Goal: Communication & Community: Ask a question

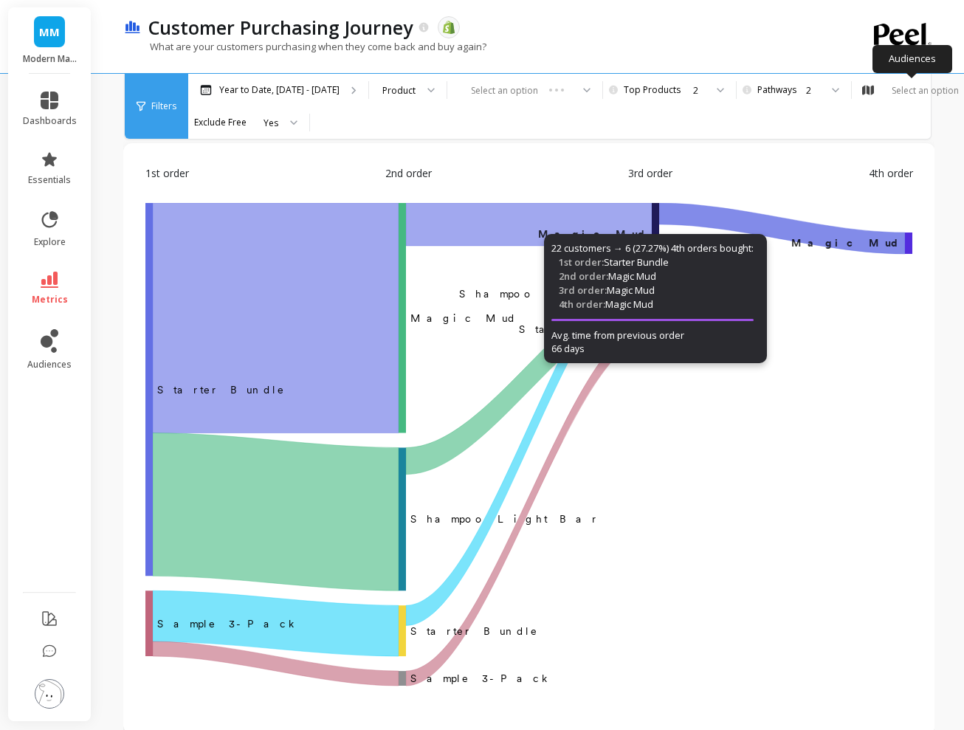
scroll to position [57, 1]
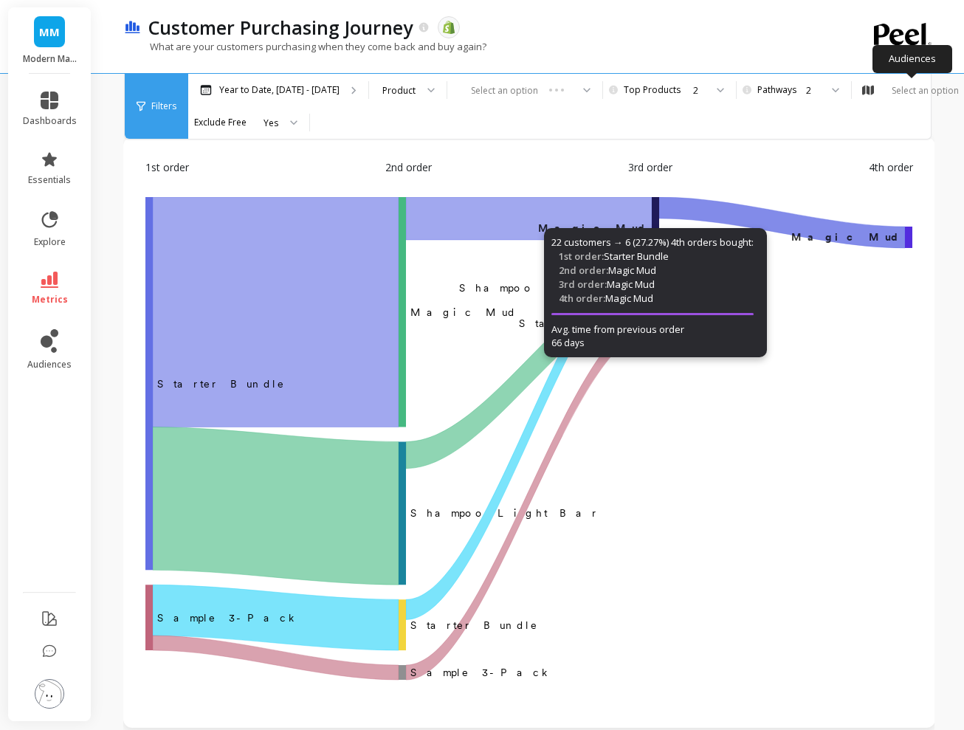
click at [881, 363] on icon "‌Starter Bundle Magic Mud ​ ​Magic Mud ﻿ ﻿Magic Mud Shampoo Light Bar ​Shampoo …" at bounding box center [528, 441] width 767 height 488
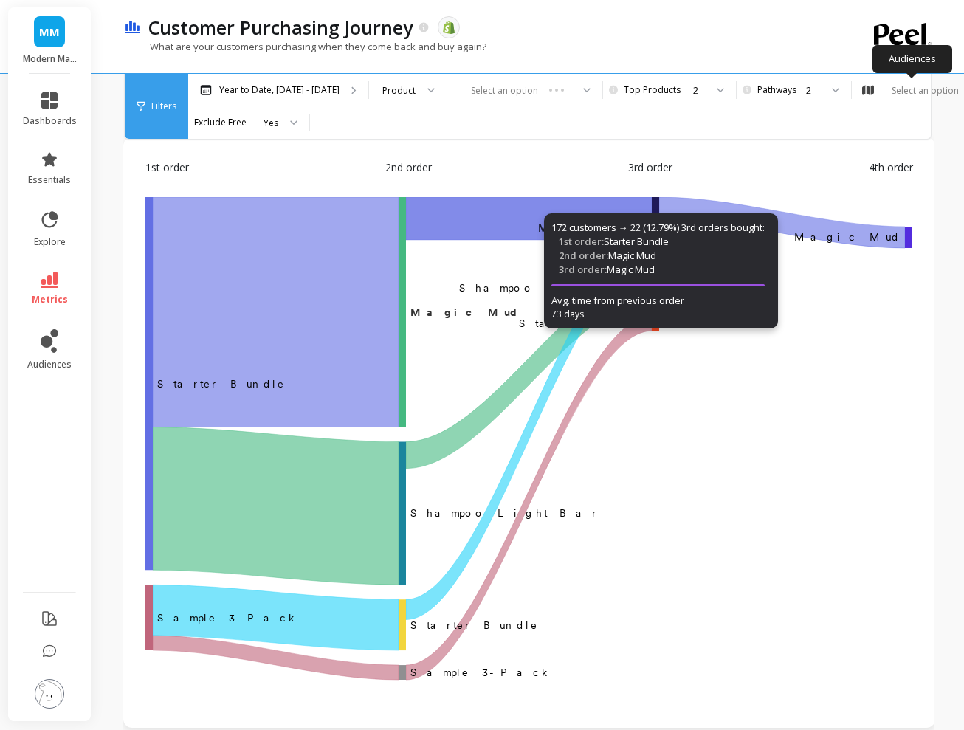
scroll to position [0, 1]
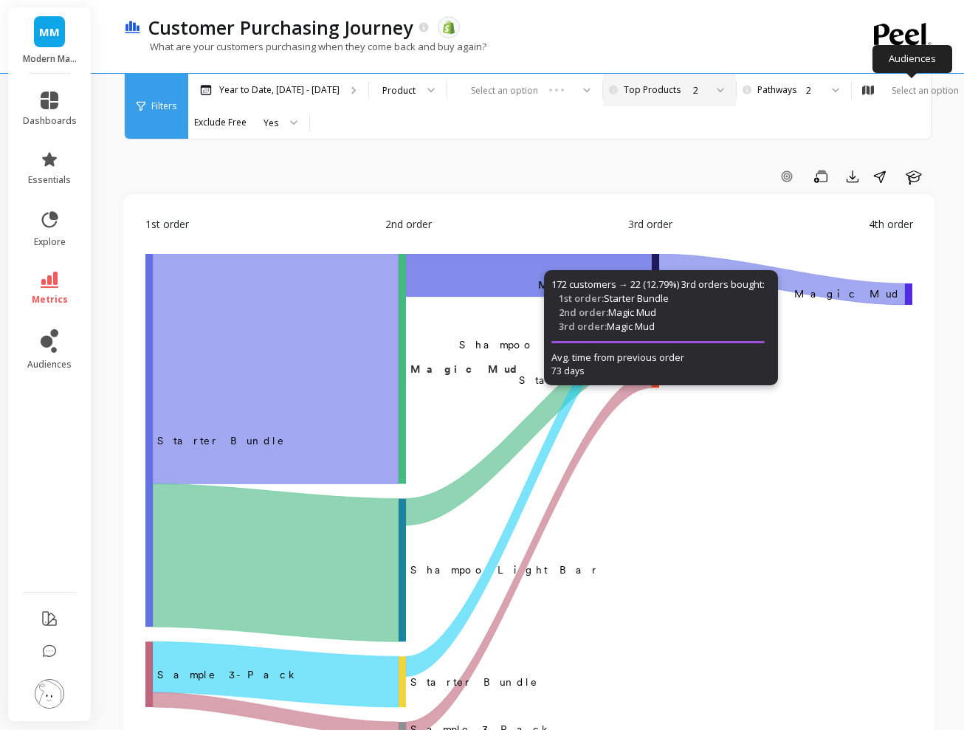
click at [693, 90] on div "2" at bounding box center [699, 90] width 12 height 14
click at [782, 142] on div "Add Goal Save Export Share Learn 1st order 2nd order 3rd order 4th order ‌Start…" at bounding box center [528, 707] width 811 height 1296
click at [679, 92] on div "2" at bounding box center [668, 90] width 74 height 14
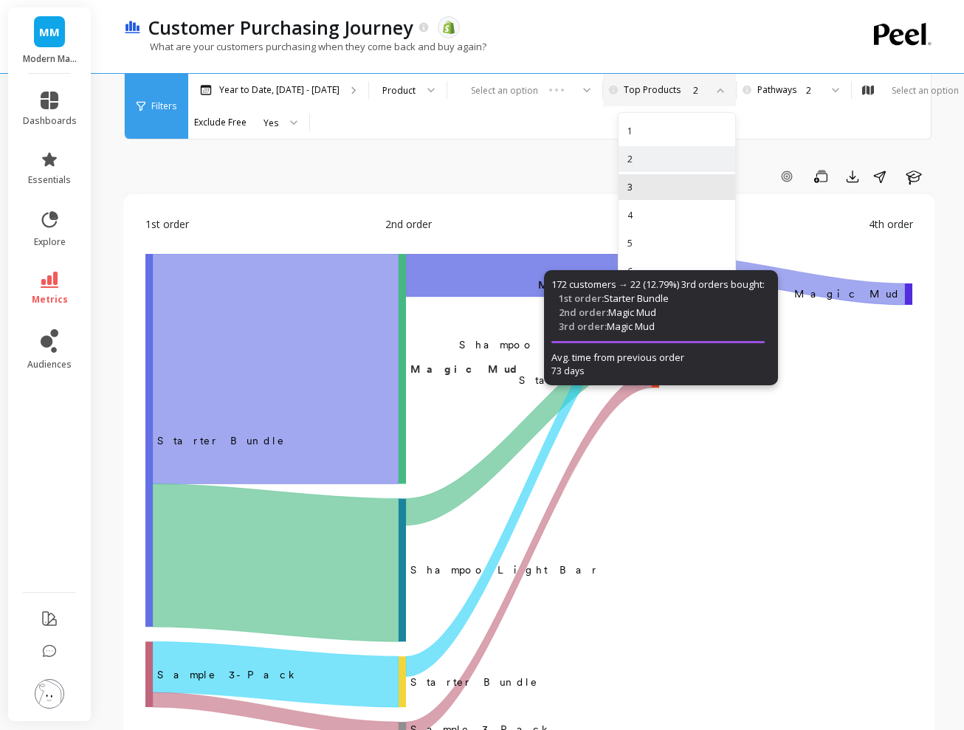
click at [669, 192] on div "3" at bounding box center [677, 187] width 99 height 14
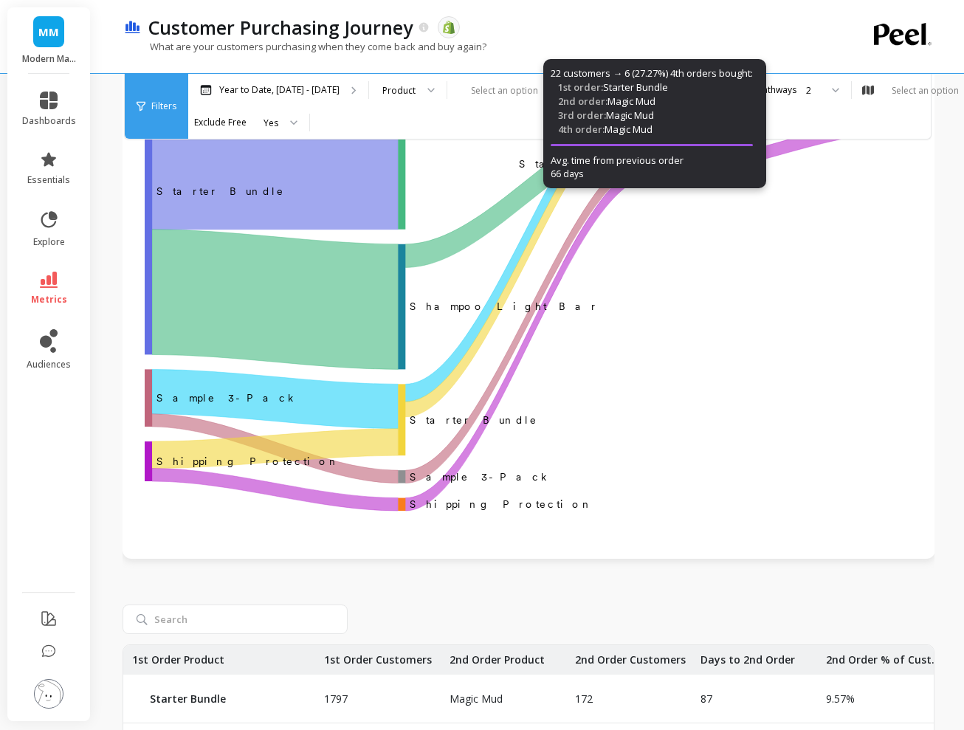
scroll to position [0, 1]
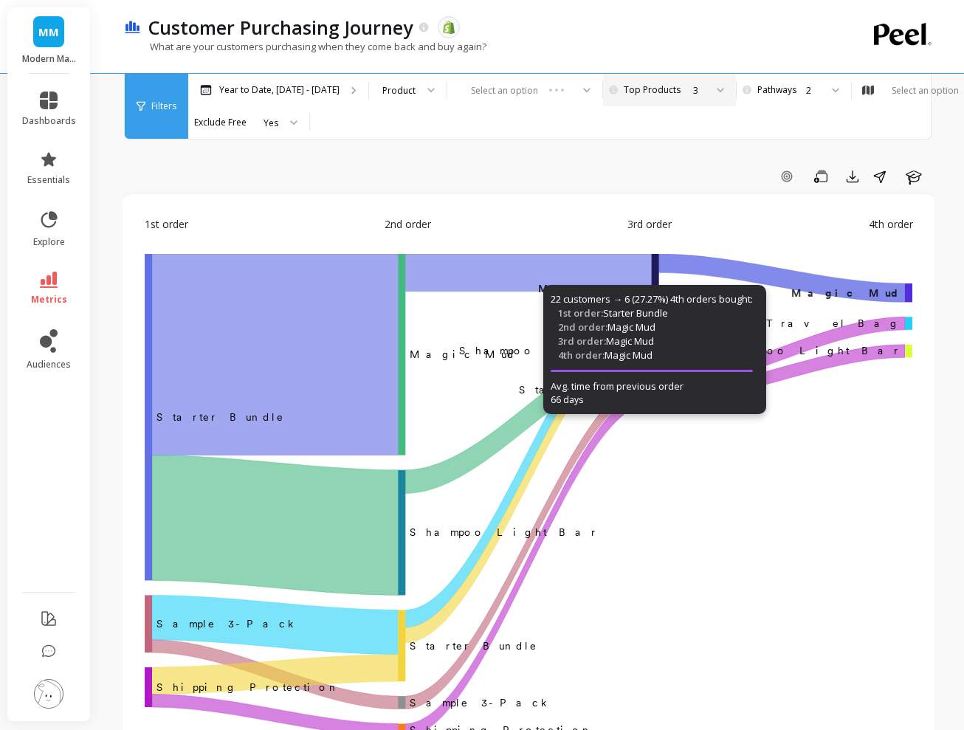
click at [41, 658] on li at bounding box center [48, 653] width 83 height 32
click at [50, 648] on icon at bounding box center [48, 651] width 15 height 15
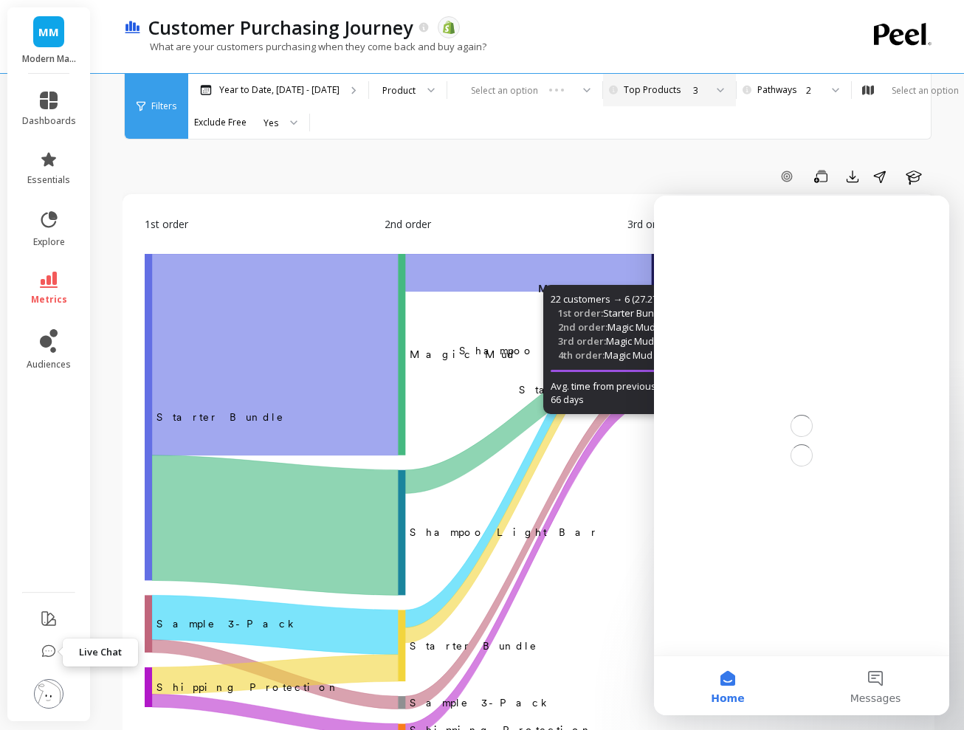
scroll to position [0, 0]
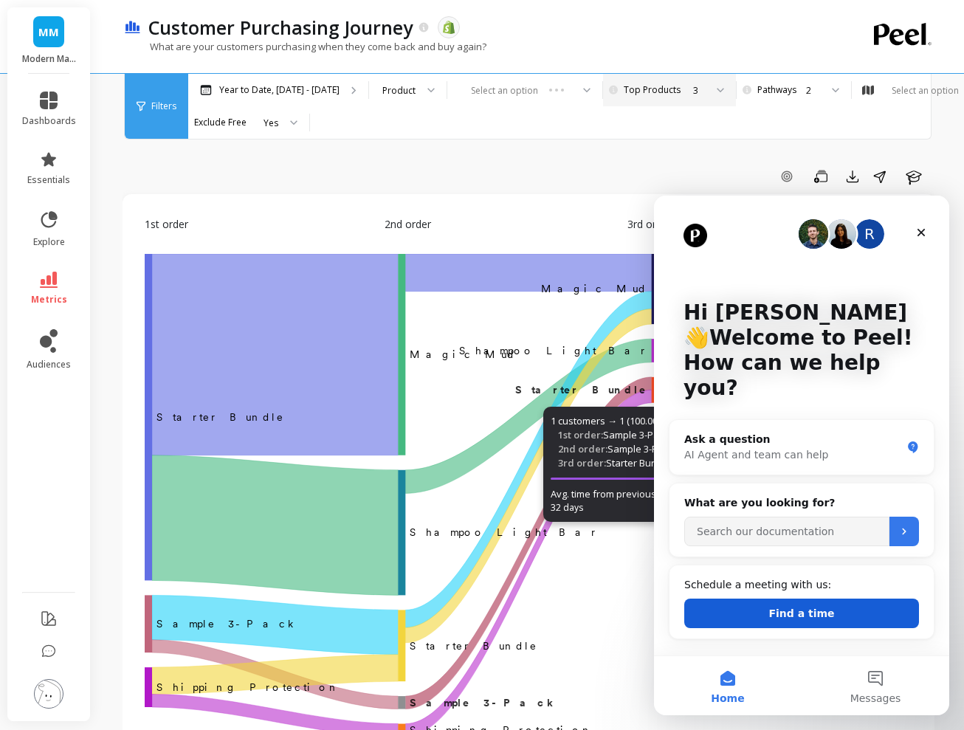
click at [799, 599] on button "Find a time" at bounding box center [801, 614] width 235 height 30
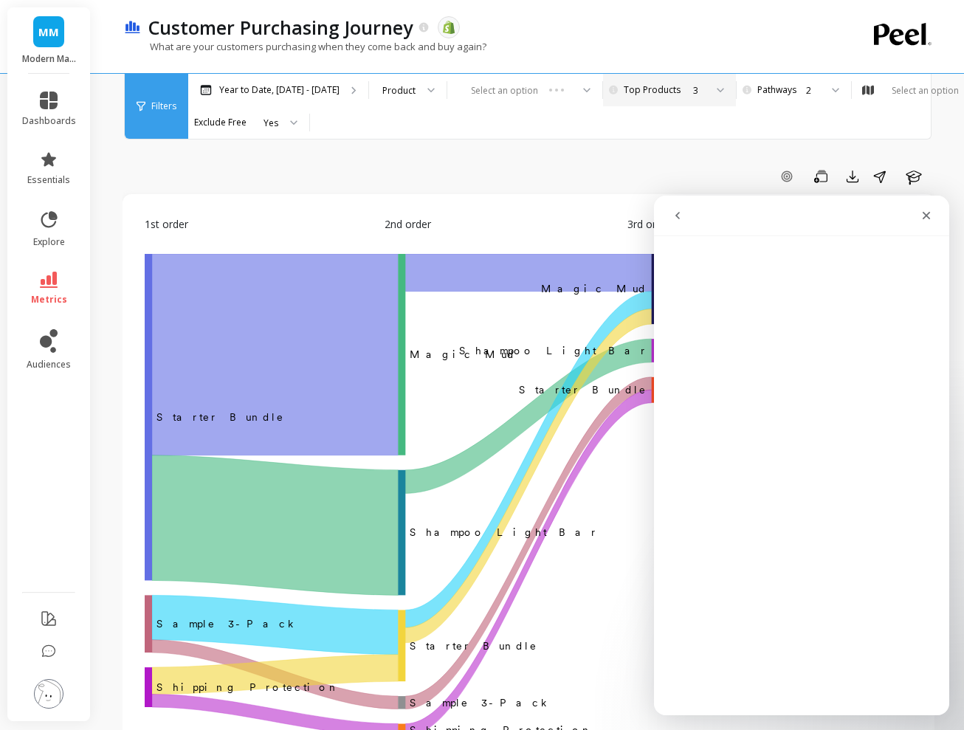
click at [437, 181] on div "Add Goal Save Export Share Learn" at bounding box center [529, 177] width 812 height 24
click at [933, 218] on div "Close" at bounding box center [926, 215] width 27 height 27
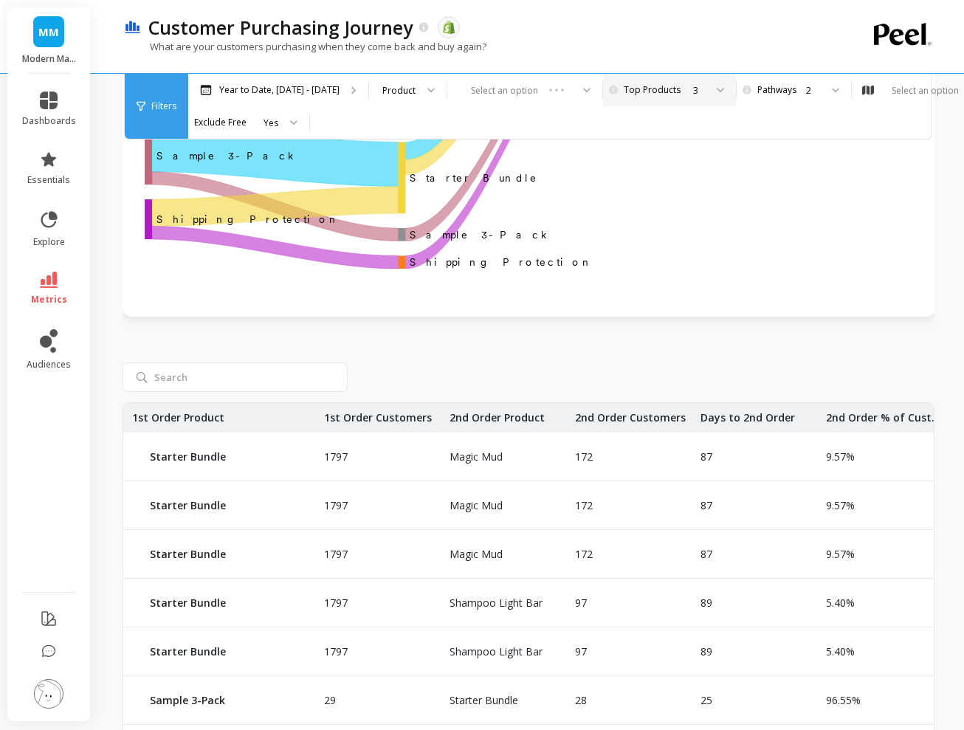
scroll to position [471, 1]
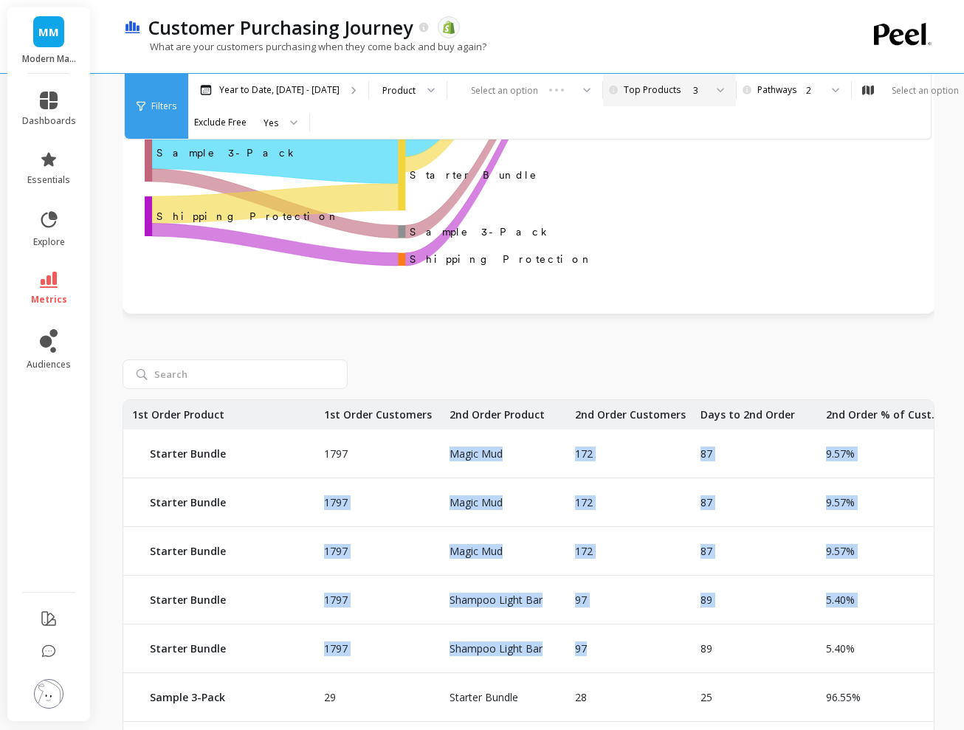
drag, startPoint x: 447, startPoint y: 441, endPoint x: 626, endPoint y: 647, distance: 272.1
click at [626, 647] on div "1797 Magic Mud 172 87 9.57% - 1797 Magic Mud 172 87 9.57% Magic Mud 1797 Magic …" at bounding box center [724, 705] width 1203 height 610
click at [626, 647] on div "97" at bounding box center [629, 649] width 126 height 48
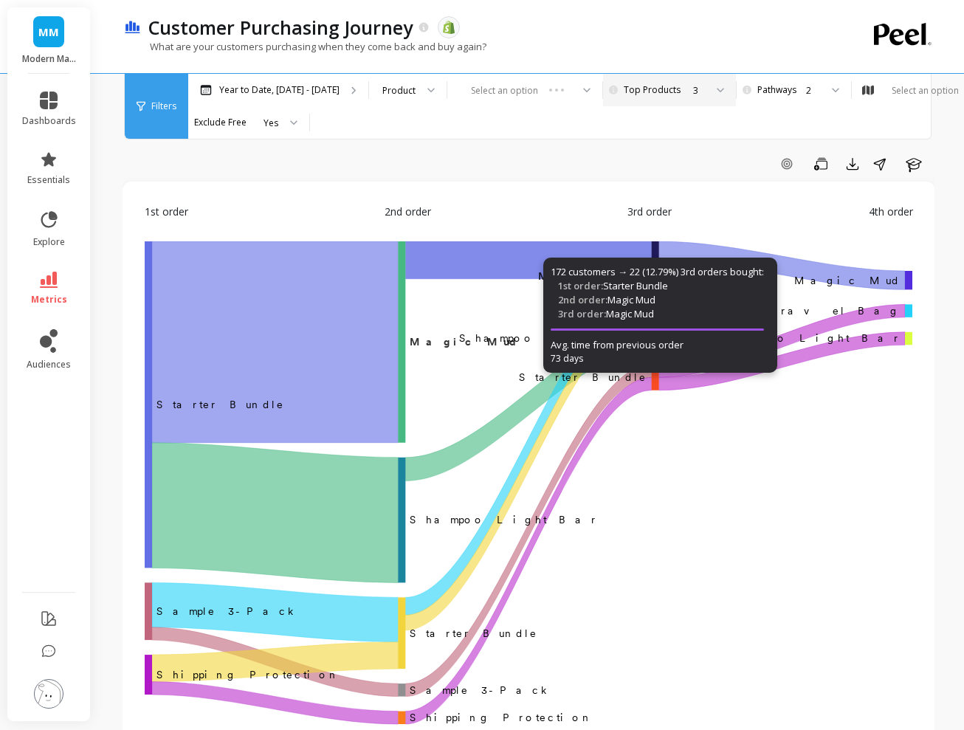
scroll to position [0, 1]
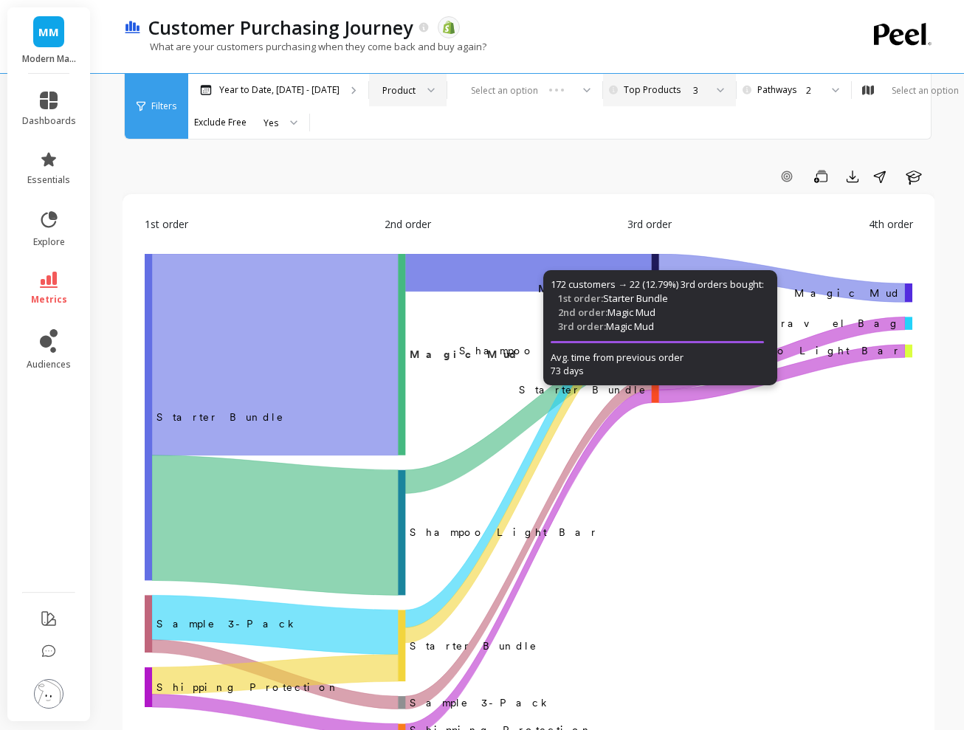
click at [417, 100] on div at bounding box center [426, 90] width 18 height 32
click at [499, 100] on div "Select an option" at bounding box center [524, 90] width 155 height 32
click at [555, 91] on div "Select an option" at bounding box center [524, 90] width 155 height 32
click at [577, 88] on div "Select an option" at bounding box center [524, 90] width 155 height 32
click at [47, 219] on icon at bounding box center [48, 220] width 21 height 21
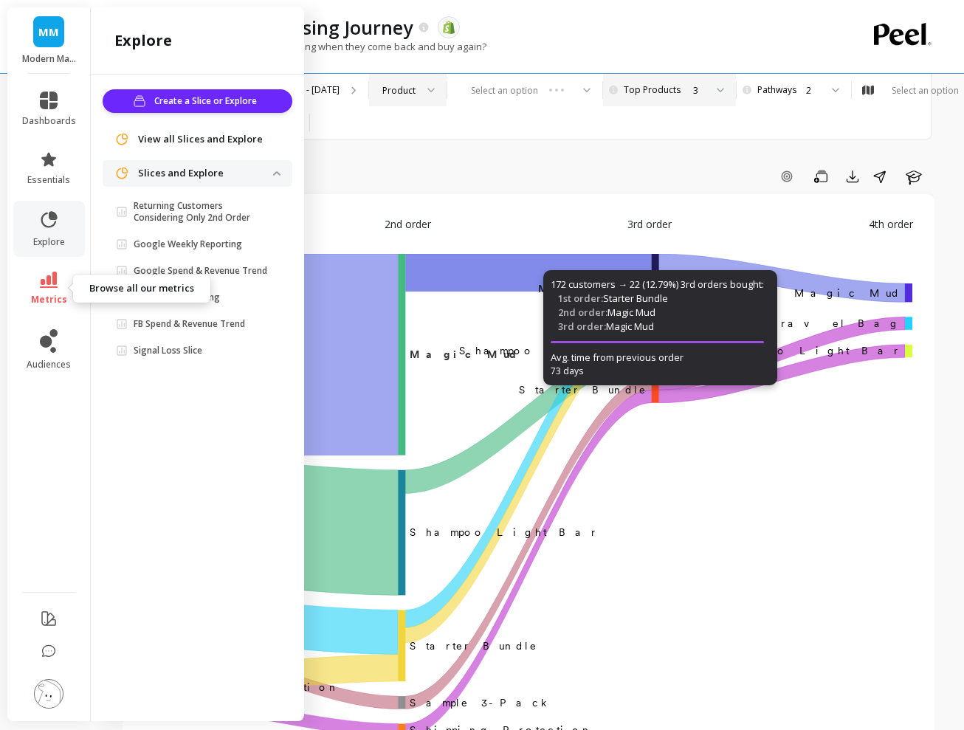
click at [41, 291] on link "metrics" at bounding box center [49, 289] width 54 height 34
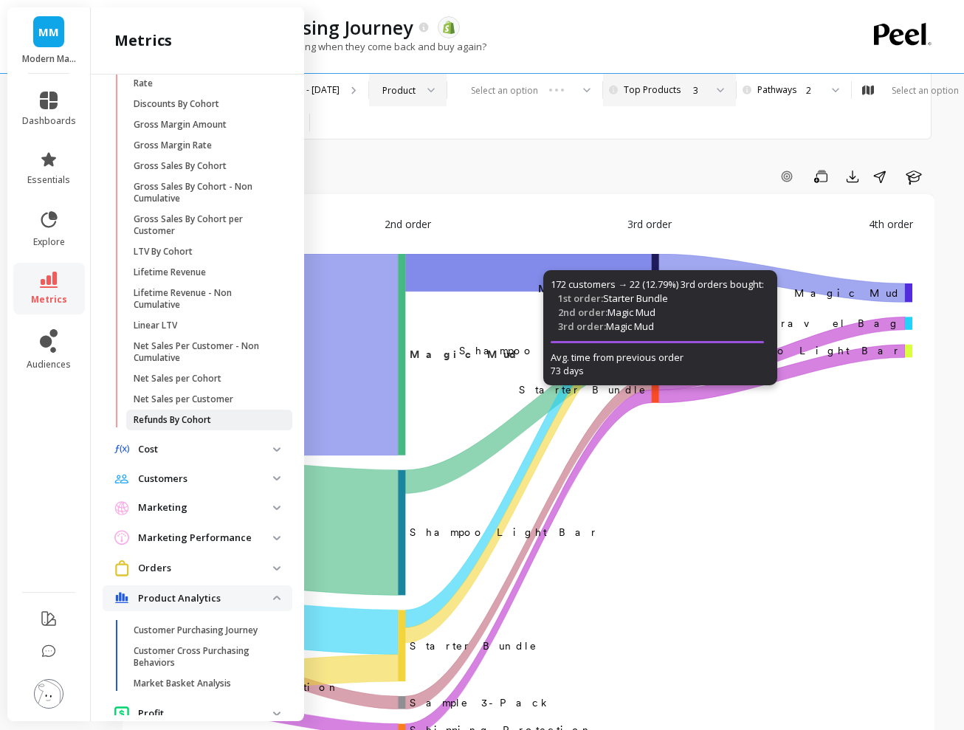
scroll to position [471, 0]
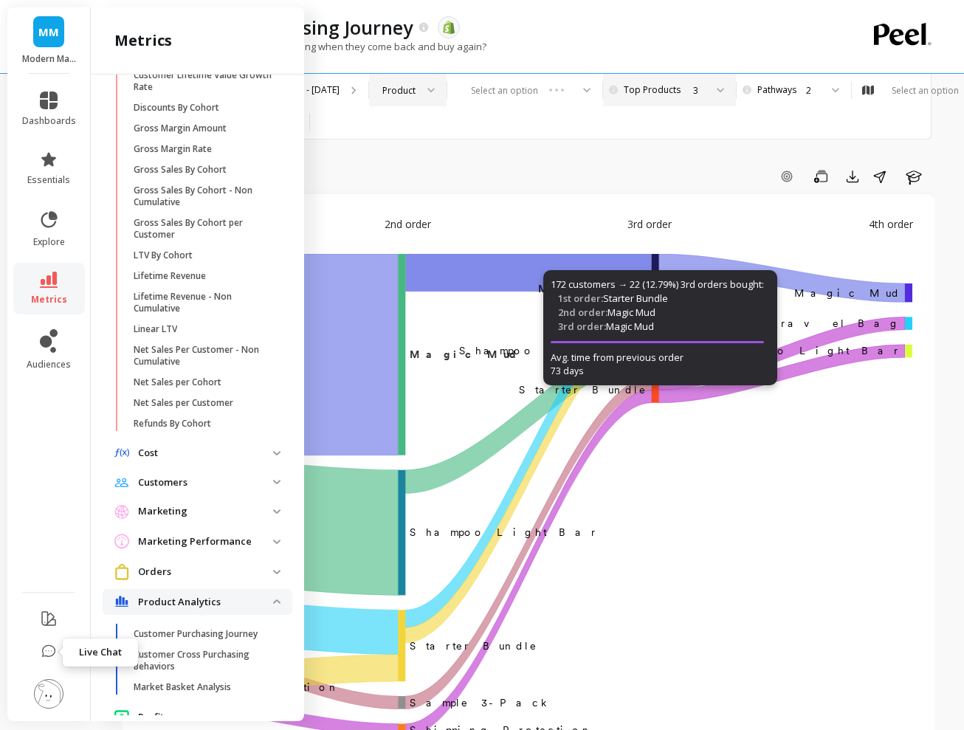
click at [47, 647] on icon at bounding box center [48, 651] width 15 height 15
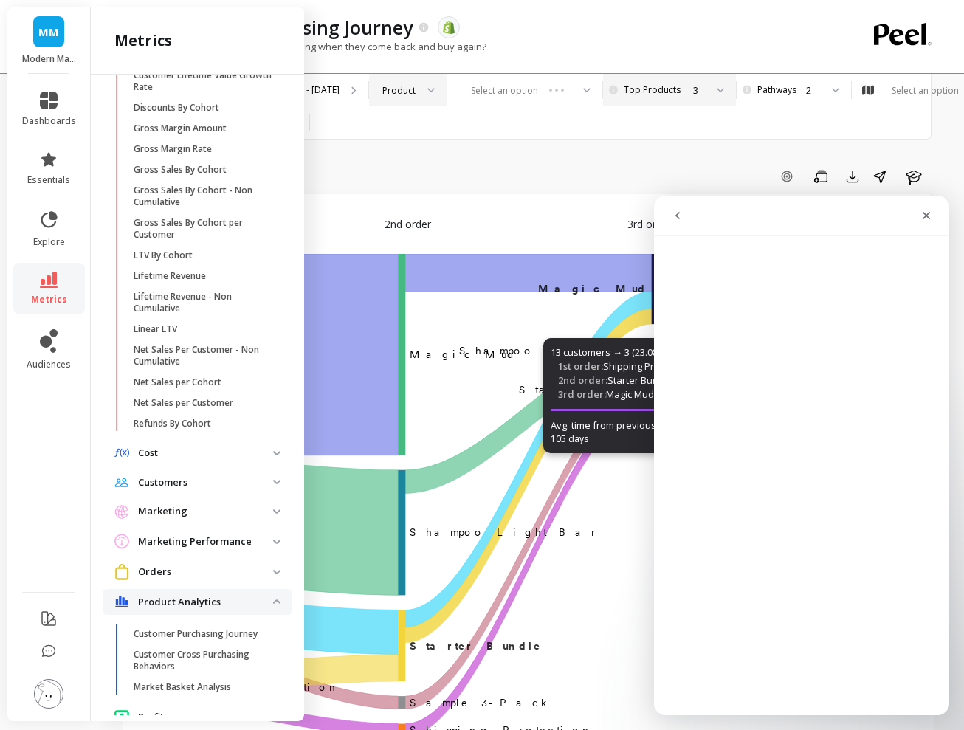
click at [671, 213] on button "go back" at bounding box center [678, 216] width 28 height 28
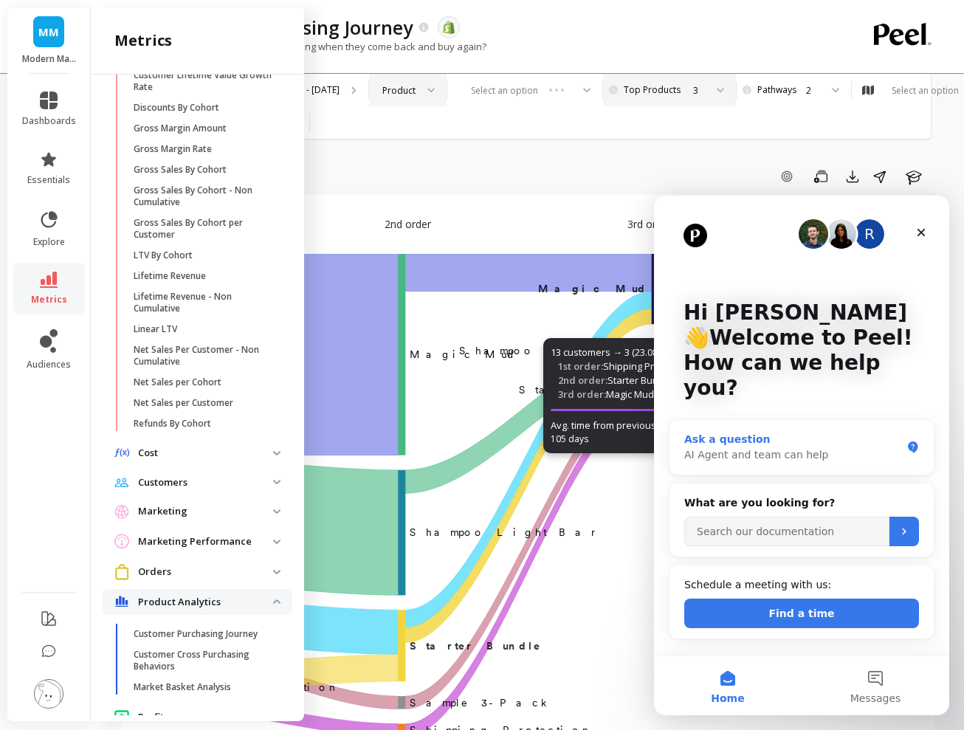
scroll to position [10, 1]
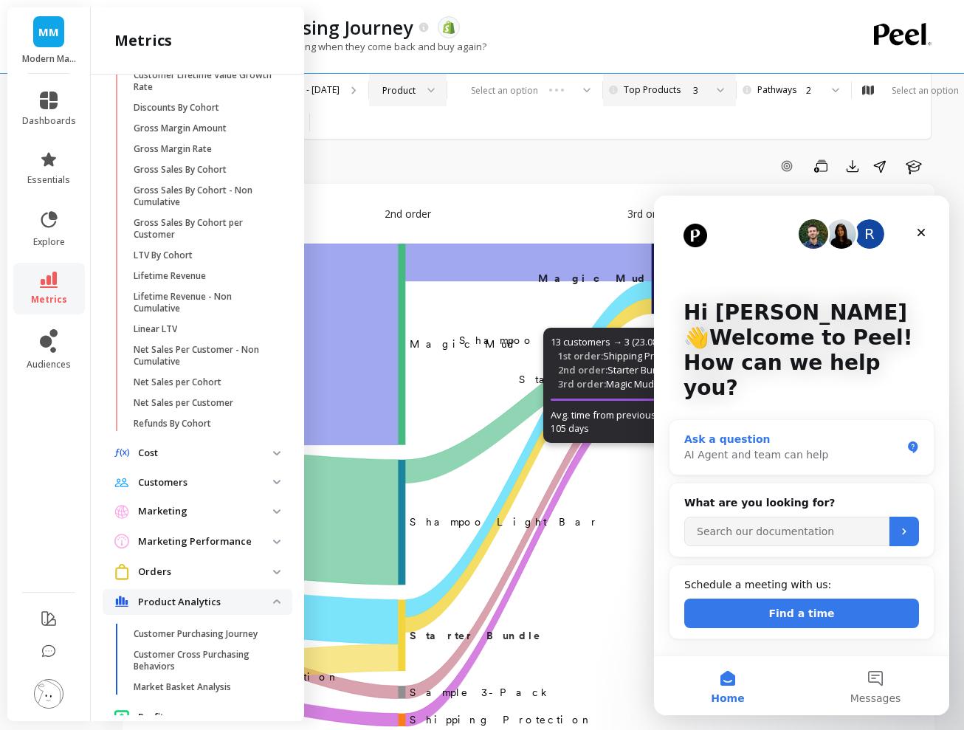
click at [787, 432] on div "Ask a question" at bounding box center [792, 440] width 217 height 16
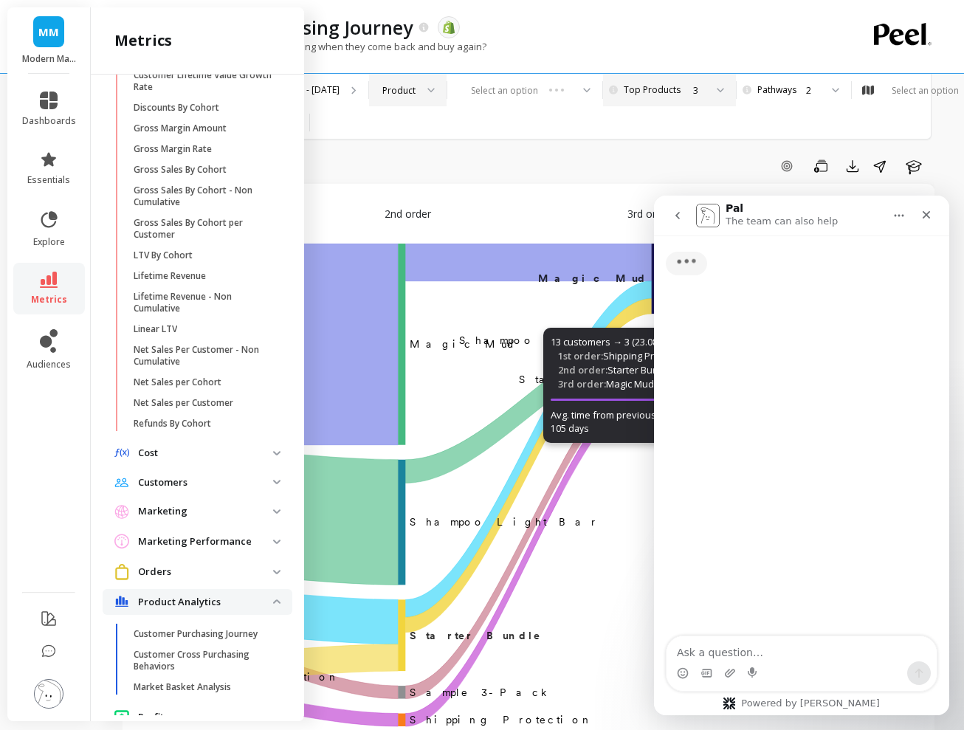
click at [674, 211] on icon "go back" at bounding box center [678, 216] width 12 height 12
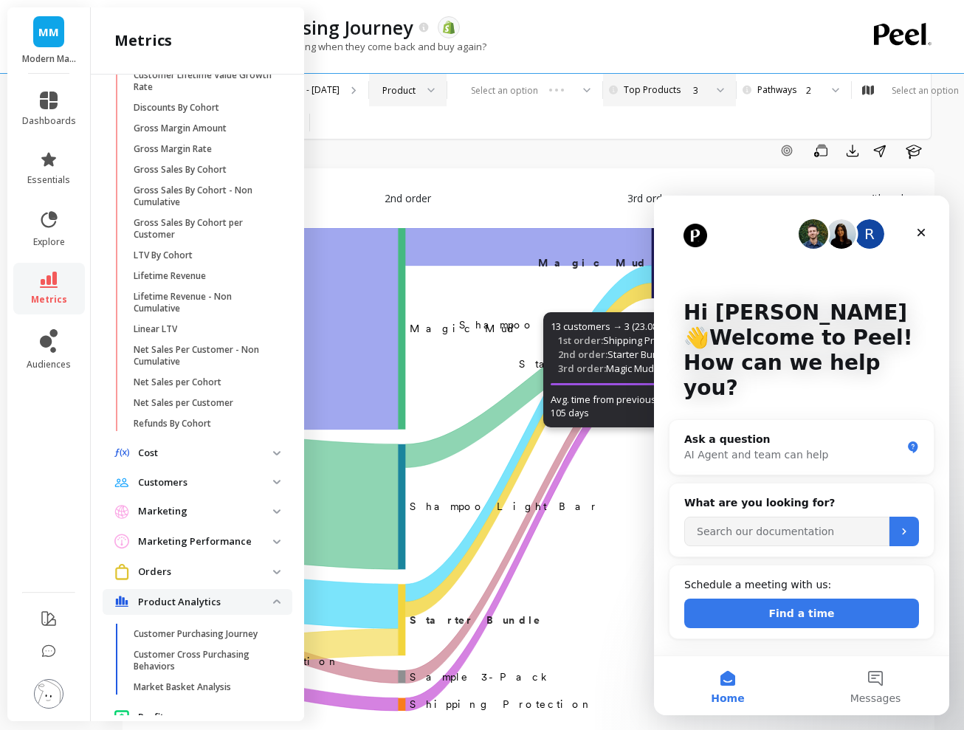
scroll to position [27, 1]
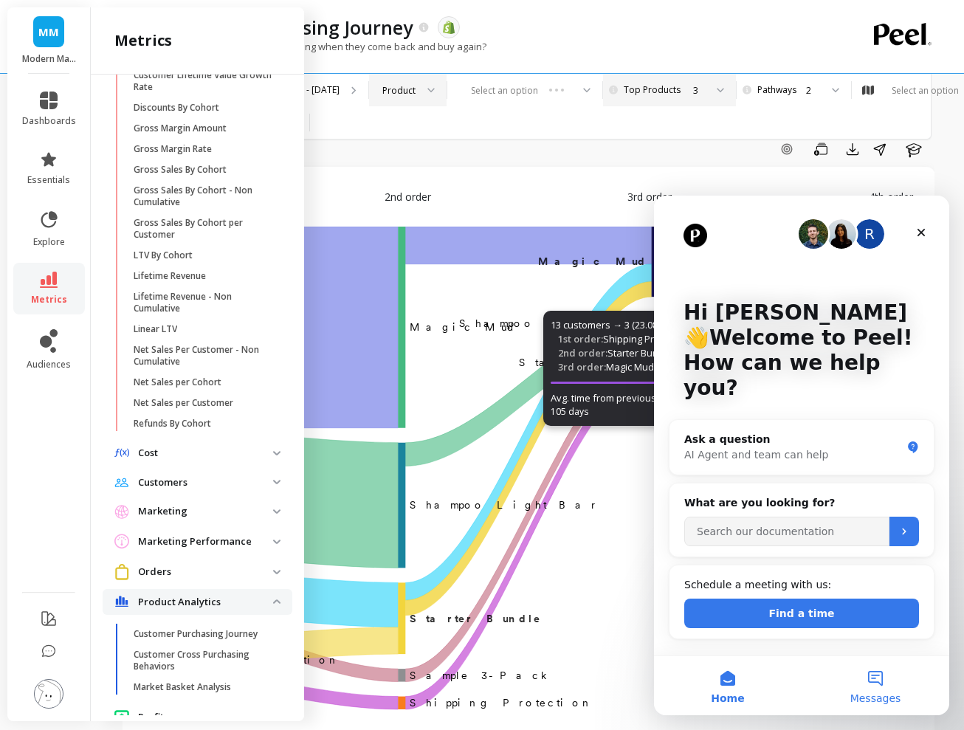
click at [870, 670] on button "Messages" at bounding box center [876, 685] width 148 height 59
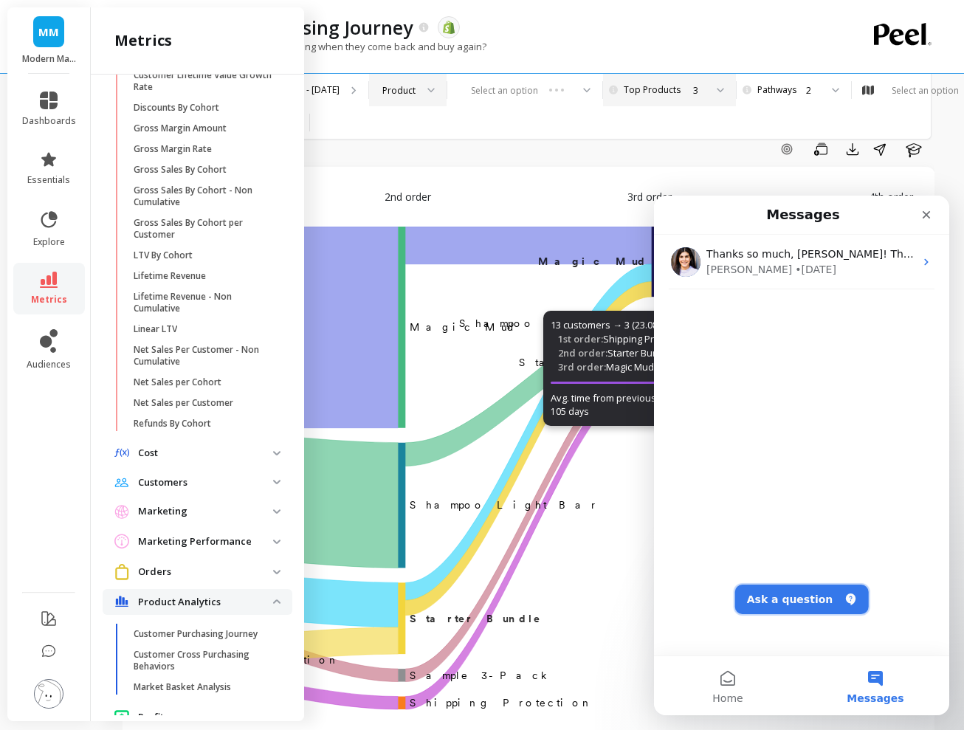
click at [791, 594] on button "Ask a question" at bounding box center [802, 600] width 134 height 30
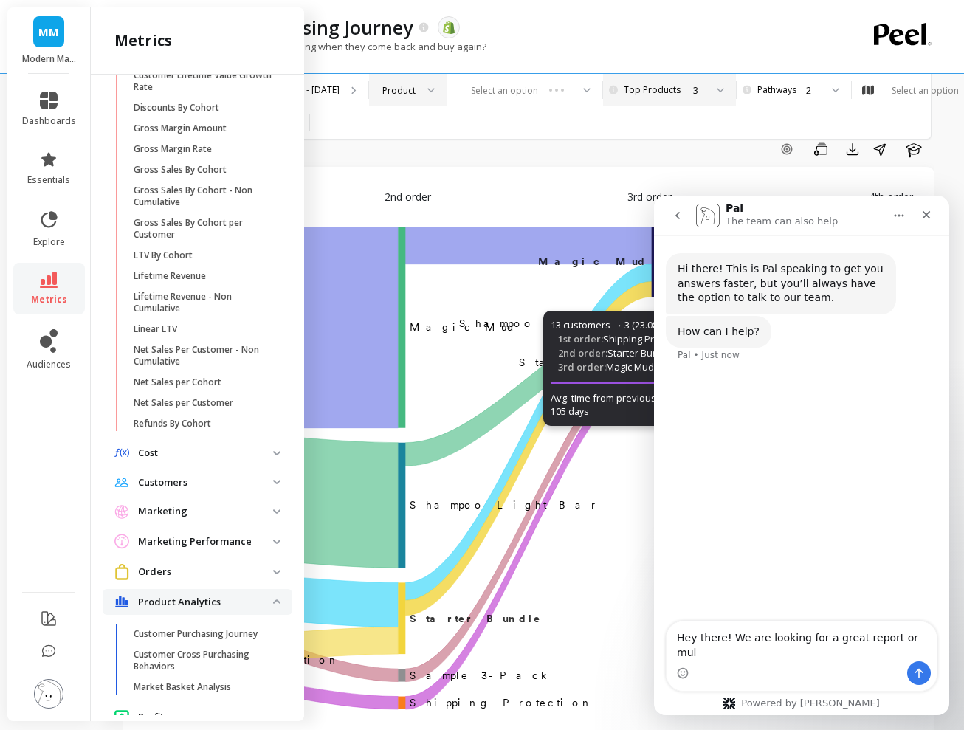
type textarea "Hey there! We are looking for a great report or mul"
click at [673, 212] on icon "go back" at bounding box center [678, 216] width 12 height 12
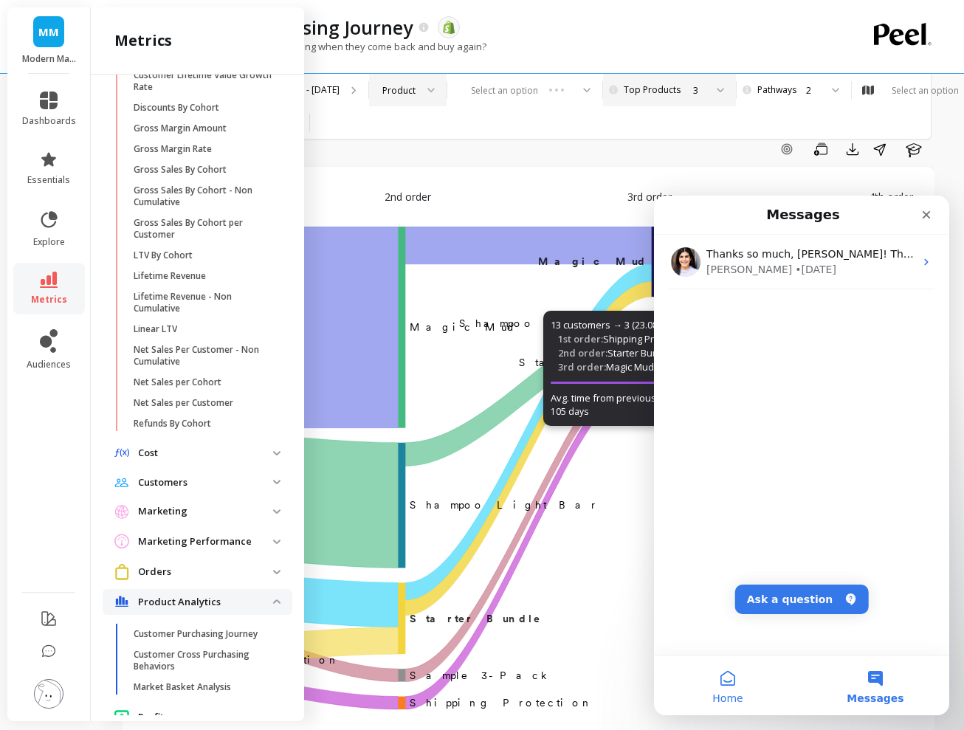
click at [732, 675] on button "Home" at bounding box center [728, 685] width 148 height 59
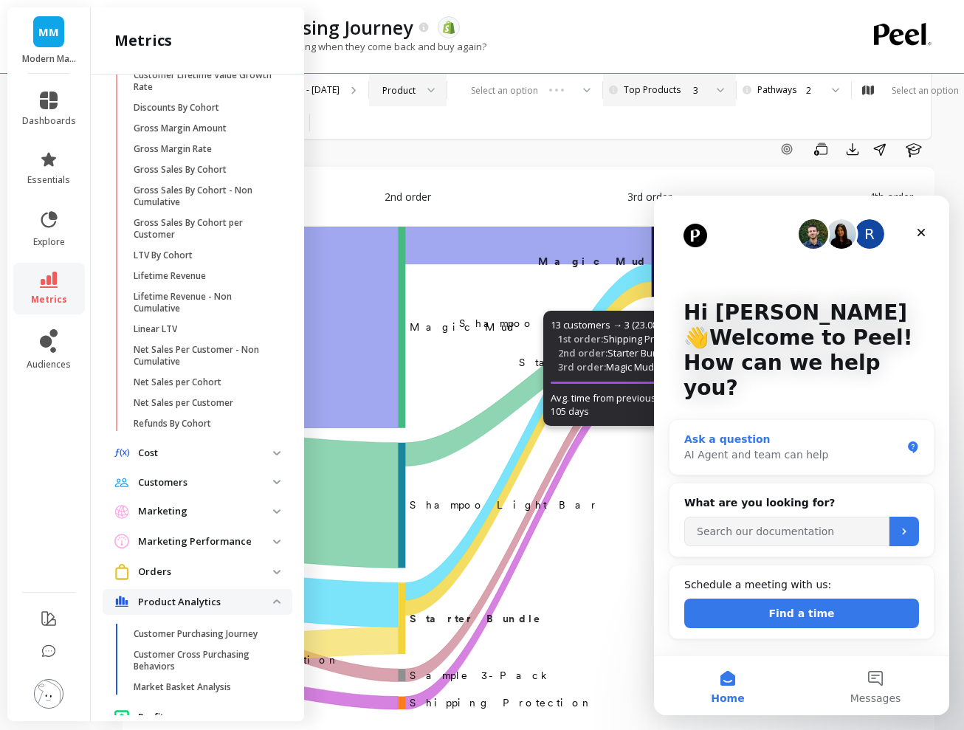
click at [794, 447] on div "AI Agent and team can help" at bounding box center [792, 455] width 217 height 16
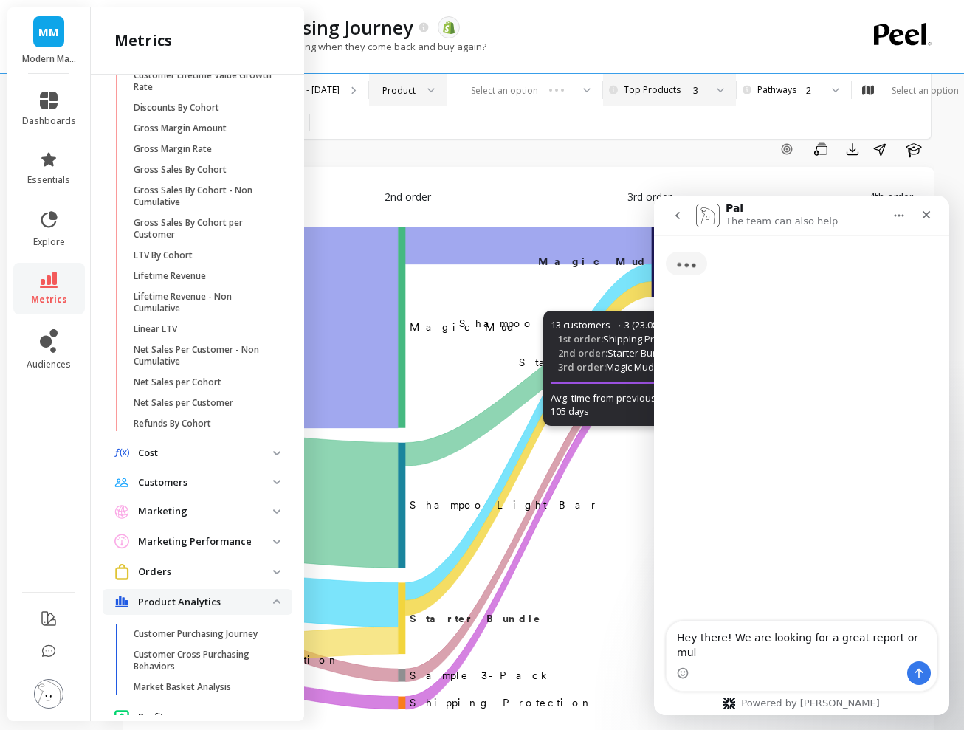
click at [822, 644] on textarea "Hey there! We are looking for a great report or mul" at bounding box center [802, 642] width 270 height 40
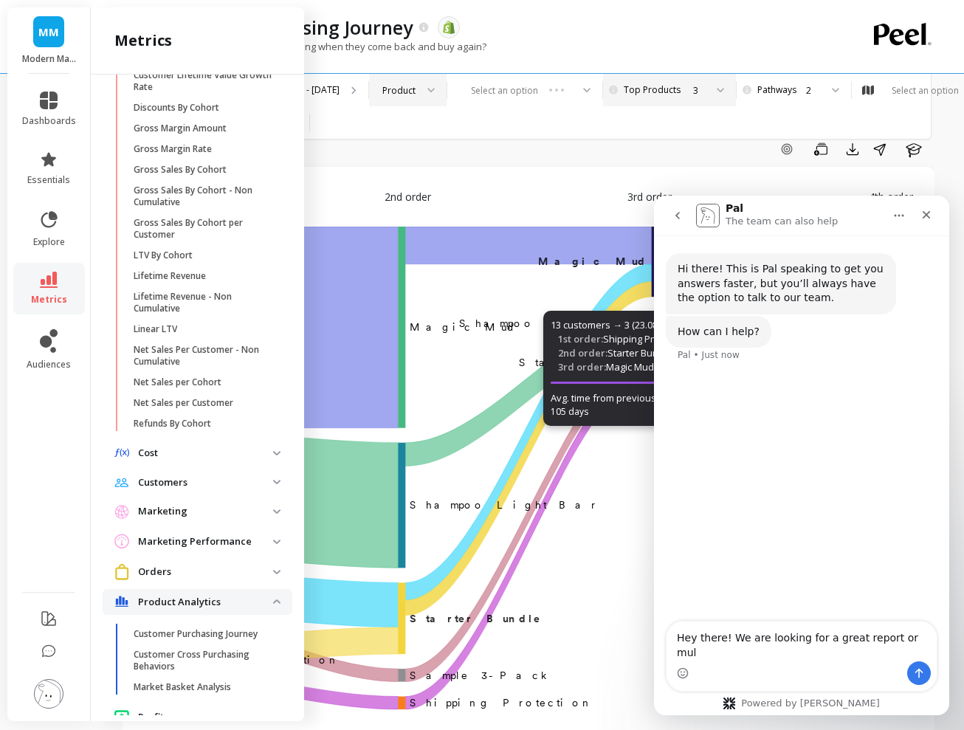
click at [822, 644] on textarea "Hey there! We are looking for a great report or mul" at bounding box center [802, 642] width 270 height 40
type textarea "Hey there - are you able to help us analyze our data?"
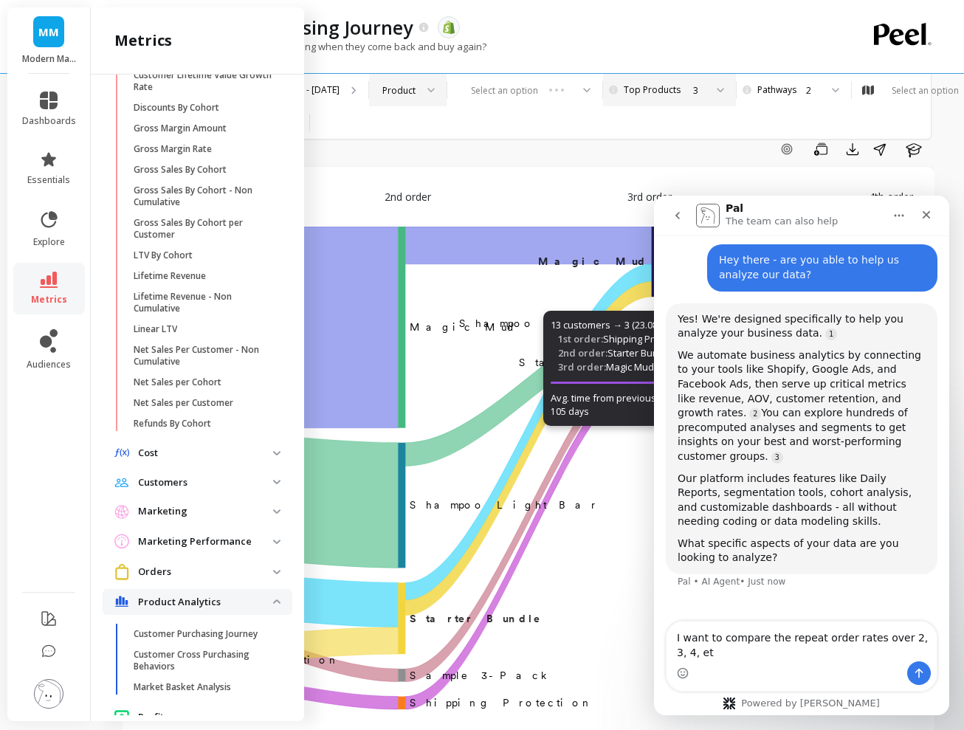
scroll to position [113, 0]
type textarea "I want to compare the repeat order rates over 2, 3, 4, etc. orders between two …"
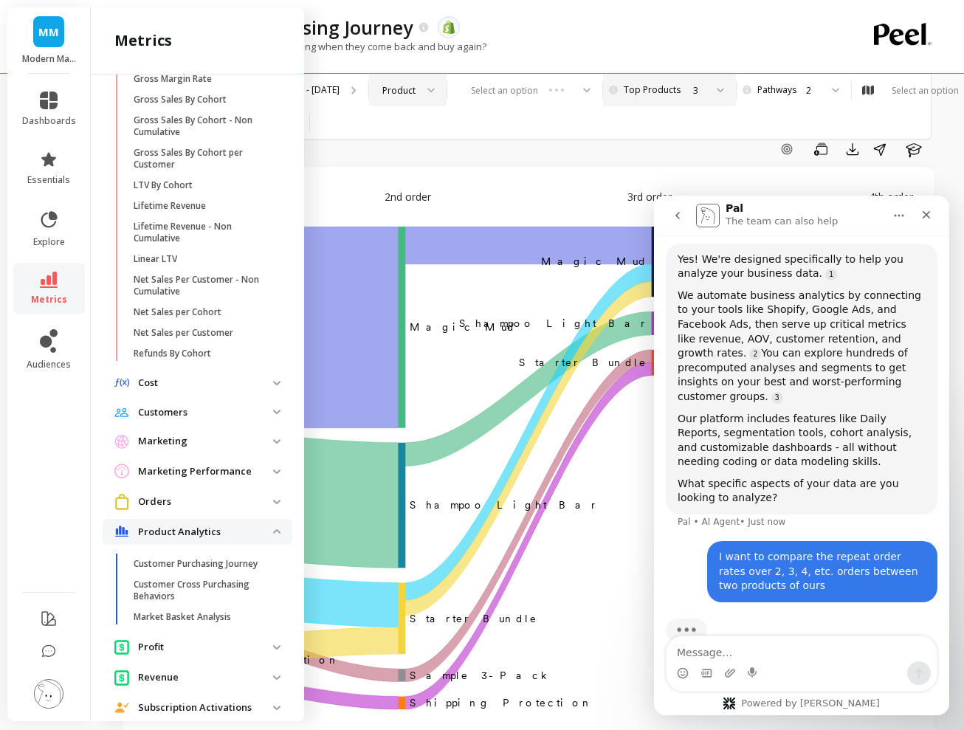
scroll to position [567, 0]
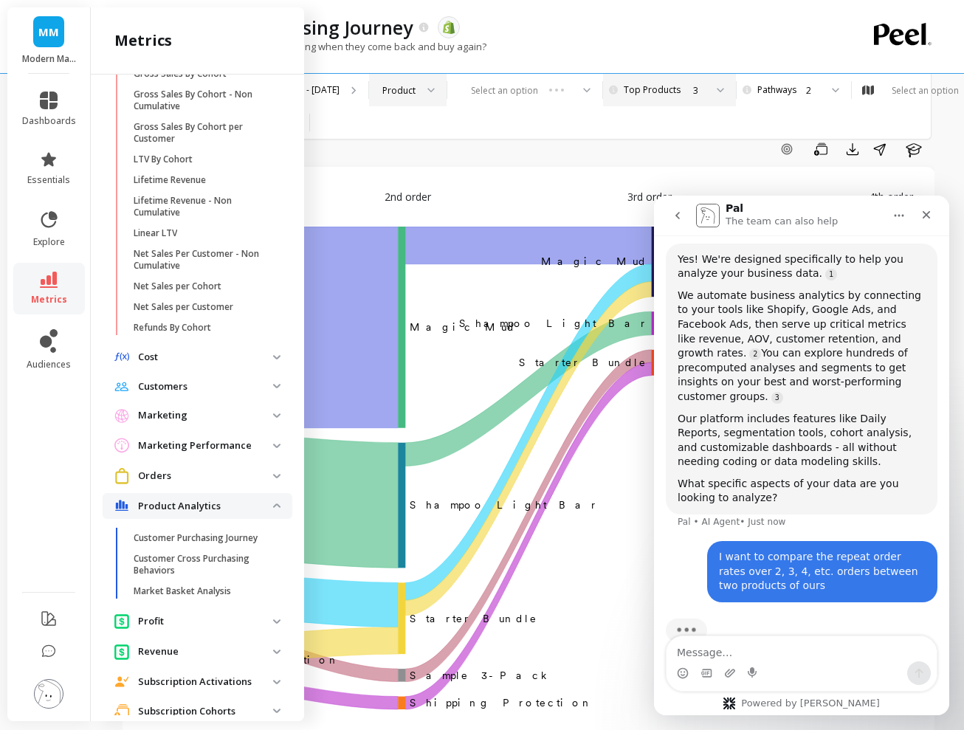
click at [212, 482] on p "Orders" at bounding box center [205, 476] width 135 height 15
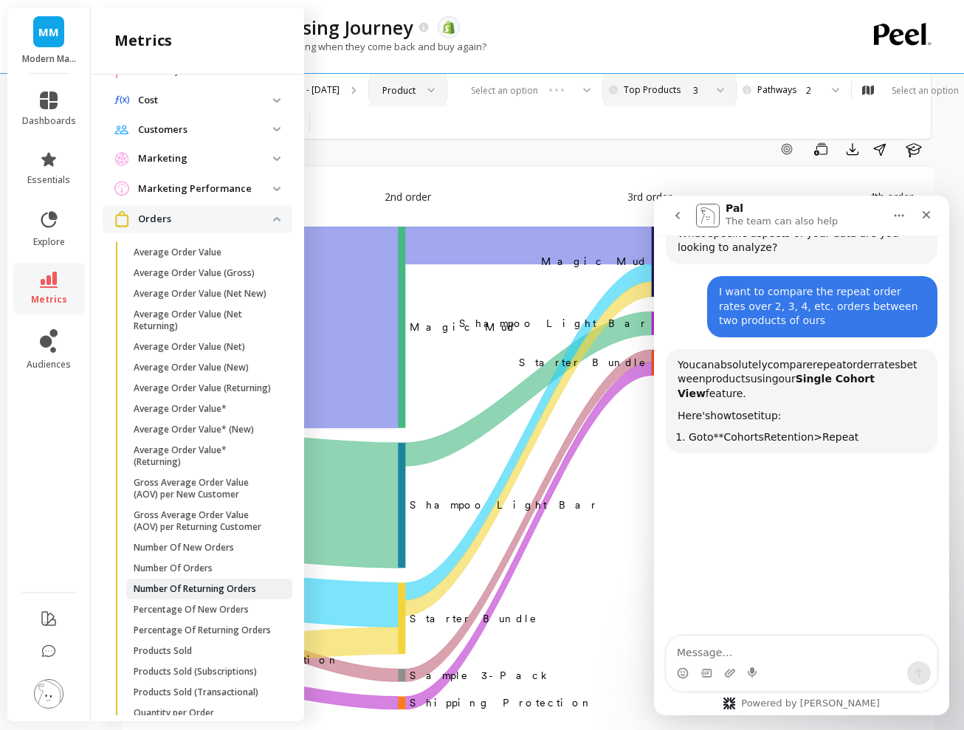
scroll to position [455, 0]
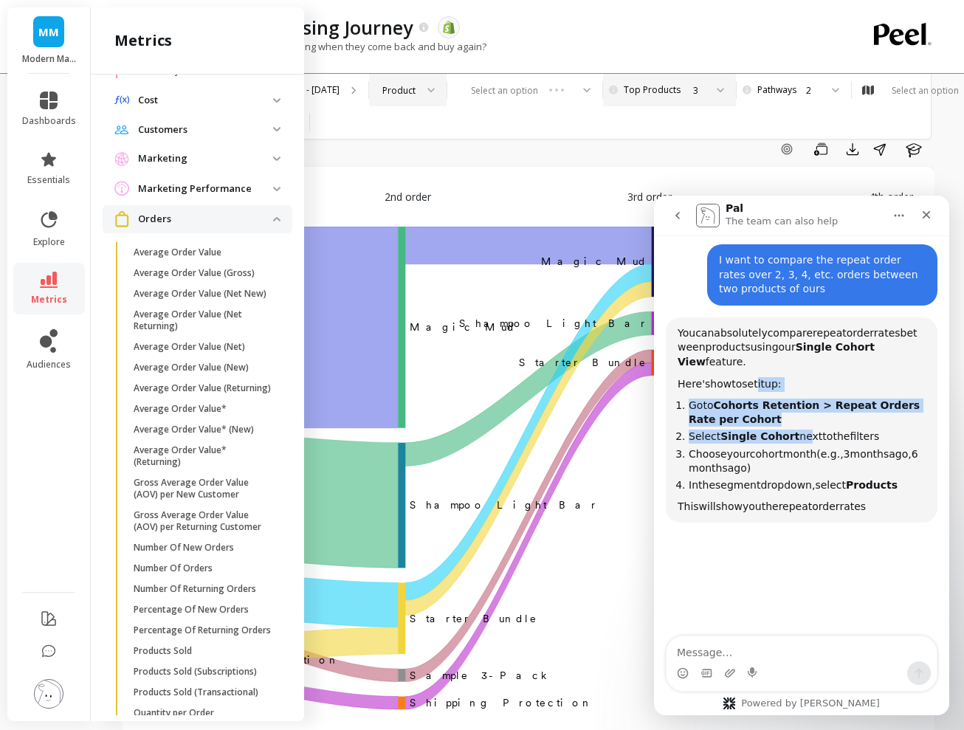
drag, startPoint x: 755, startPoint y: 368, endPoint x: 800, endPoint y: 424, distance: 71.5
click at [800, 424] on div "You can absolutely compare repeat order rates between products using our Single…" at bounding box center [802, 420] width 248 height 188
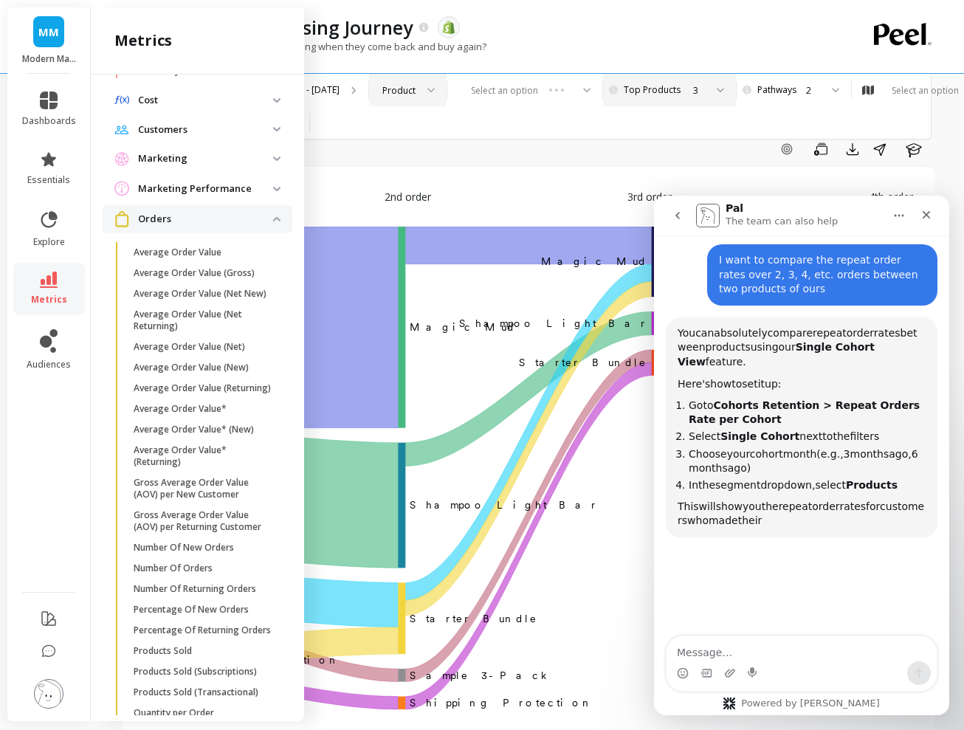
click at [777, 348] on div "You can absolutely compare repeat order rates between products using our Single…" at bounding box center [802, 348] width 248 height 44
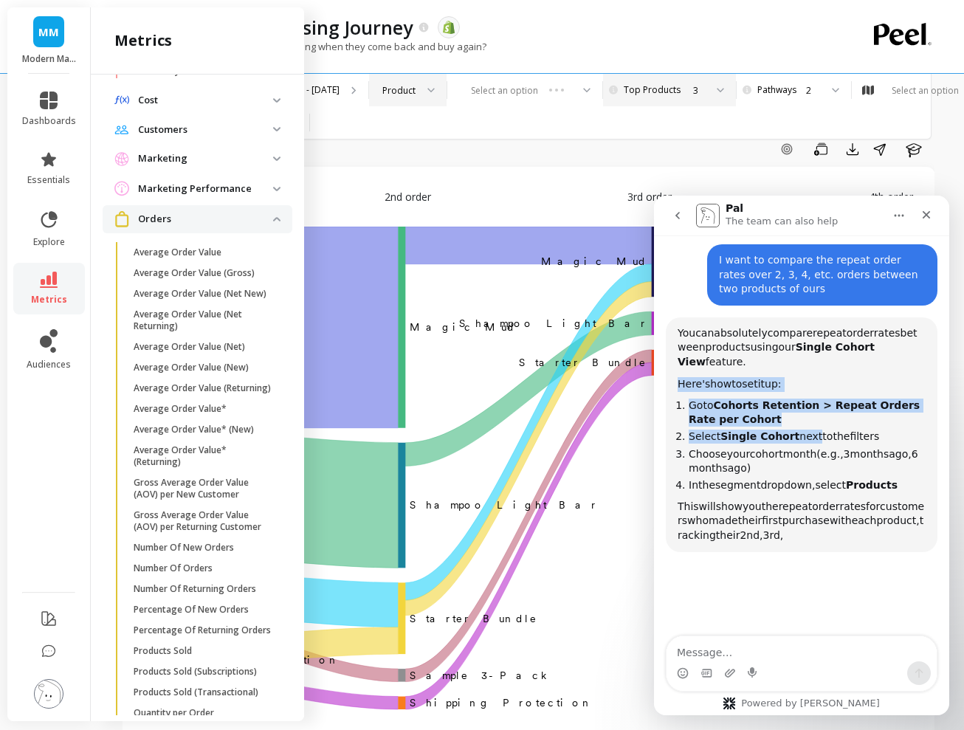
drag, startPoint x: 776, startPoint y: 354, endPoint x: 812, endPoint y: 424, distance: 78.9
click at [812, 424] on div "You can absolutely compare repeat order rates between products using our Single…" at bounding box center [802, 434] width 248 height 217
click at [812, 430] on span "next" at bounding box center [811, 436] width 23 height 12
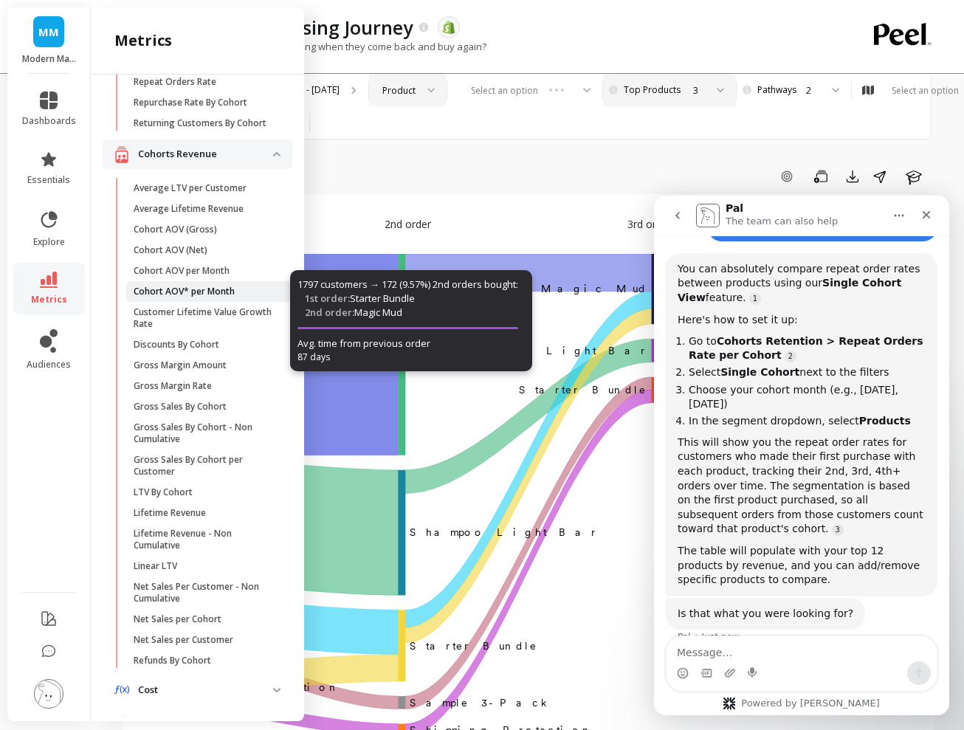
scroll to position [213, 0]
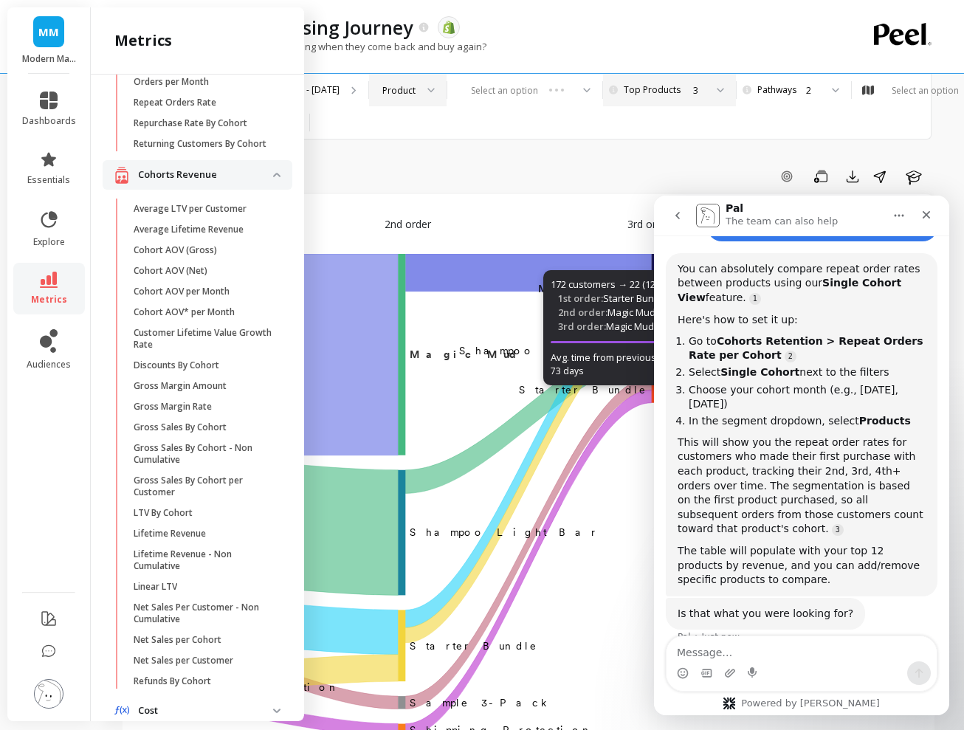
click at [774, 335] on b "Cohorts Retention > Repeat Orders Rate per Cohort" at bounding box center [806, 348] width 235 height 26
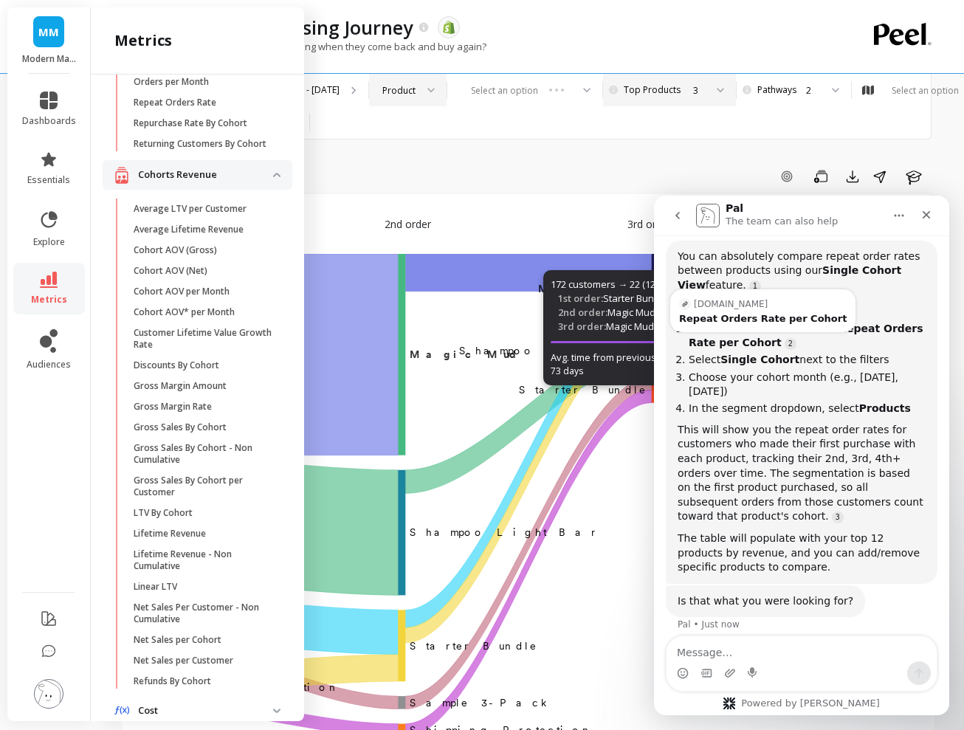
click at [824, 402] on li "In the segment dropdown, select Products" at bounding box center [807, 409] width 237 height 14
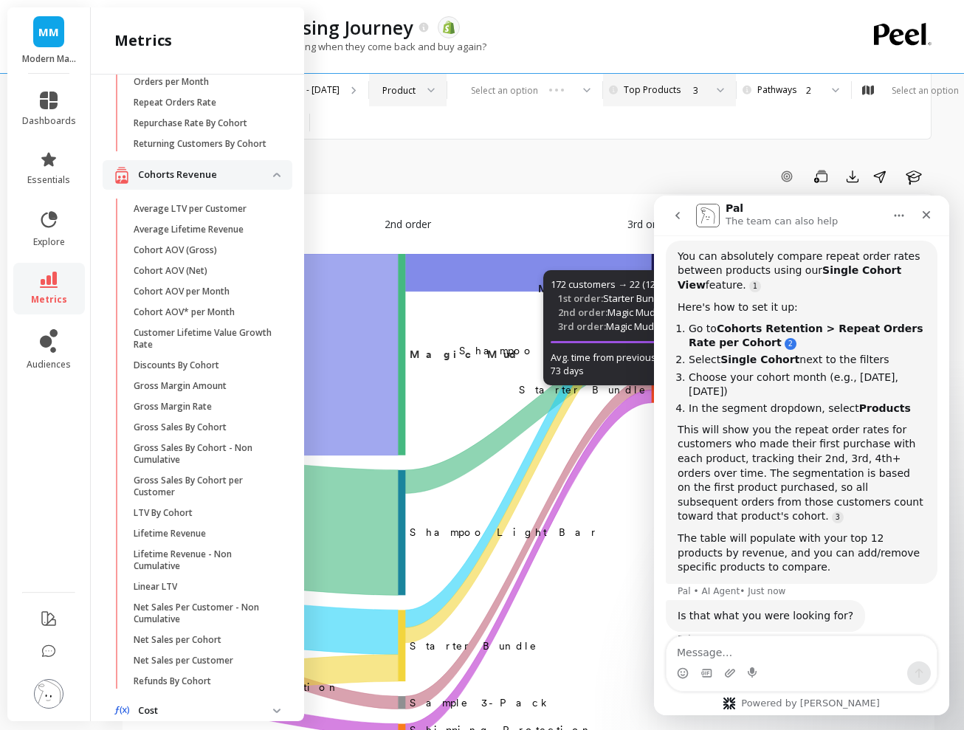
scroll to position [546, 0]
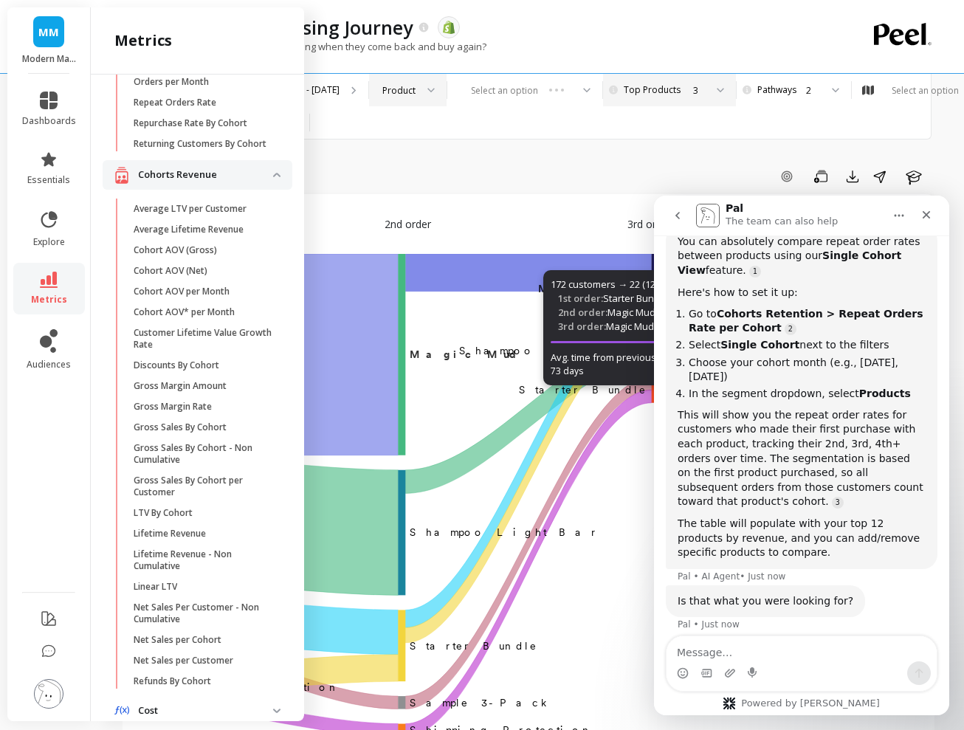
click at [775, 308] on b "Cohorts Retention > Repeat Orders Rate per Cohort" at bounding box center [806, 321] width 235 height 26
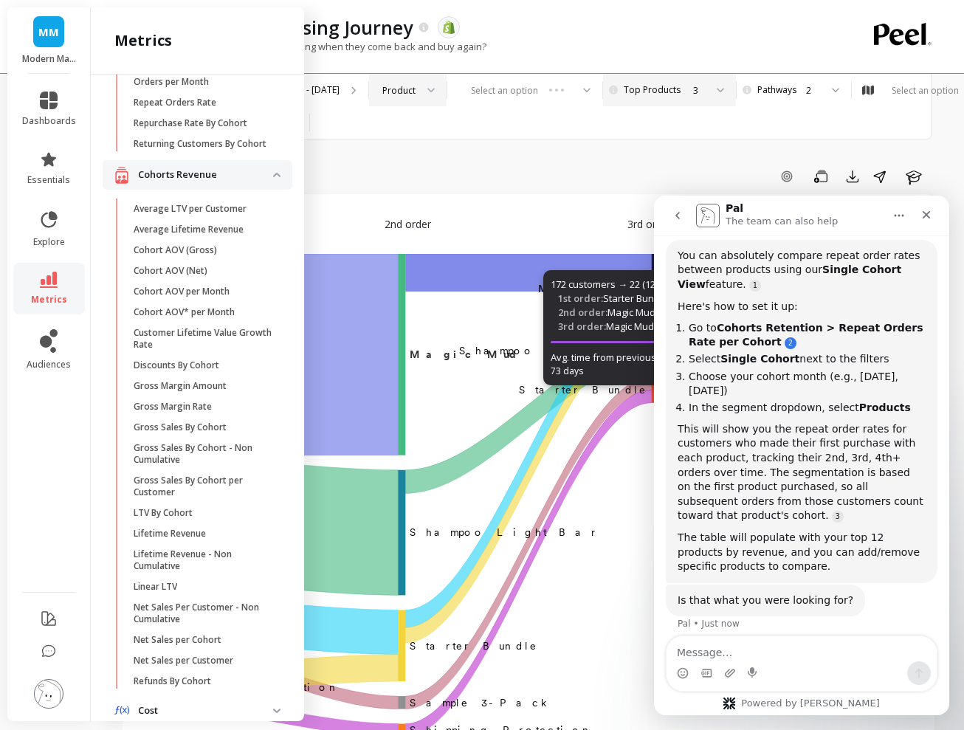
scroll to position [532, 0]
click at [785, 338] on link "Source reference 118374038:" at bounding box center [791, 344] width 12 height 12
click at [756, 314] on div "Repeat Orders Rate per Cohort" at bounding box center [763, 319] width 168 height 10
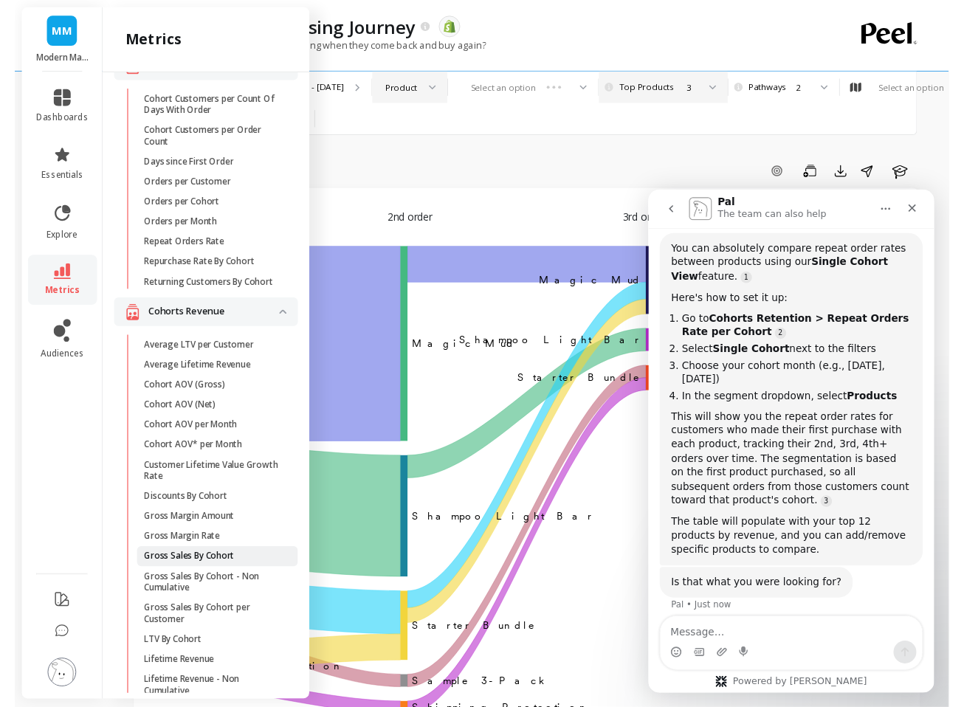
scroll to position [0, 0]
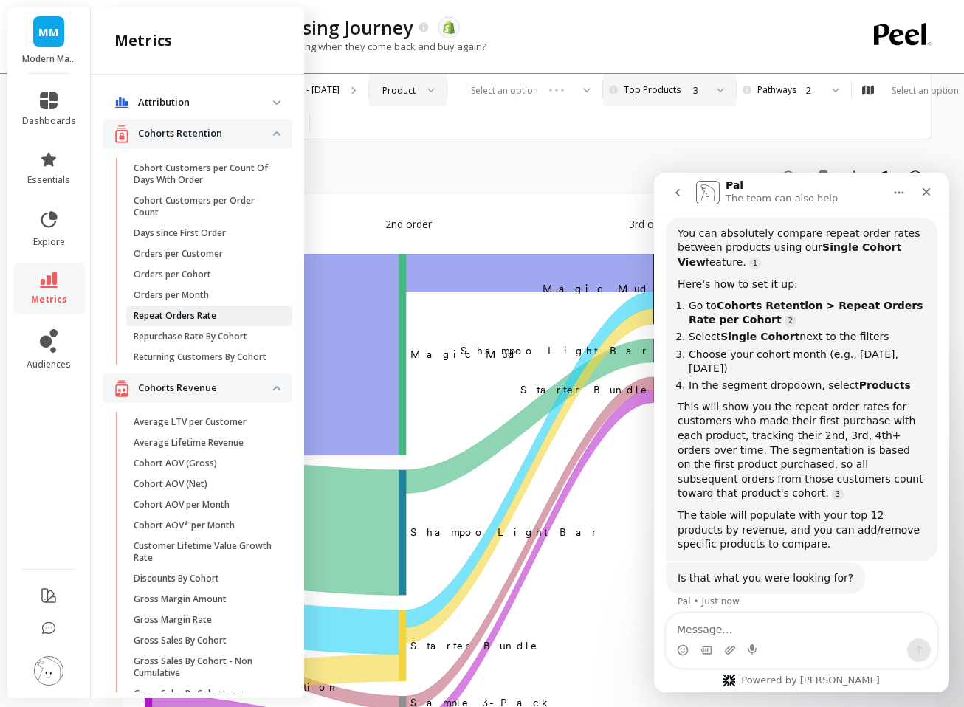
click at [190, 313] on p "Repeat Orders Rate" at bounding box center [175, 316] width 83 height 12
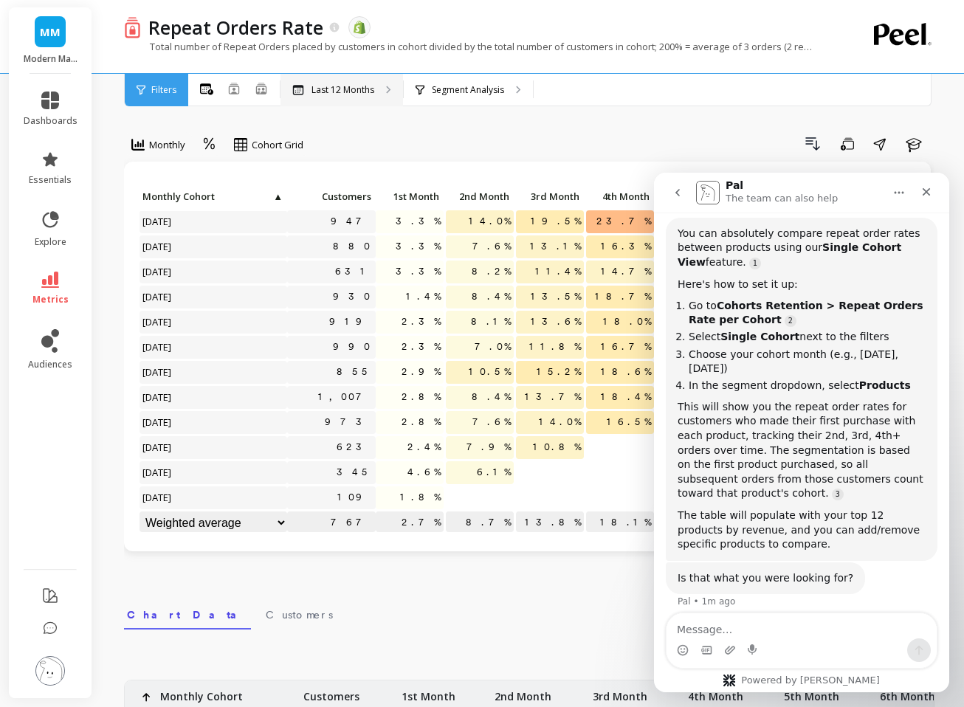
click at [343, 84] on p "Last 12 Months" at bounding box center [343, 90] width 63 height 12
click at [168, 90] on span "Filters" at bounding box center [163, 90] width 25 height 12
click at [470, 94] on p "Segment Analysis" at bounding box center [468, 90] width 72 height 12
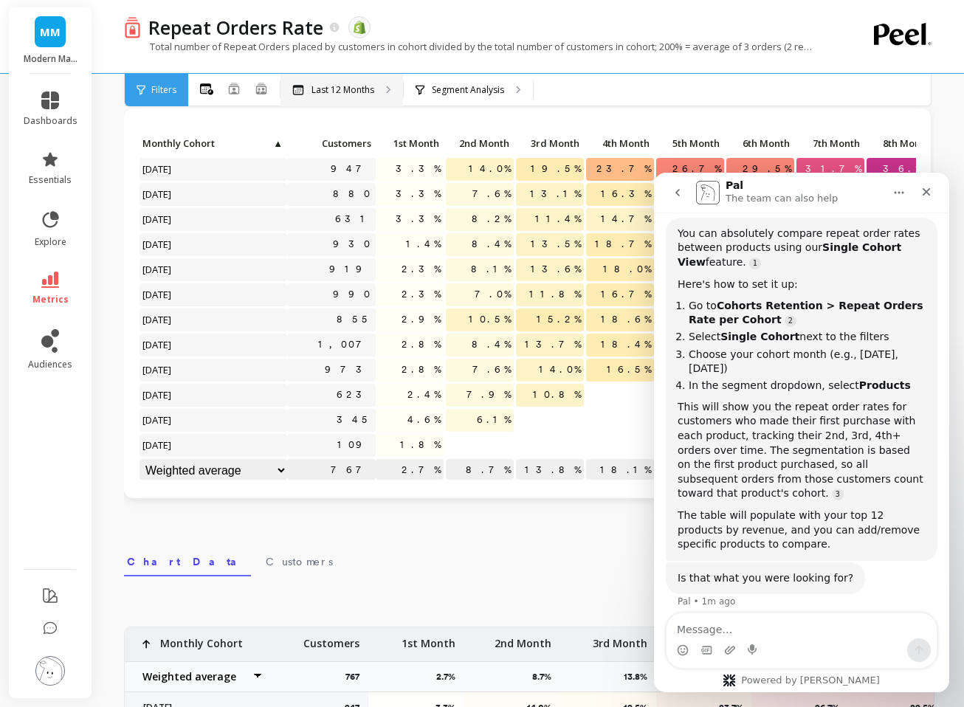
scroll to position [4, 0]
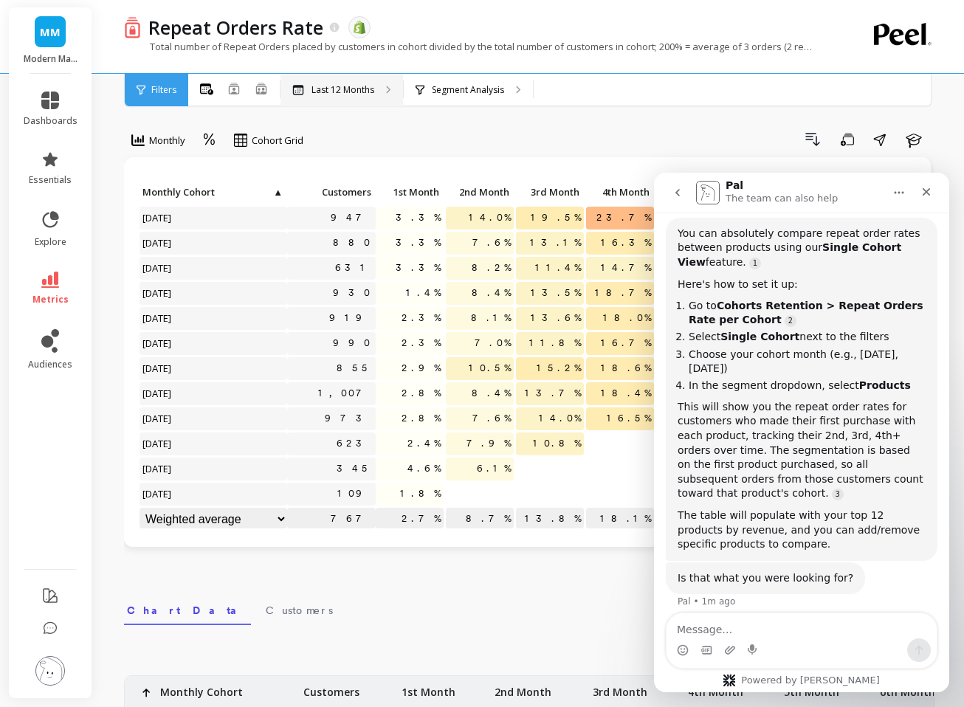
click at [343, 75] on div "Last 12 Months" at bounding box center [342, 90] width 123 height 32
click at [237, 89] on icon at bounding box center [234, 89] width 12 height 12
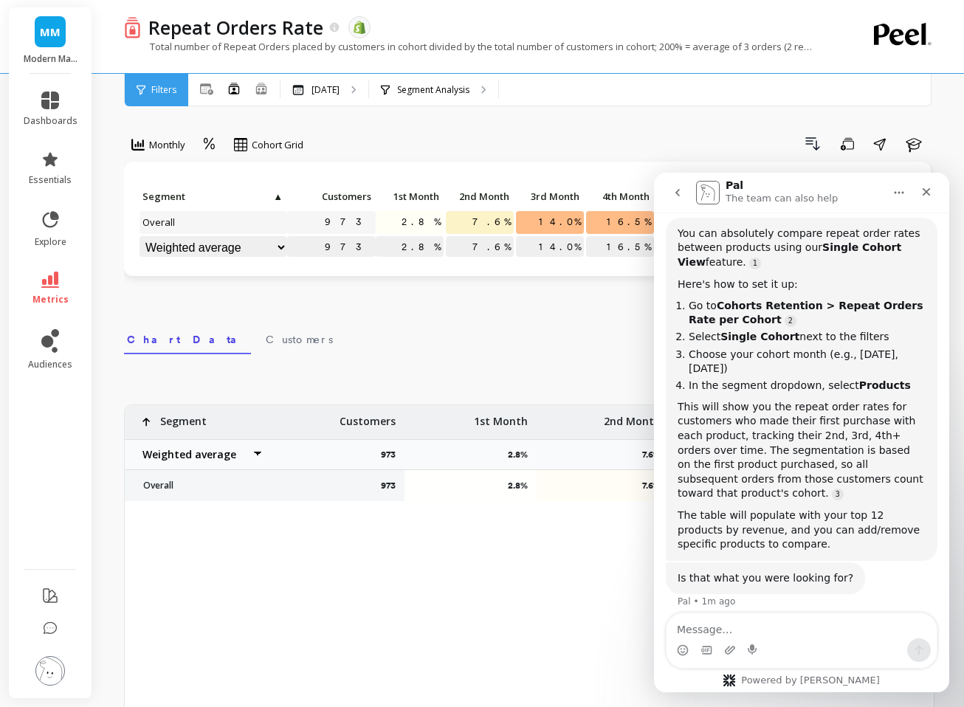
click at [258, 453] on select "Weighted average Weighted average excl. current month Sum [PERSON_NAME]" at bounding box center [199, 455] width 148 height 30
click at [271, 191] on span "Segment" at bounding box center [206, 196] width 129 height 12
click at [174, 192] on span "Segment" at bounding box center [206, 196] width 129 height 12
click at [164, 202] on span "Segment" at bounding box center [212, 196] width 140 height 12
click at [418, 87] on p "Segment Analysis" at bounding box center [433, 90] width 72 height 12
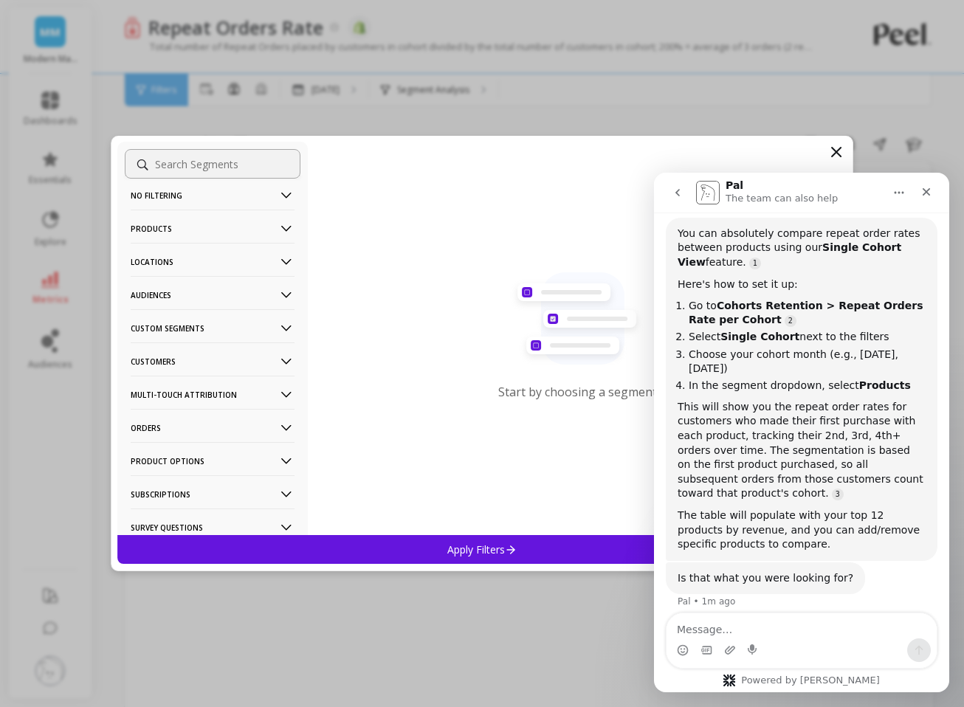
scroll to position [14, 0]
click at [168, 221] on p "Products" at bounding box center [213, 228] width 164 height 38
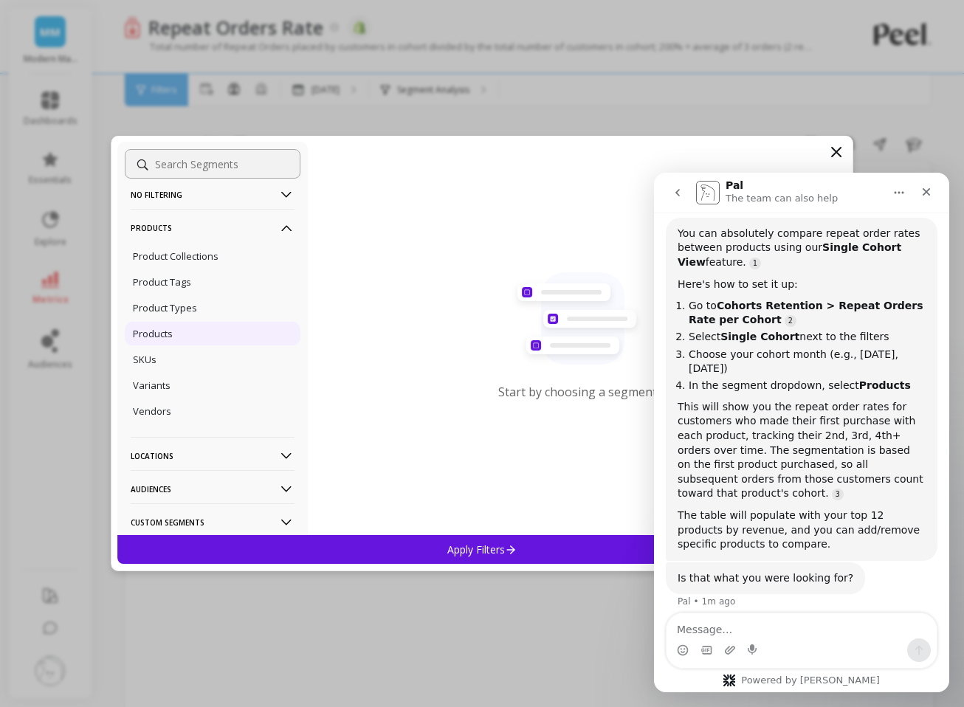
click at [185, 340] on div "Products" at bounding box center [213, 334] width 176 height 24
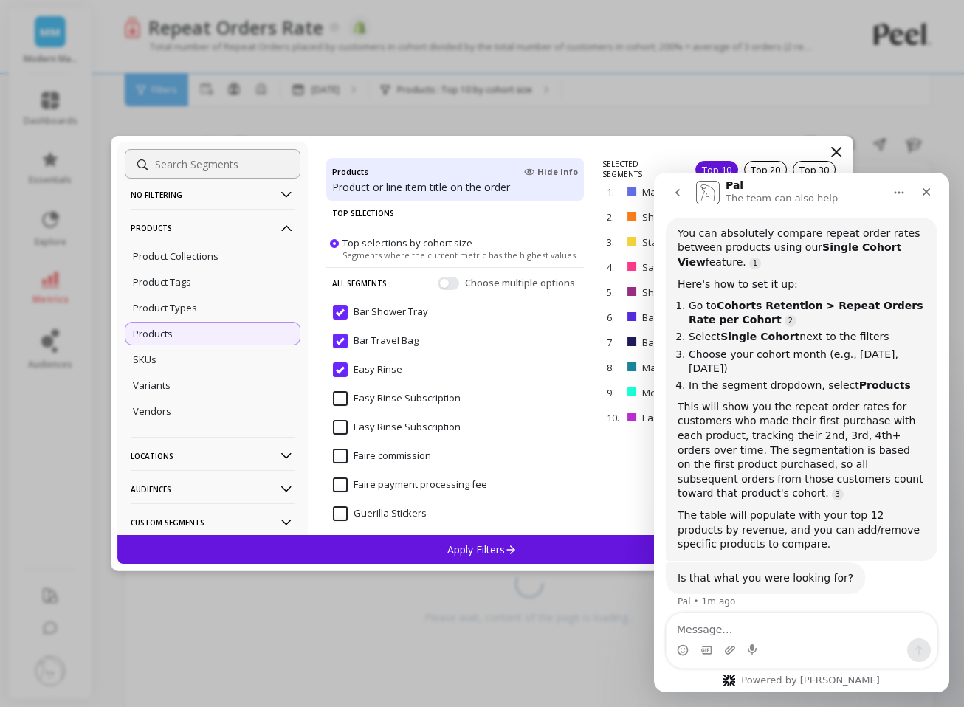
scroll to position [27, 0]
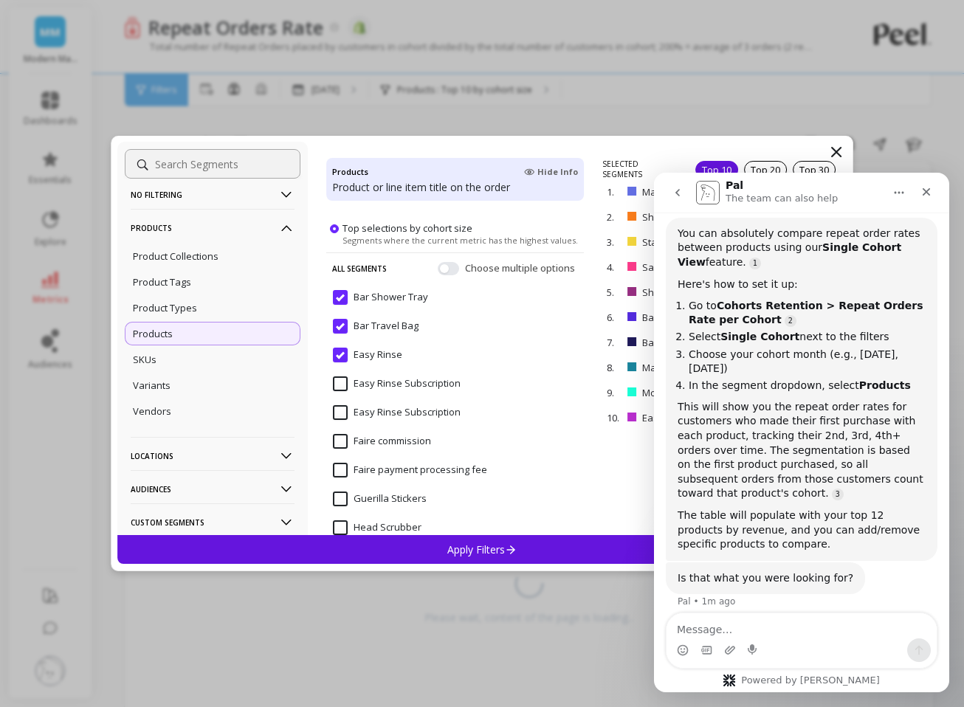
click at [337, 354] on Rinse "Easy Rinse" at bounding box center [367, 355] width 69 height 15
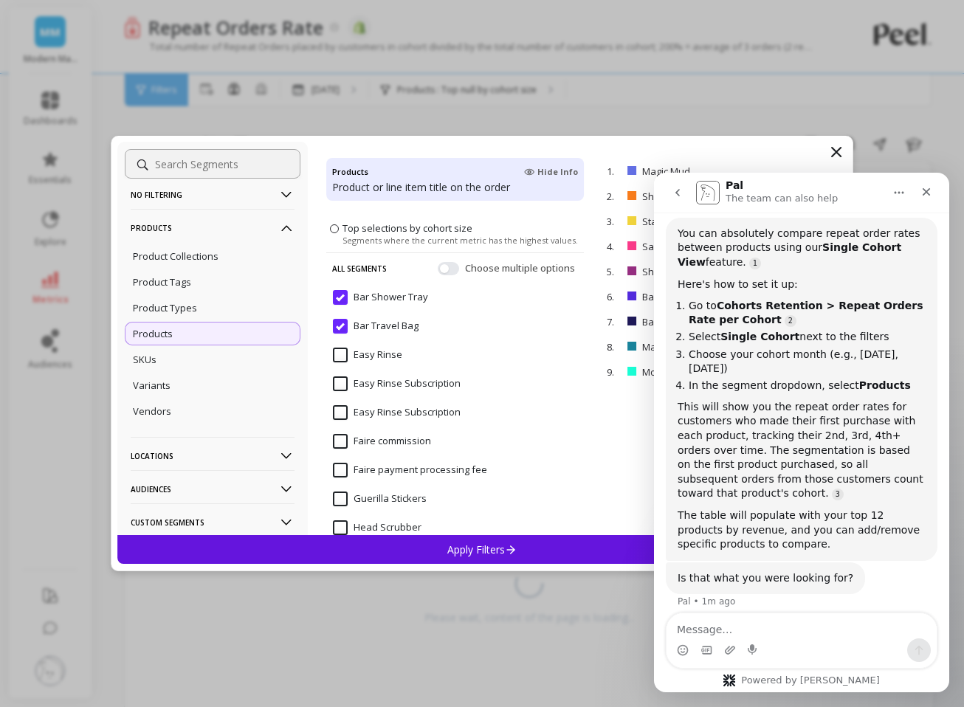
click at [337, 323] on input "Bar Travel Bag" at bounding box center [376, 326] width 86 height 15
click at [340, 300] on input "Bar Shower Tray" at bounding box center [380, 297] width 95 height 15
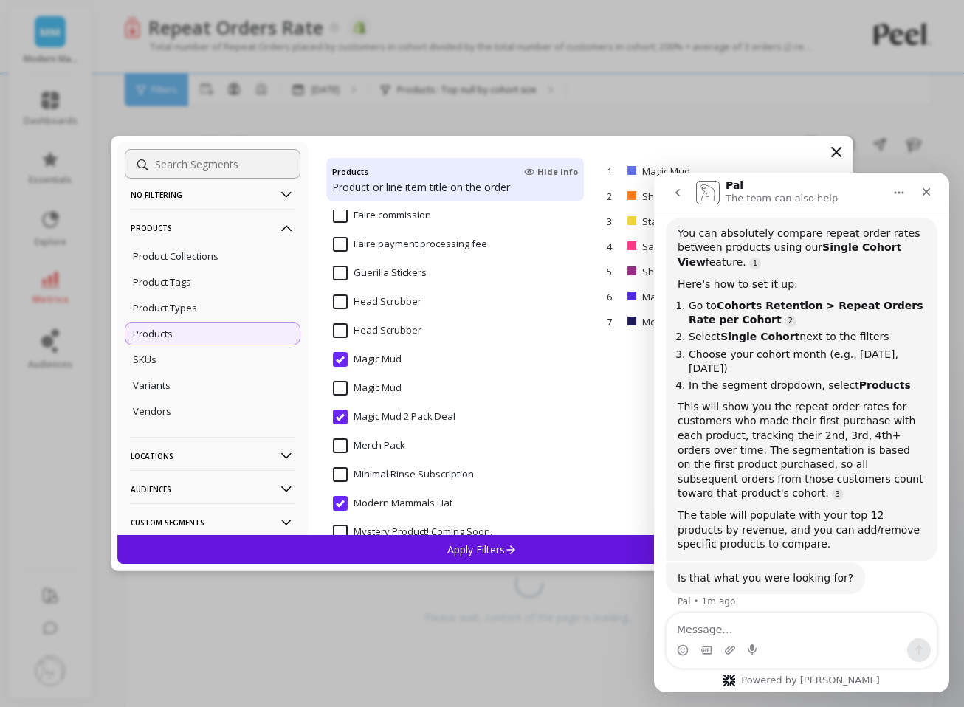
scroll to position [267, 0]
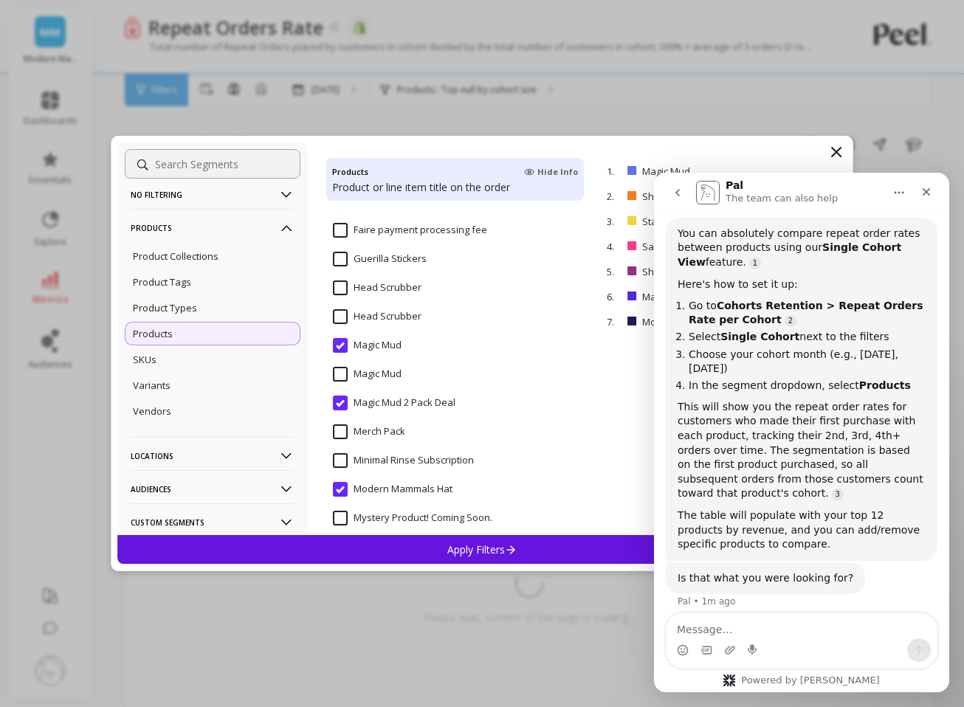
click at [341, 373] on Mud "Magic Mud" at bounding box center [367, 374] width 69 height 15
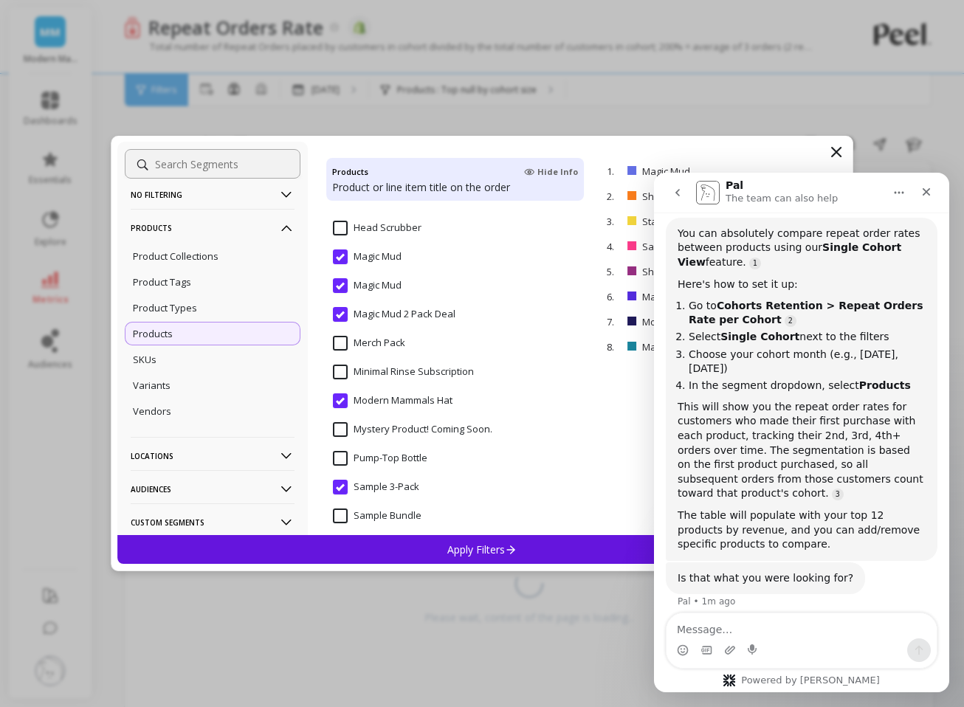
scroll to position [371, 0]
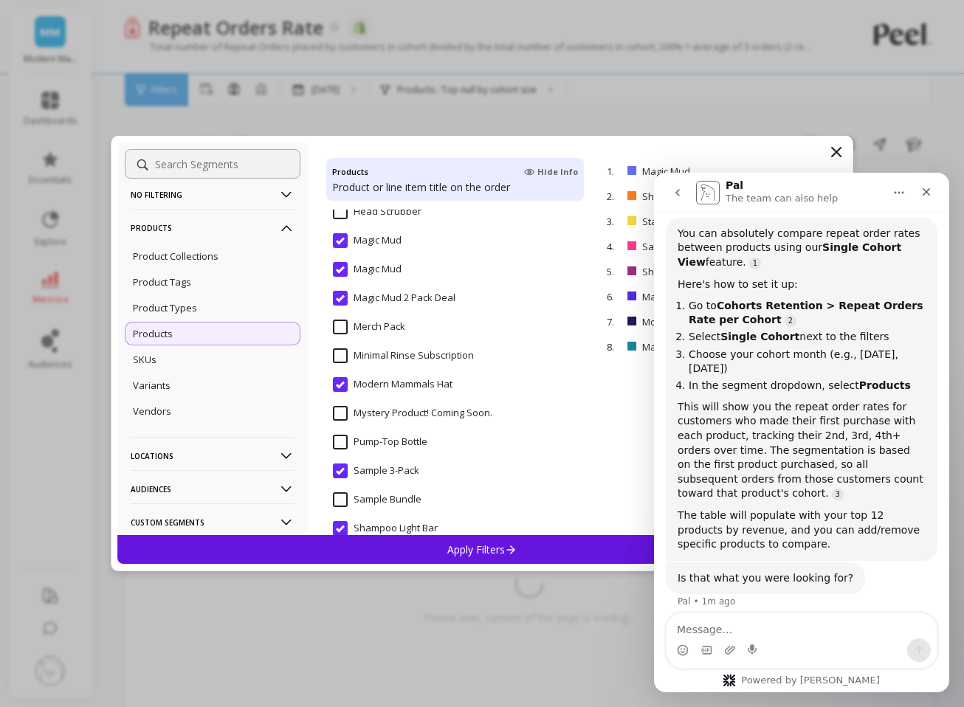
click at [331, 388] on div "Modern Mammals Hat" at bounding box center [455, 393] width 258 height 44
click at [340, 469] on input "Sample 3-Pack" at bounding box center [376, 471] width 86 height 15
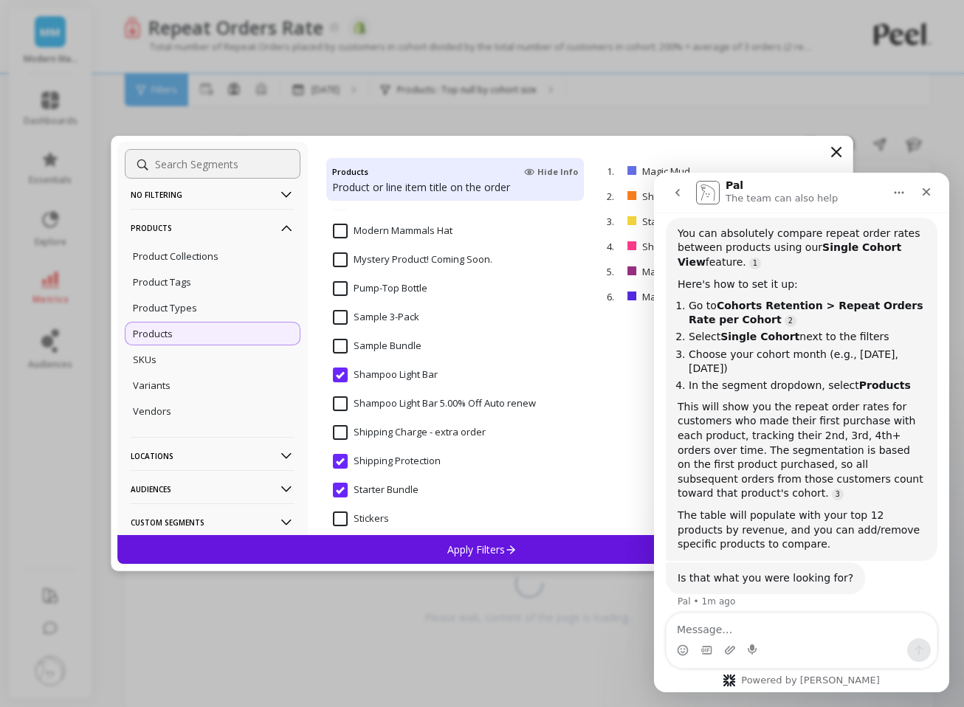
scroll to position [534, 0]
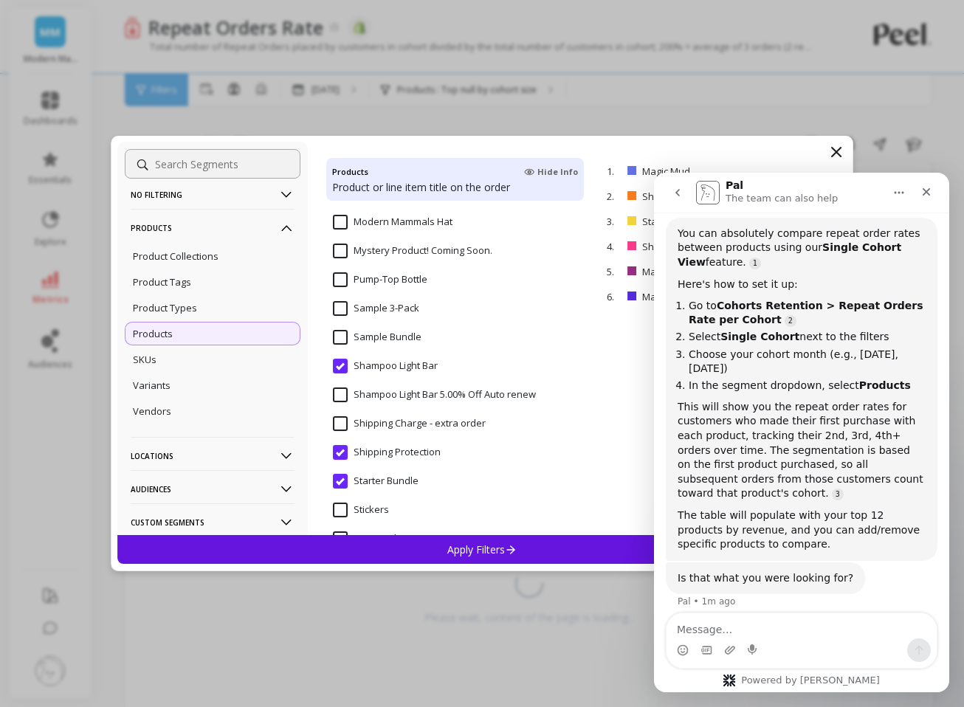
click at [337, 450] on input "Shipping Protection" at bounding box center [387, 452] width 108 height 15
click at [337, 476] on input "Starter Bundle" at bounding box center [376, 481] width 86 height 15
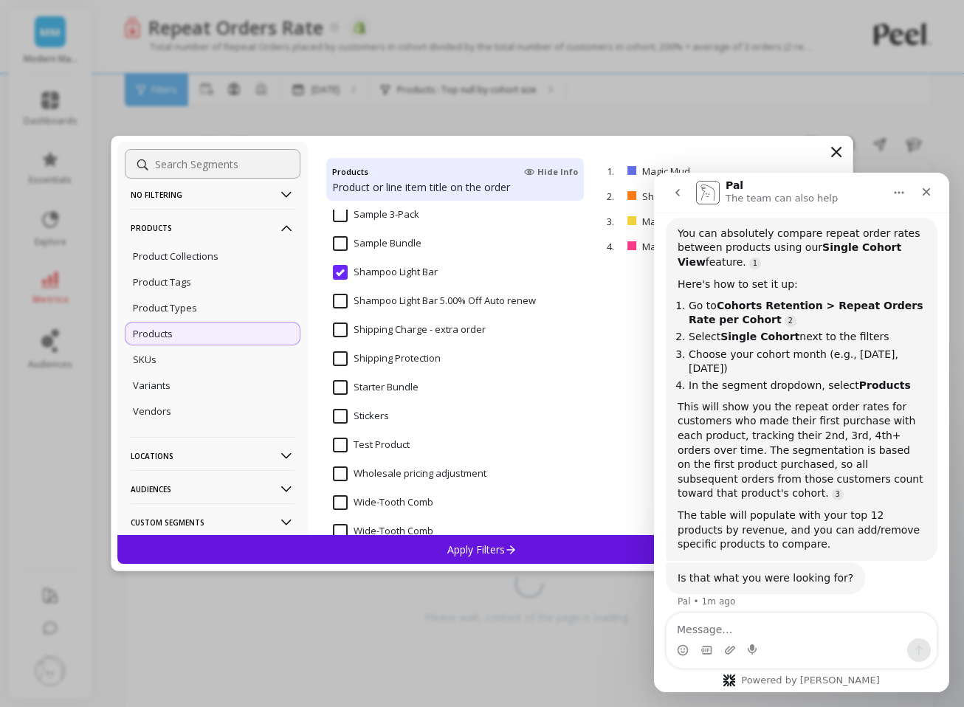
scroll to position [654, 0]
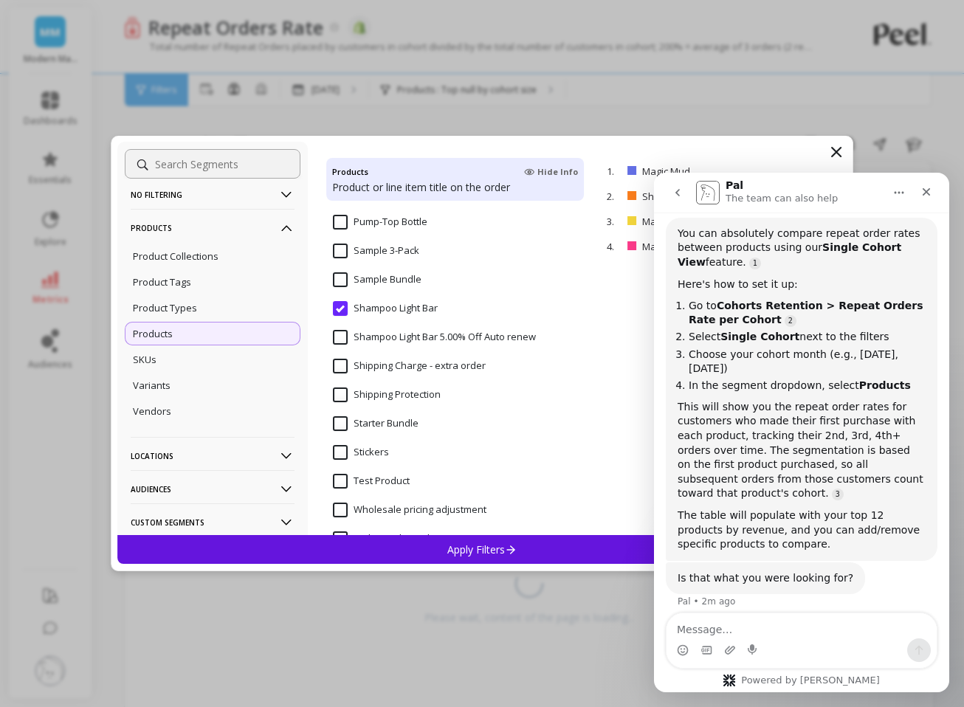
click at [336, 426] on input "Starter Bundle" at bounding box center [376, 423] width 86 height 15
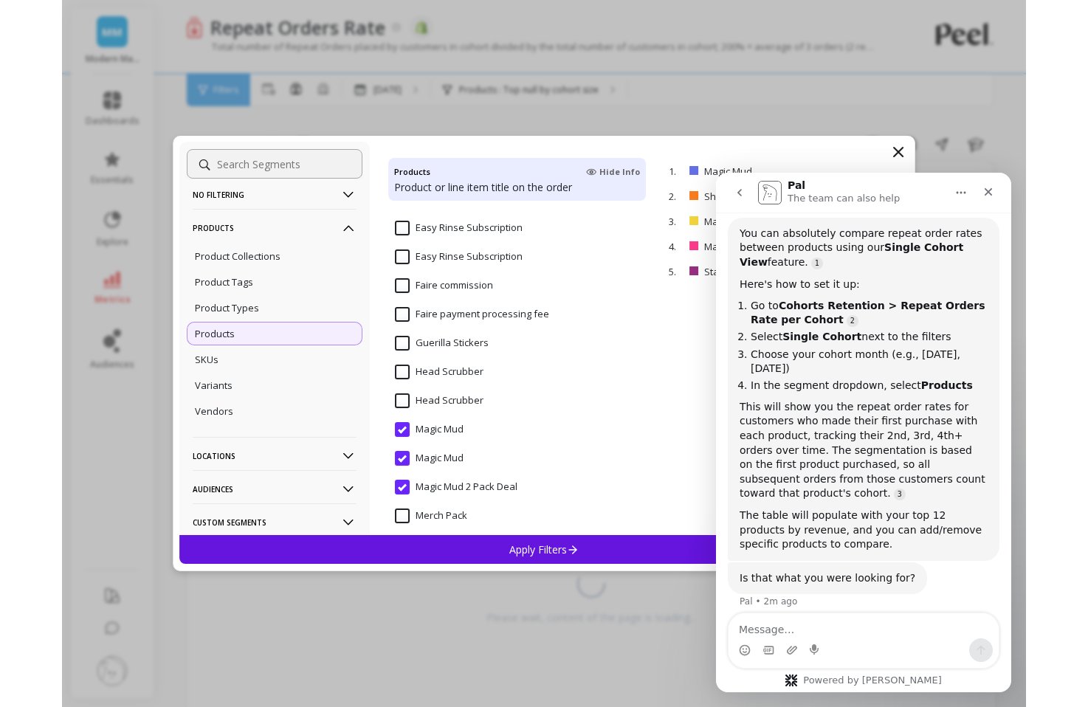
scroll to position [0, 0]
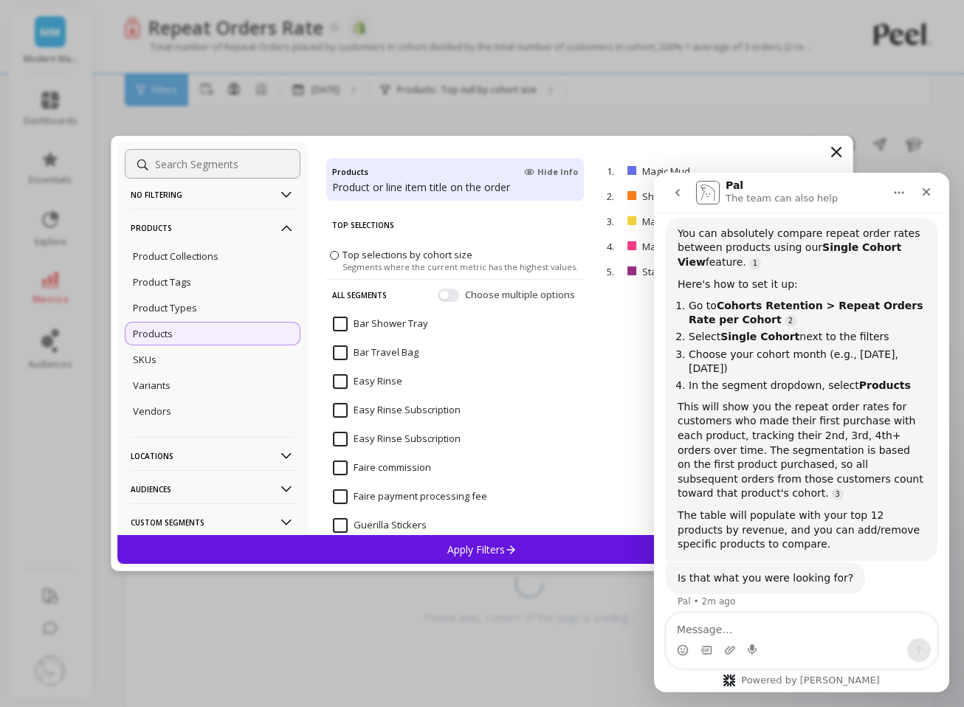
click at [509, 543] on icon at bounding box center [511, 549] width 13 height 13
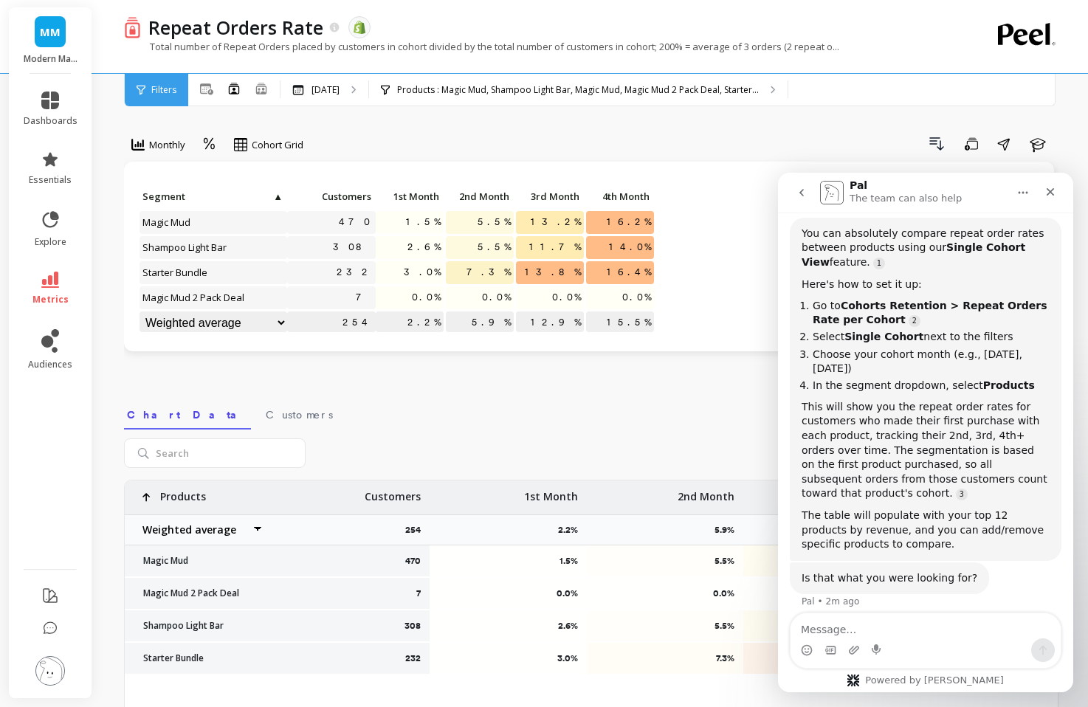
click at [337, 70] on div "Repeat Orders Rate The data you are viewing comes from: Shopify Total number of…" at bounding box center [531, 36] width 814 height 73
click at [337, 76] on div "[DATE]" at bounding box center [325, 90] width 88 height 32
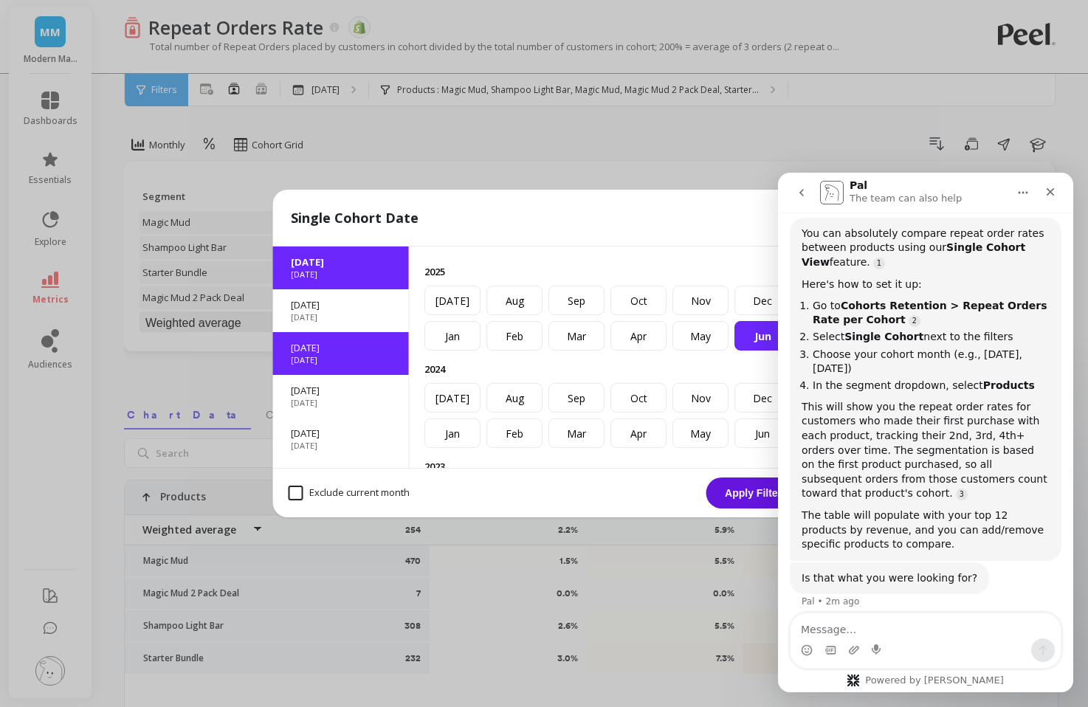
click at [317, 358] on p "[DATE]" at bounding box center [304, 360] width 27 height 12
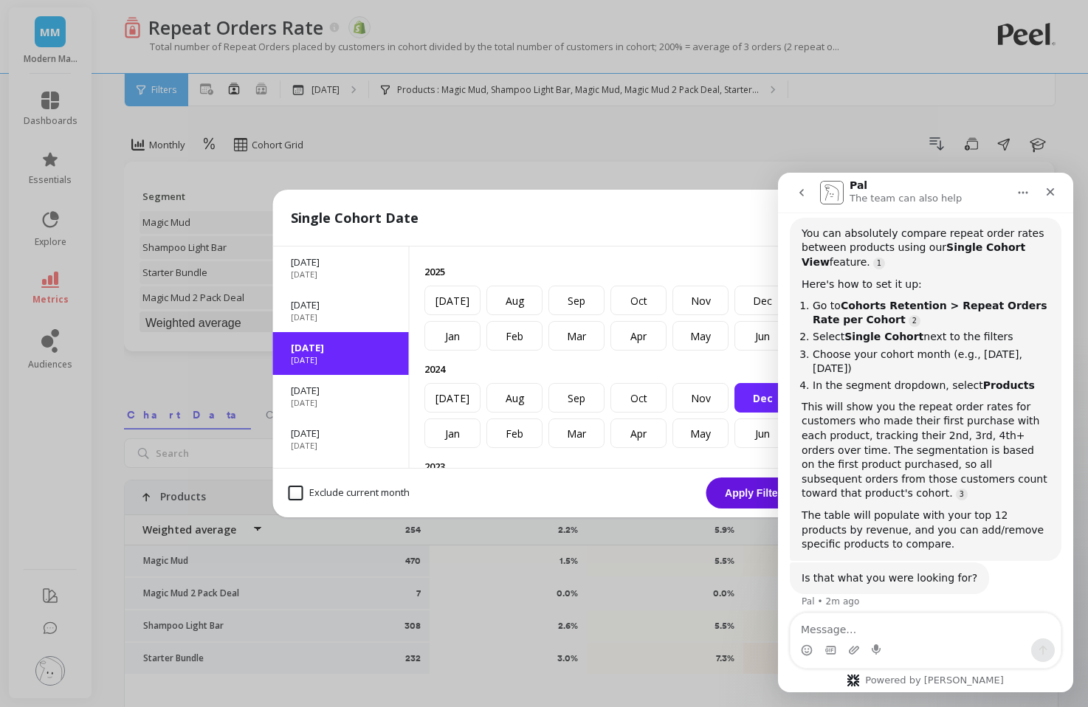
click at [741, 502] on button "Apply Filters" at bounding box center [757, 493] width 100 height 31
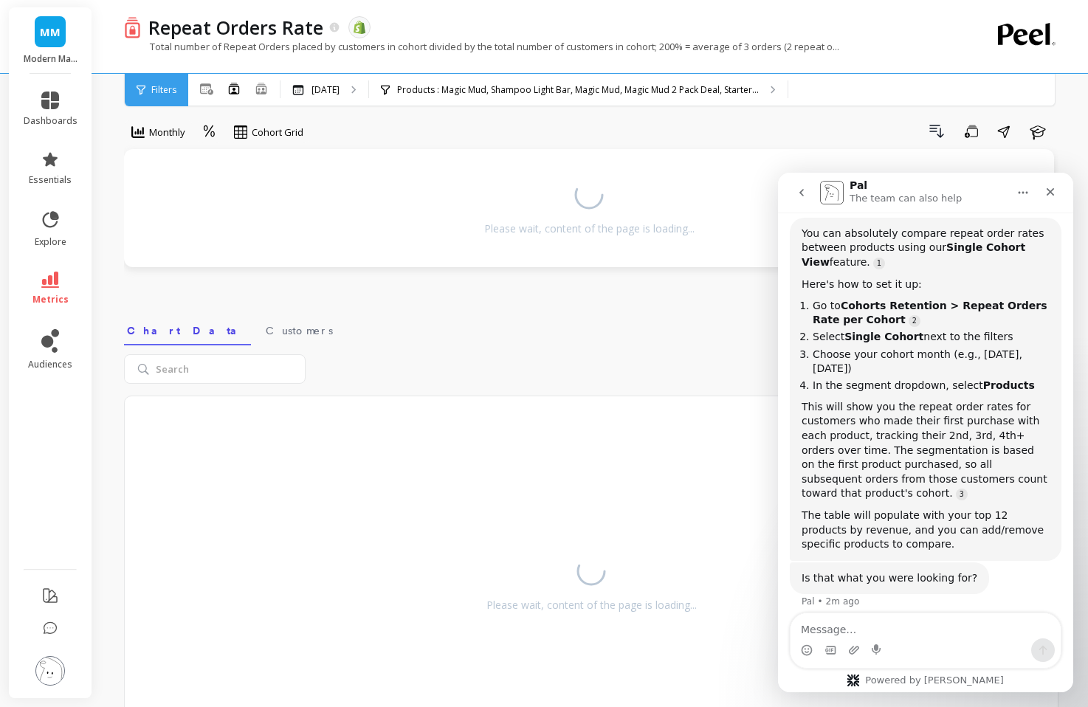
scroll to position [19, 0]
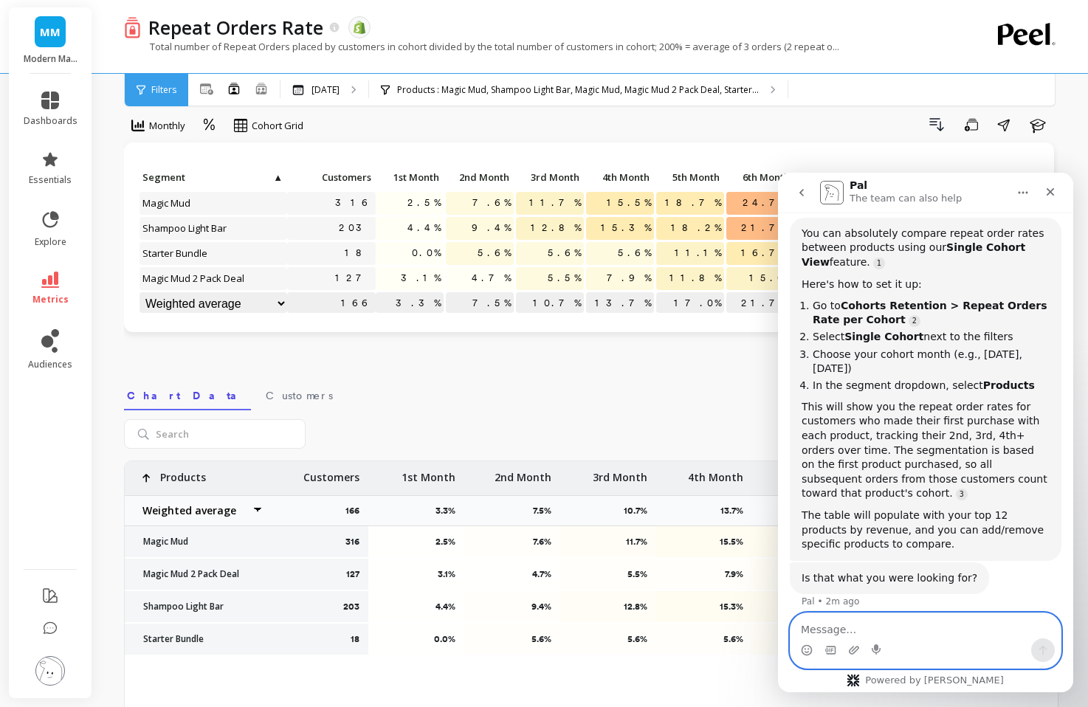
click at [896, 636] on textarea "Message…" at bounding box center [926, 625] width 270 height 25
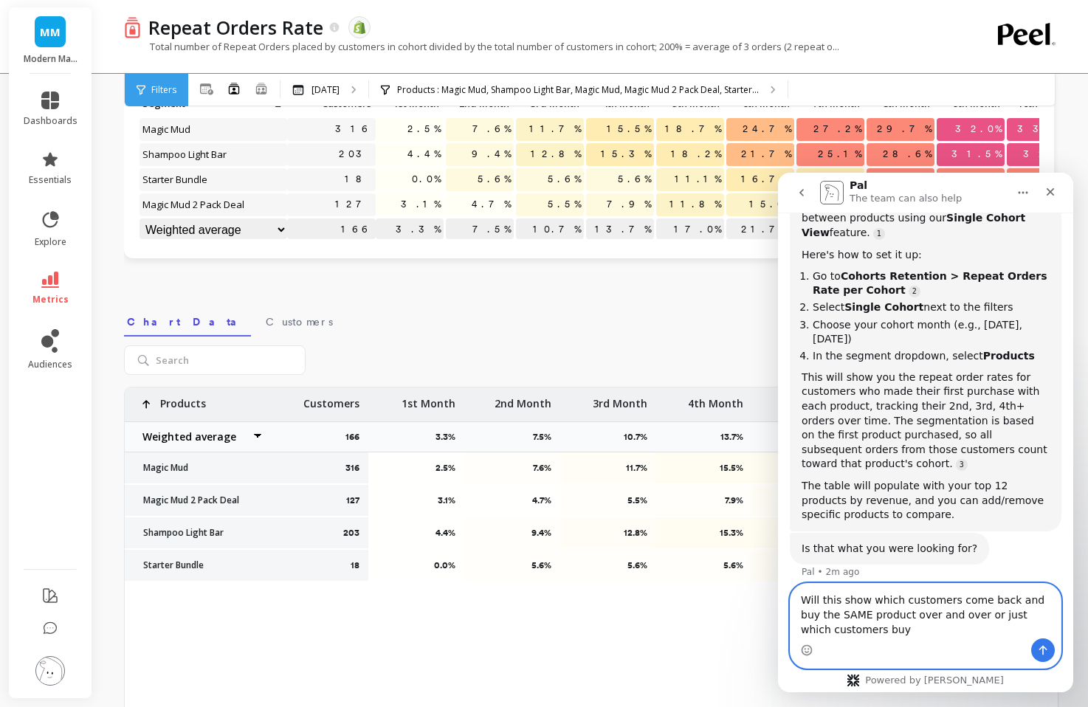
scroll to position [92, 0]
click at [883, 633] on textarea "Will this show which customers come back and buy the SAME product over and over…" at bounding box center [926, 611] width 270 height 55
drag, startPoint x: 963, startPoint y: 633, endPoint x: 903, endPoint y: 582, distance: 78.1
click at [903, 583] on div "Will this show which customers come back and buy the SAME product over and over…" at bounding box center [926, 626] width 272 height 86
click at [932, 613] on textarea "Will this show which customers come back and buy the SAME product over and over…" at bounding box center [926, 611] width 270 height 55
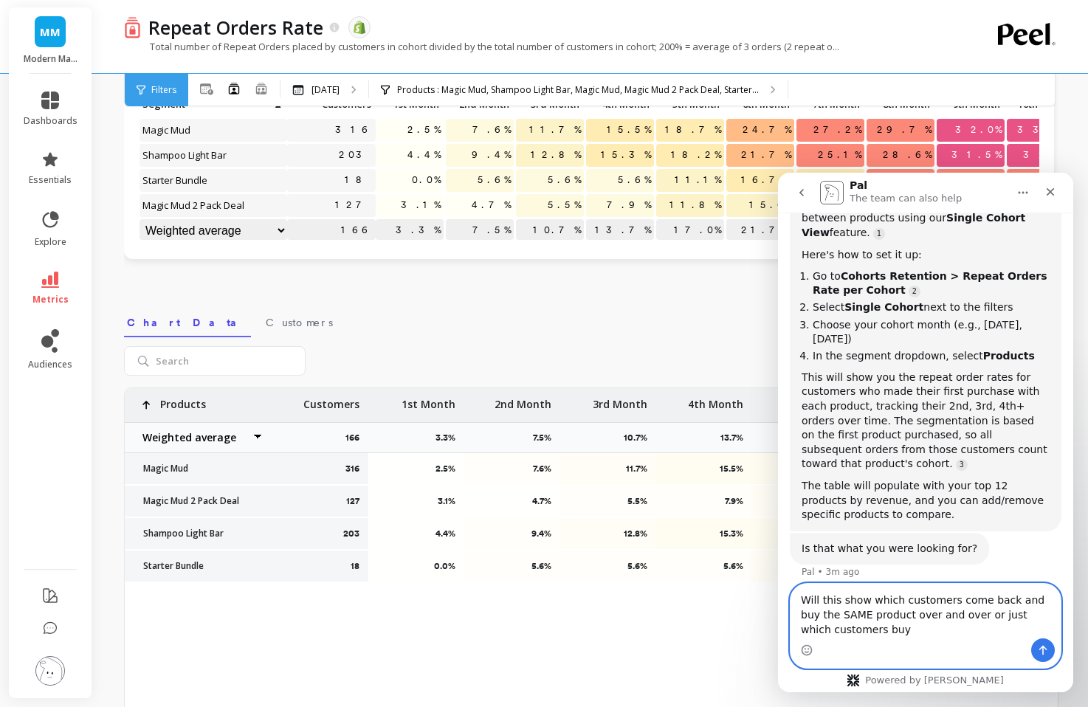
click at [932, 613] on textarea "Will this show which customers come back and buy the SAME product over and over…" at bounding box center [926, 611] width 270 height 55
click at [958, 638] on textarea "Will this show which customers come back and buy the SAME product over and over…" at bounding box center [926, 611] width 270 height 55
drag, startPoint x: 983, startPoint y: 630, endPoint x: 972, endPoint y: 623, distance: 13.9
click at [953, 608] on textarea "Will this show which customers come back and buy the SAME product over and over…" at bounding box center [926, 611] width 270 height 55
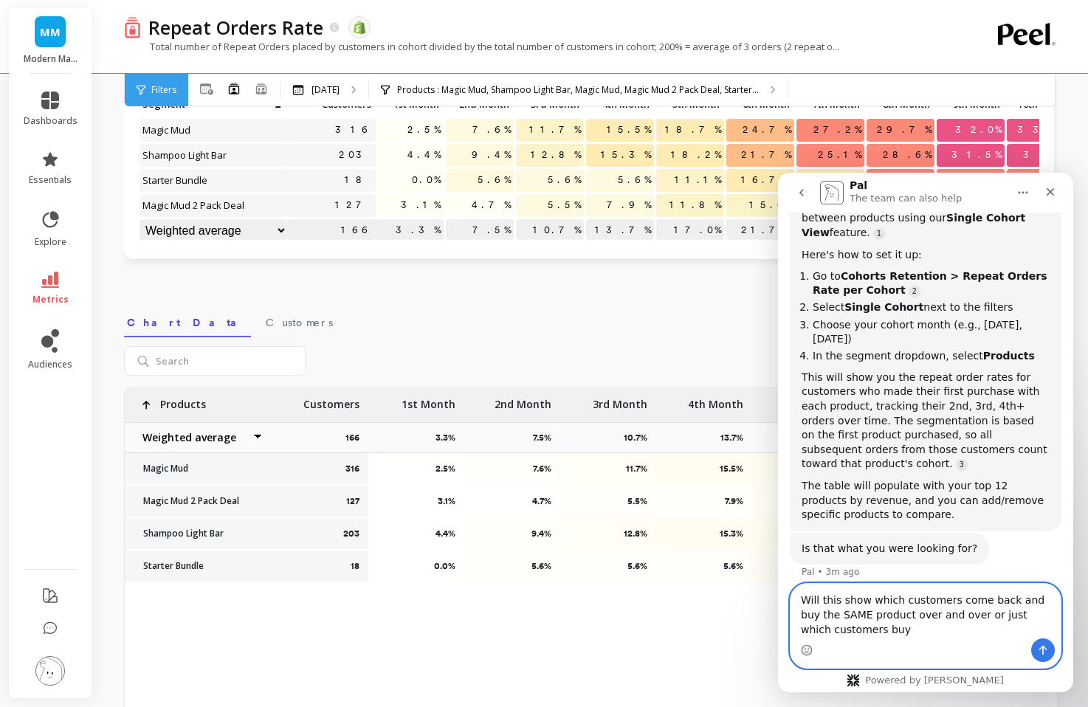
click at [963, 632] on textarea "Will this show which customers come back and buy the SAME product over and over…" at bounding box center [926, 611] width 270 height 55
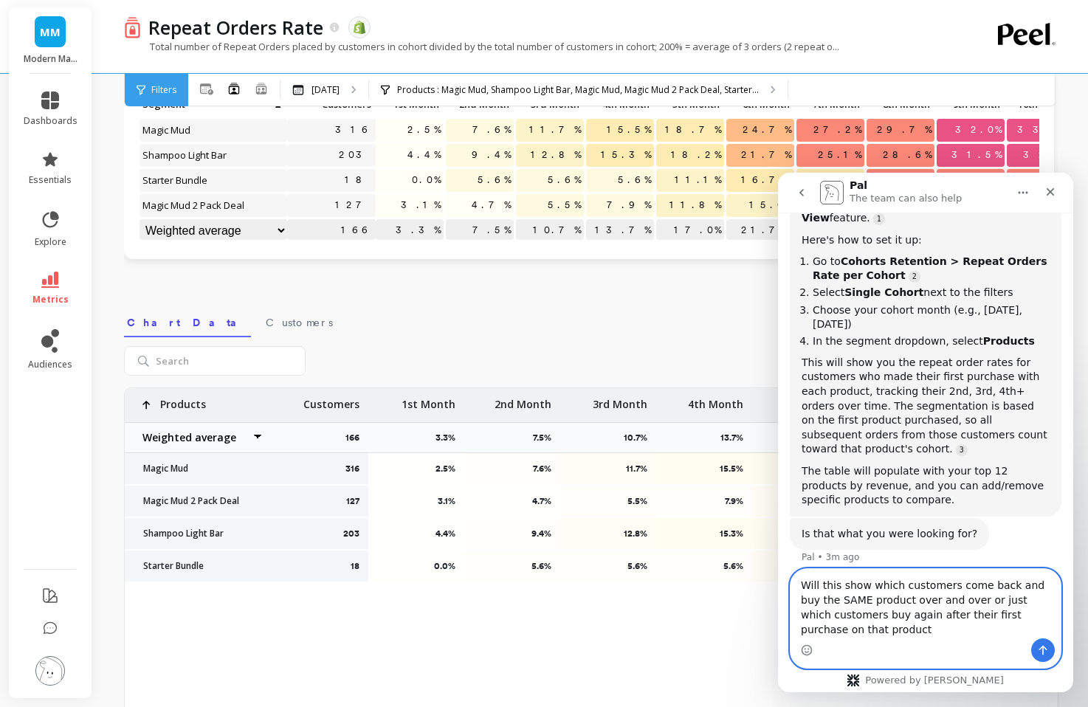
type textarea "Will this show which customers come back and buy the SAME product over and over…"
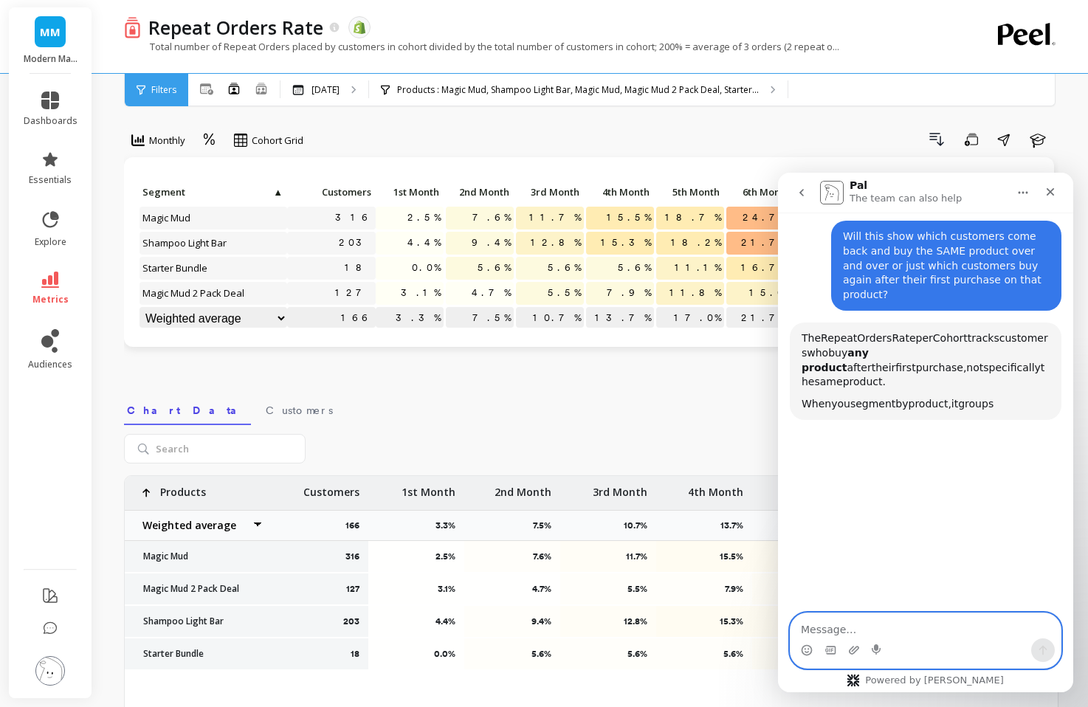
scroll to position [915, 0]
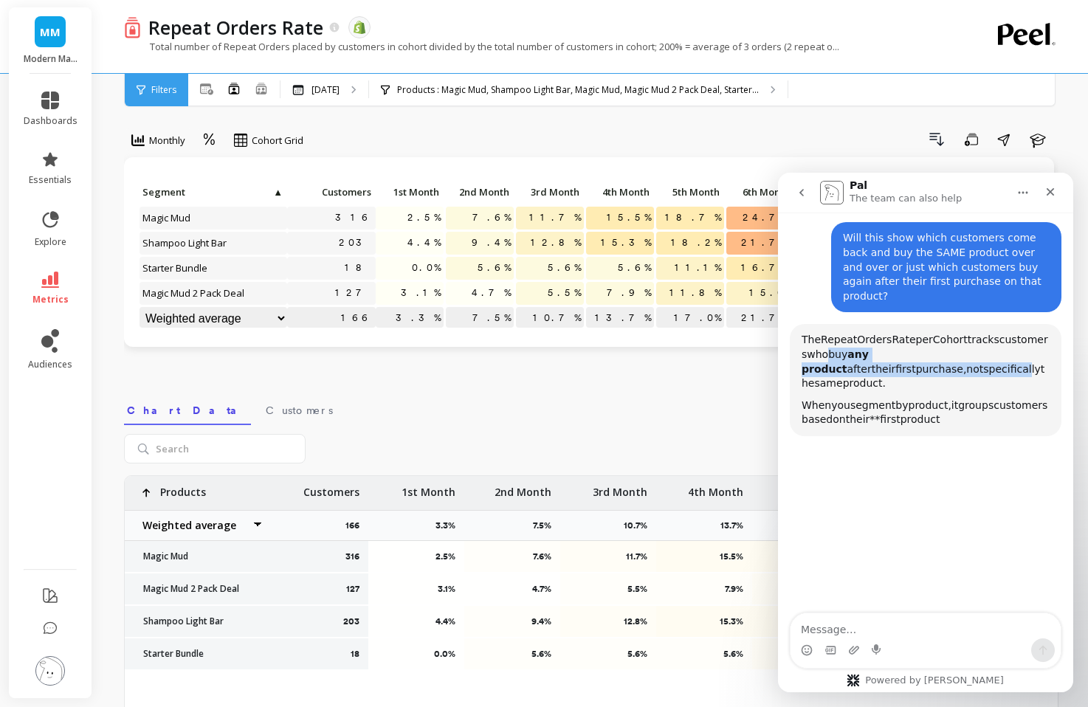
drag, startPoint x: 871, startPoint y: 326, endPoint x: 924, endPoint y: 340, distance: 54.5
click at [924, 340] on div "The Repeat Orders Rate per Cohort tracks customers who buy any product after th…" at bounding box center [926, 362] width 248 height 58
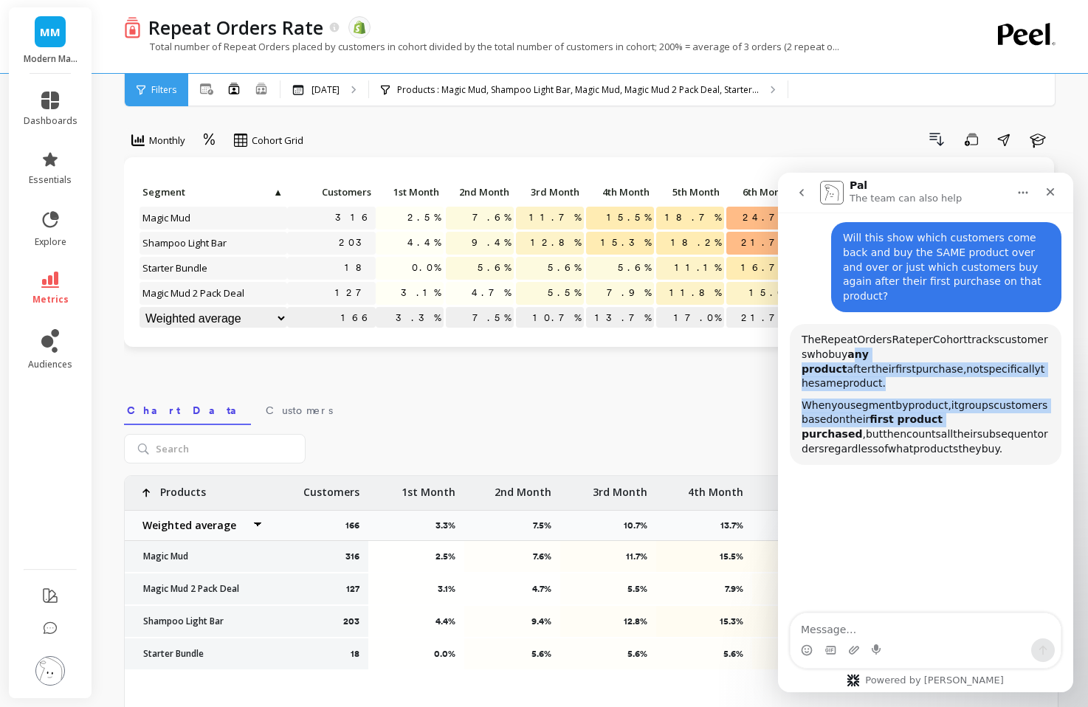
drag, startPoint x: 938, startPoint y: 372, endPoint x: 899, endPoint y: 326, distance: 60.8
click at [901, 333] on div "The Repeat Orders Rate per Cohort tracks customers who buy any product after th…" at bounding box center [926, 394] width 248 height 123
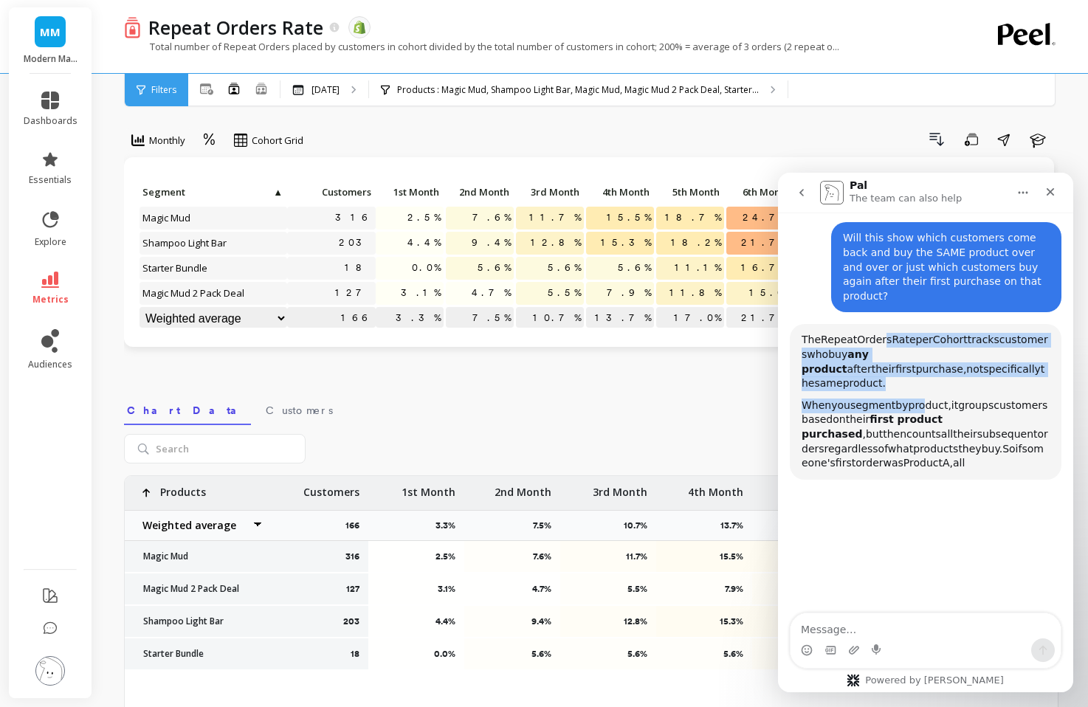
drag, startPoint x: 884, startPoint y: 312, endPoint x: 924, endPoint y: 371, distance: 71.1
click at [922, 368] on div "The Repeat Orders Rate per Cohort tracks customers who buy any product after th…" at bounding box center [926, 401] width 248 height 137
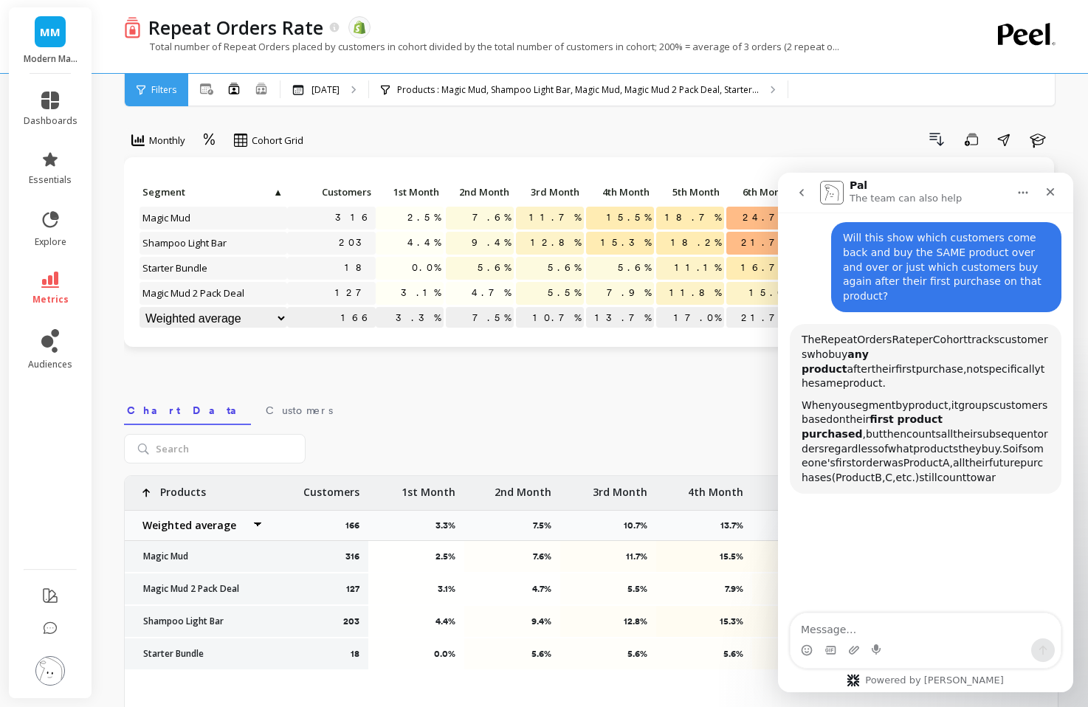
click at [924, 413] on b "first product purchased" at bounding box center [872, 426] width 141 height 27
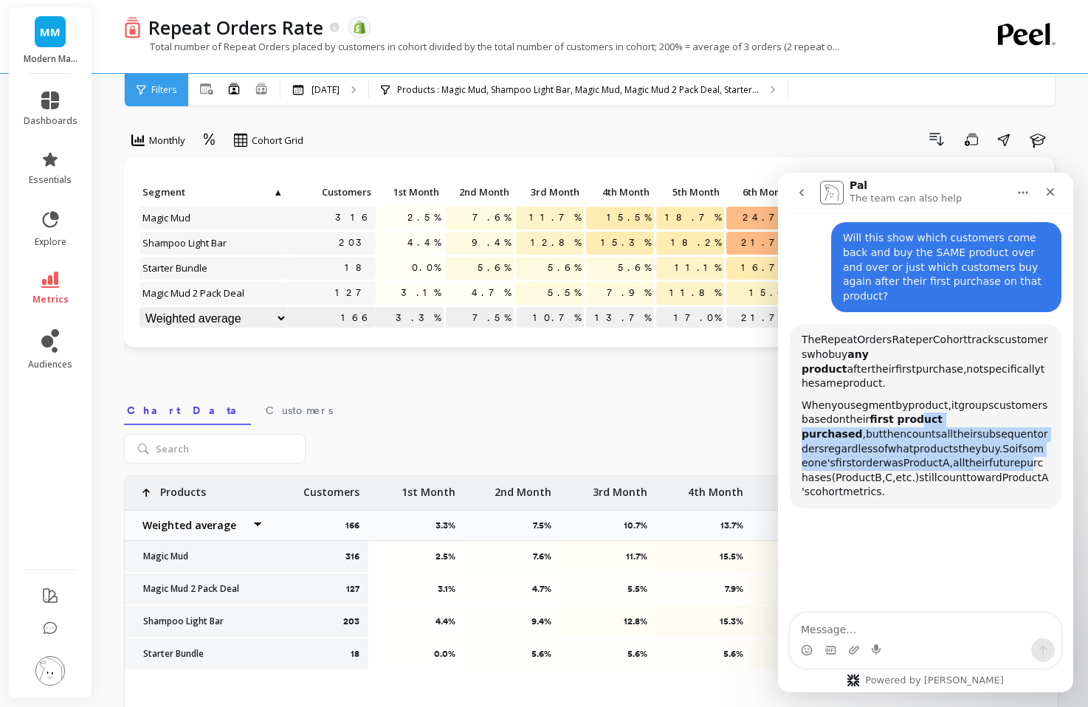
drag, startPoint x: 918, startPoint y: 370, endPoint x: 952, endPoint y: 413, distance: 55.2
click at [952, 413] on div "When you segment by product, it groups customers based on their first product p…" at bounding box center [926, 449] width 248 height 101
click at [952, 457] on span "purchases" at bounding box center [922, 470] width 241 height 27
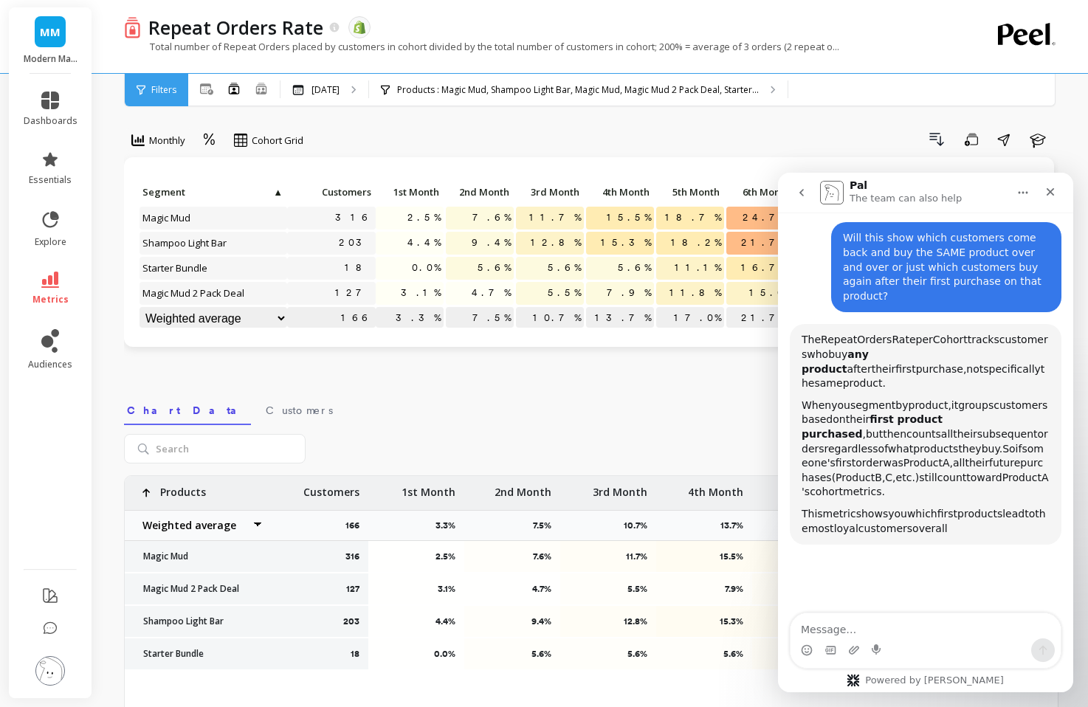
scroll to position [917, 0]
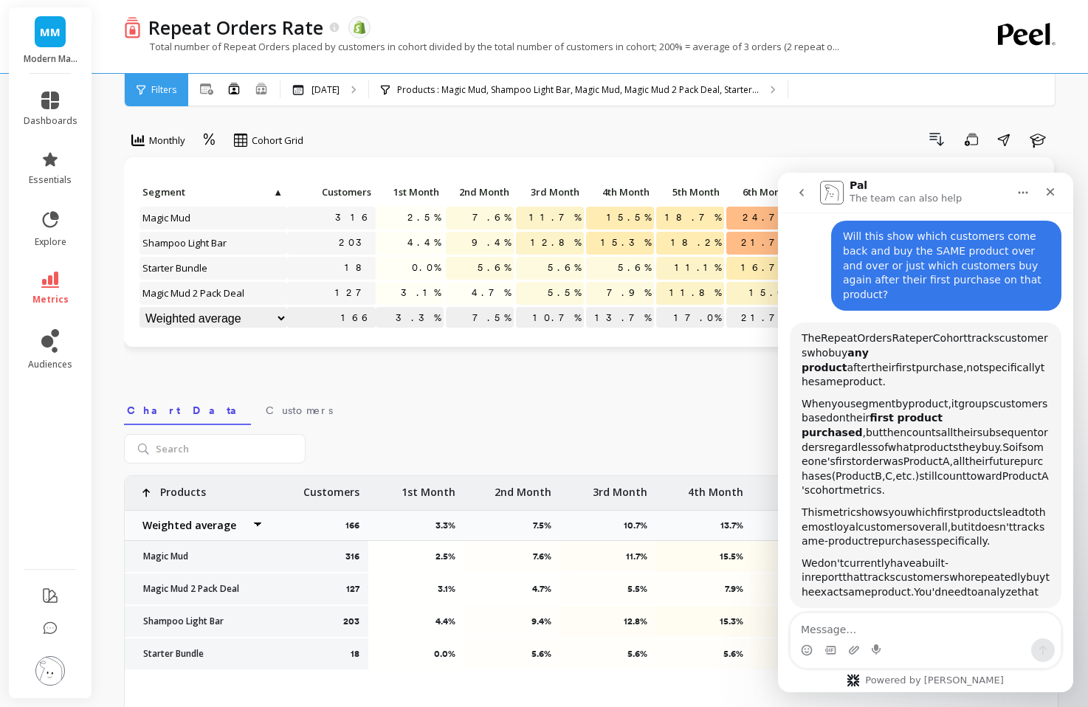
drag, startPoint x: 912, startPoint y: 383, endPoint x: 950, endPoint y: 424, distance: 55.9
click at [948, 423] on div "When you segment by product, it groups customers based on their first product p…" at bounding box center [926, 447] width 248 height 101
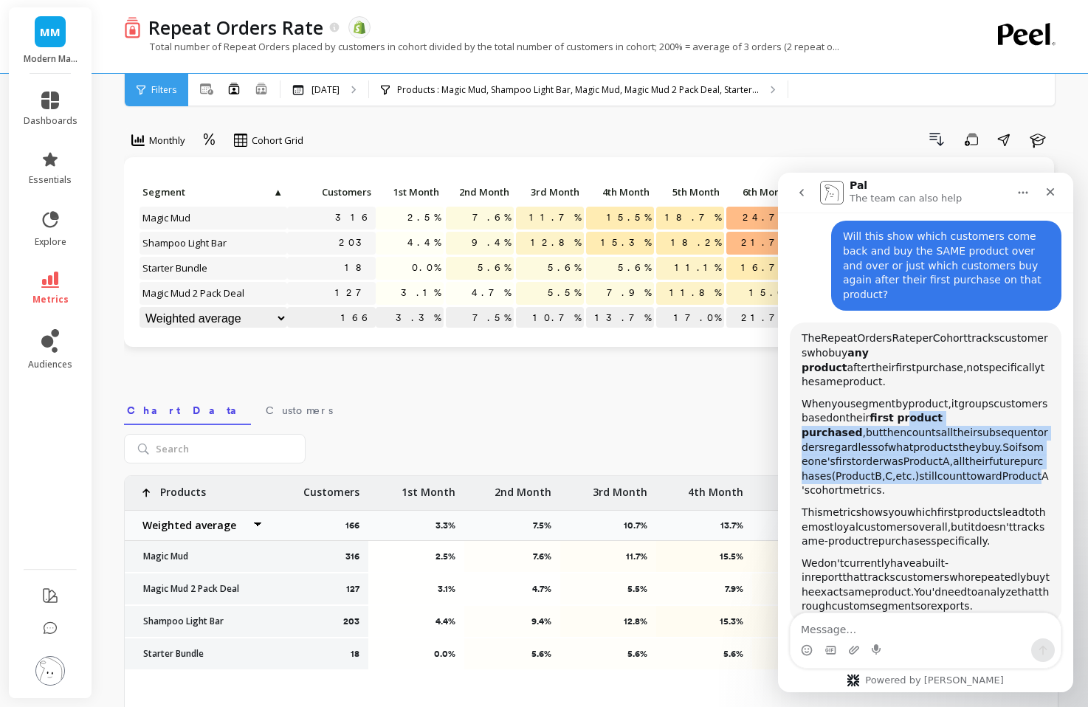
drag, startPoint x: 969, startPoint y: 431, endPoint x: 894, endPoint y: 378, distance: 91.6
click at [900, 397] on div "When you segment by product, it groups customers based on their first product p…" at bounding box center [926, 447] width 248 height 101
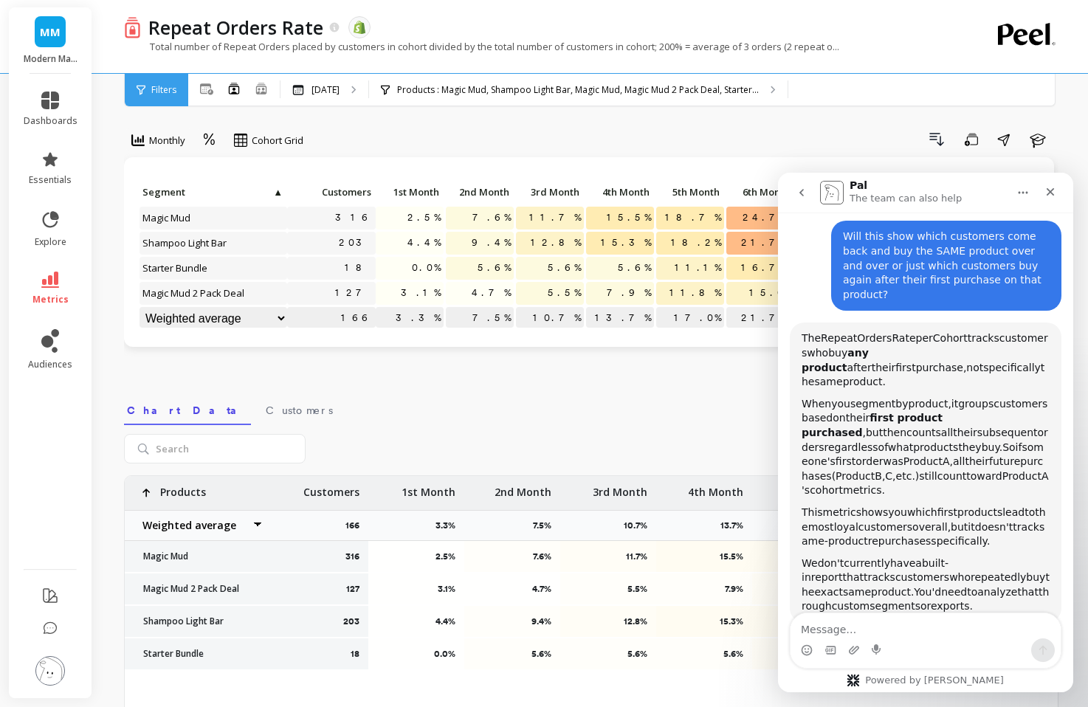
drag, startPoint x: 886, startPoint y: 377, endPoint x: 942, endPoint y: 422, distance: 71.9
click at [941, 420] on div "When you segment by product, it groups customers based on their first product p…" at bounding box center [926, 447] width 248 height 101
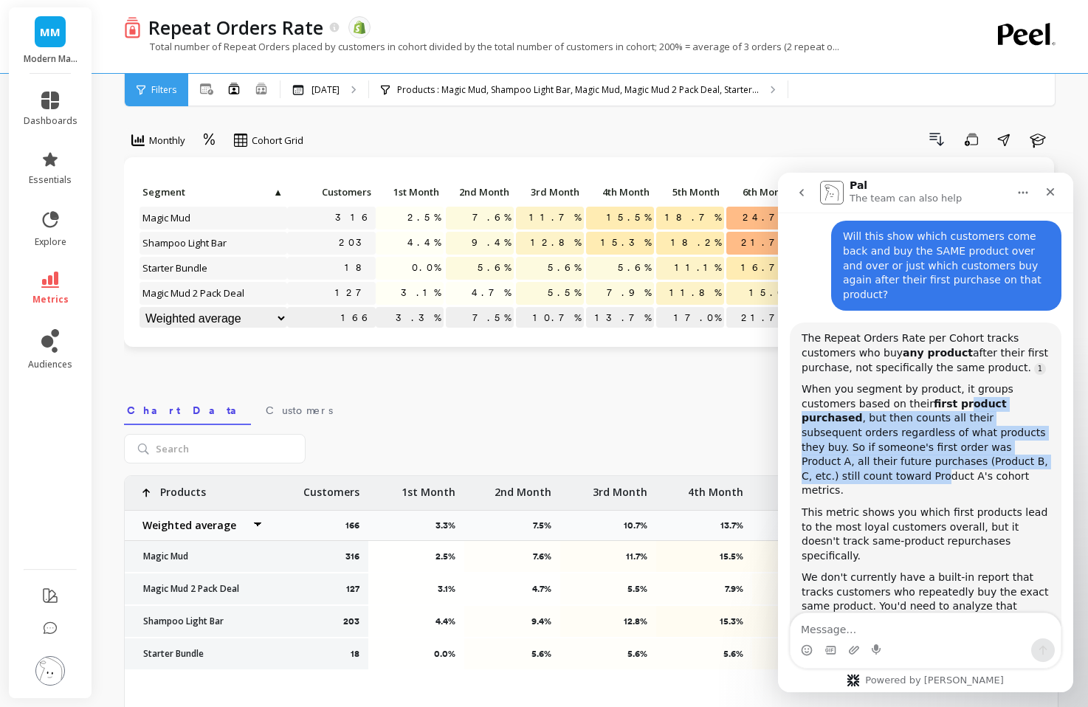
click at [904, 382] on div "When you segment by product, it groups customers based on their first product p…" at bounding box center [926, 440] width 248 height 116
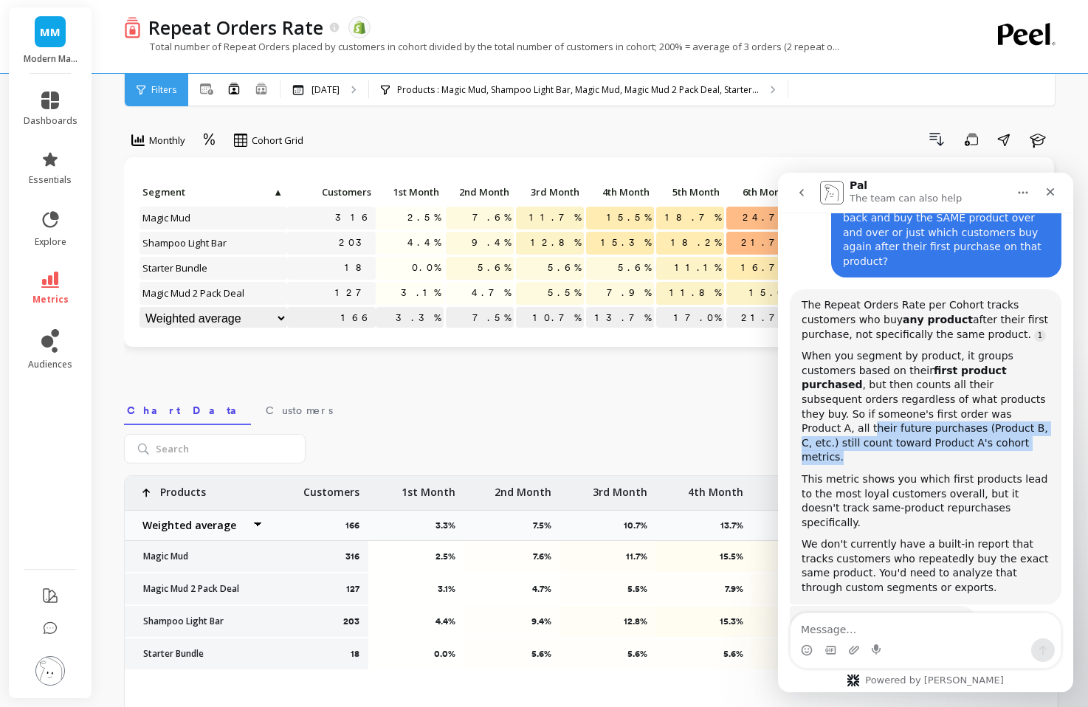
drag, startPoint x: 893, startPoint y: 376, endPoint x: 928, endPoint y: 412, distance: 50.6
click at [928, 412] on div "When you segment by product, it groups customers based on their first product p…" at bounding box center [926, 407] width 248 height 116
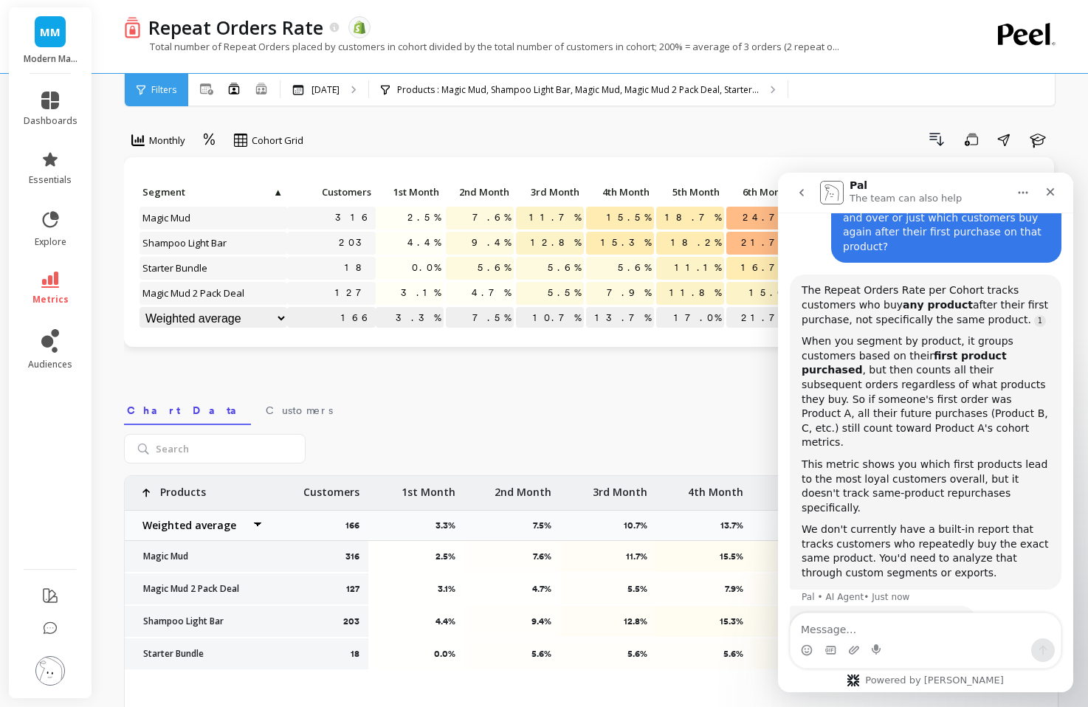
drag, startPoint x: 922, startPoint y: 436, endPoint x: 966, endPoint y: 492, distance: 71.6
click at [963, 488] on div "The Repeat Orders Rate per Cohort tracks customers who buy any product after th…" at bounding box center [926, 431] width 248 height 297
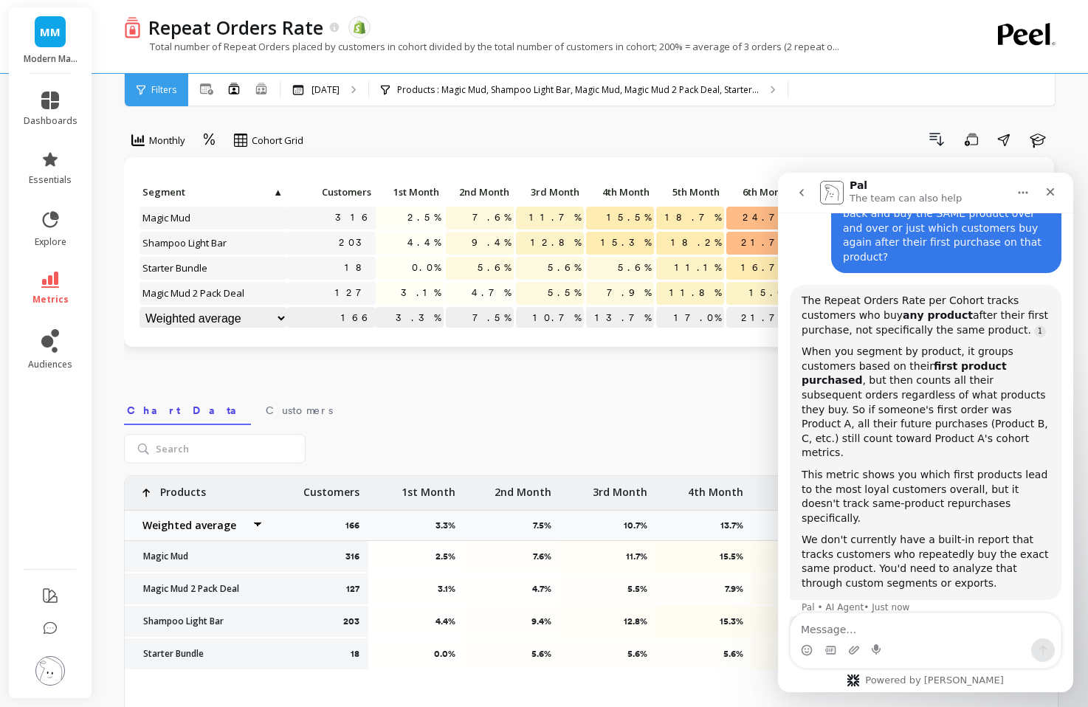
click at [963, 533] on div "We don't currently have a built-in report that tracks customers who repeatedly …" at bounding box center [926, 562] width 248 height 58
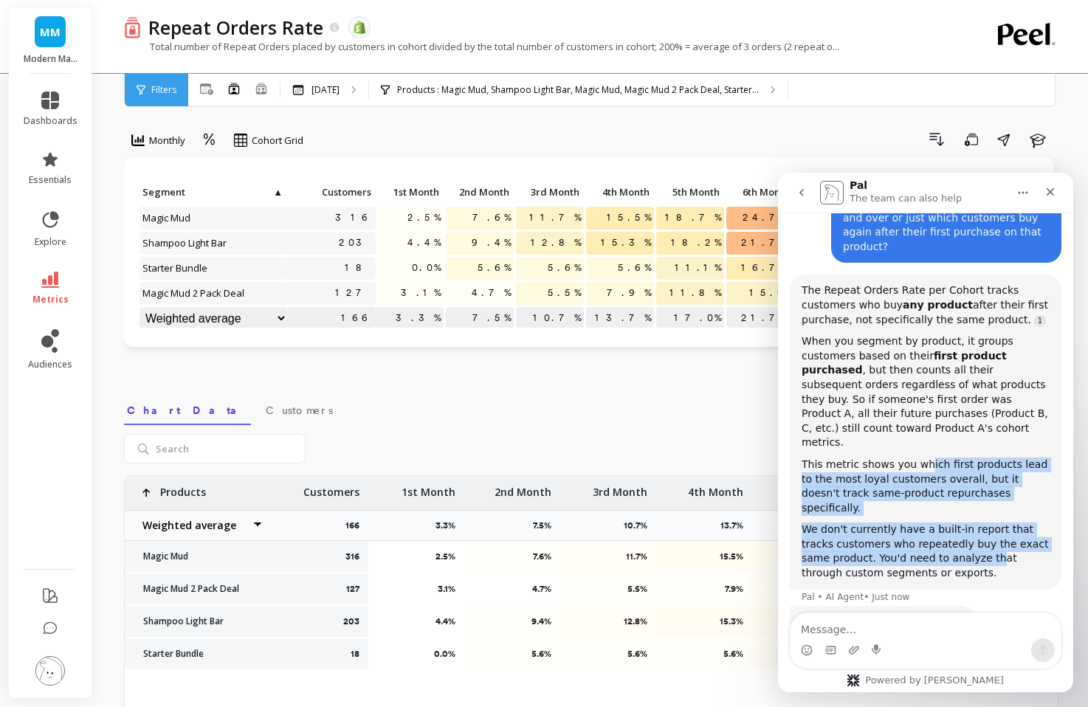
drag, startPoint x: 963, startPoint y: 506, endPoint x: 921, endPoint y: 422, distance: 94.8
click at [921, 422] on div "The Repeat Orders Rate per Cohort tracks customers who buy any product after th…" at bounding box center [926, 431] width 248 height 297
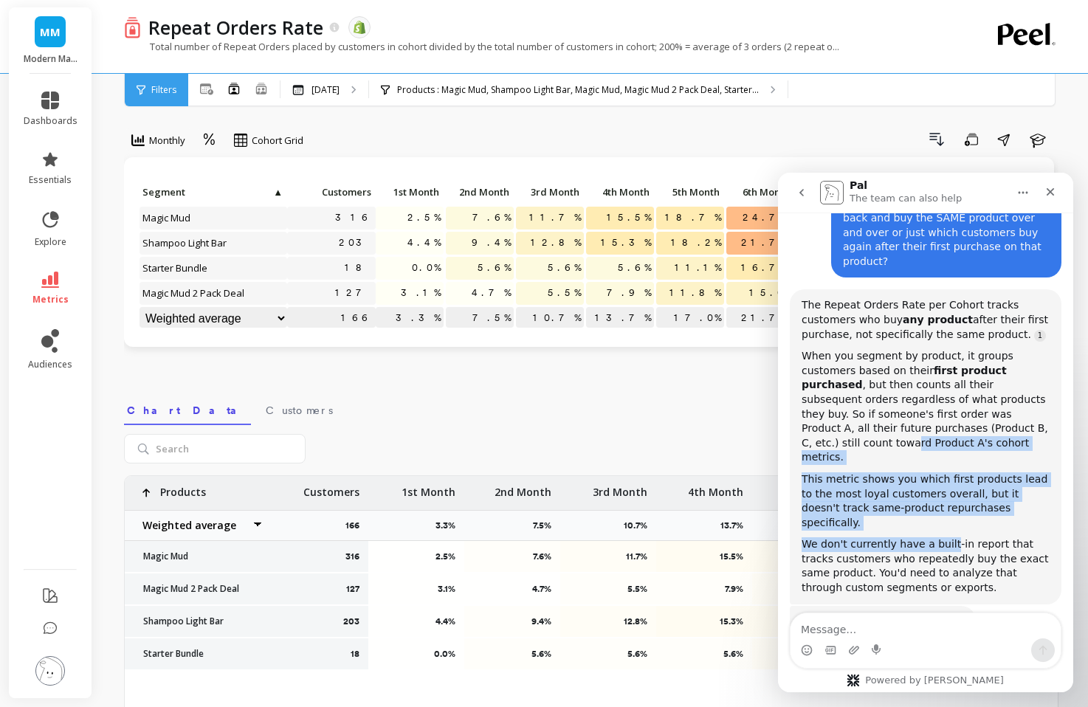
drag, startPoint x: 921, startPoint y: 394, endPoint x: 952, endPoint y: 489, distance: 100.2
click at [952, 488] on div "The Repeat Orders Rate per Cohort tracks customers who buy any product after th…" at bounding box center [926, 446] width 248 height 297
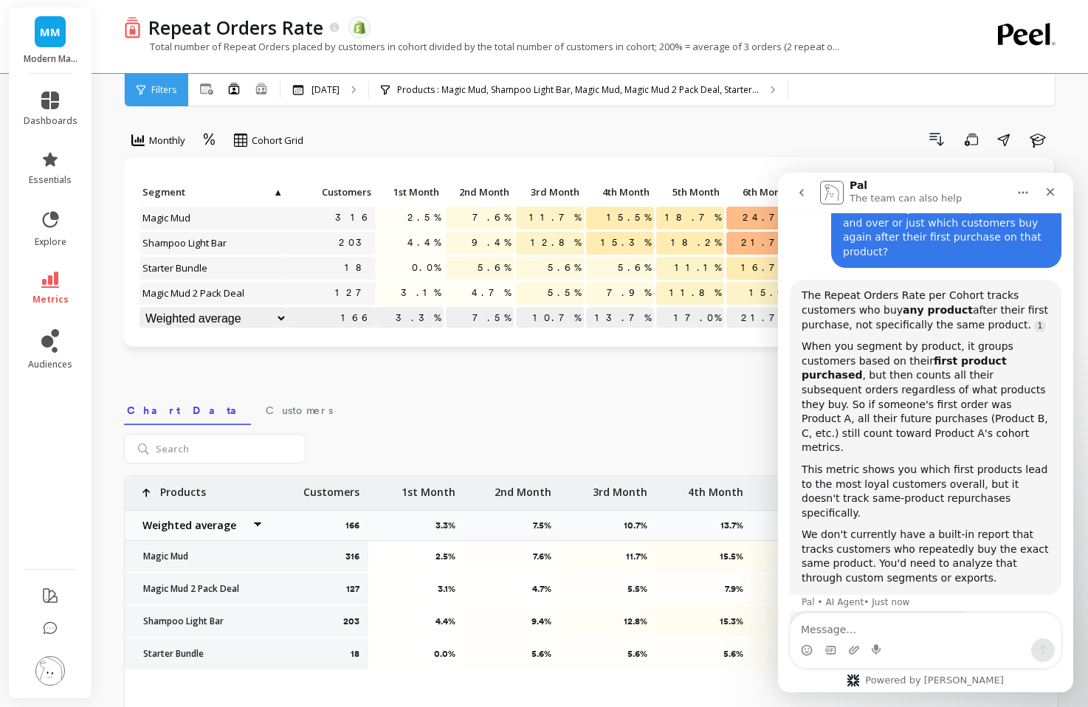
click at [954, 528] on div "We don't currently have a built-in report that tracks customers who repeatedly …" at bounding box center [926, 557] width 248 height 58
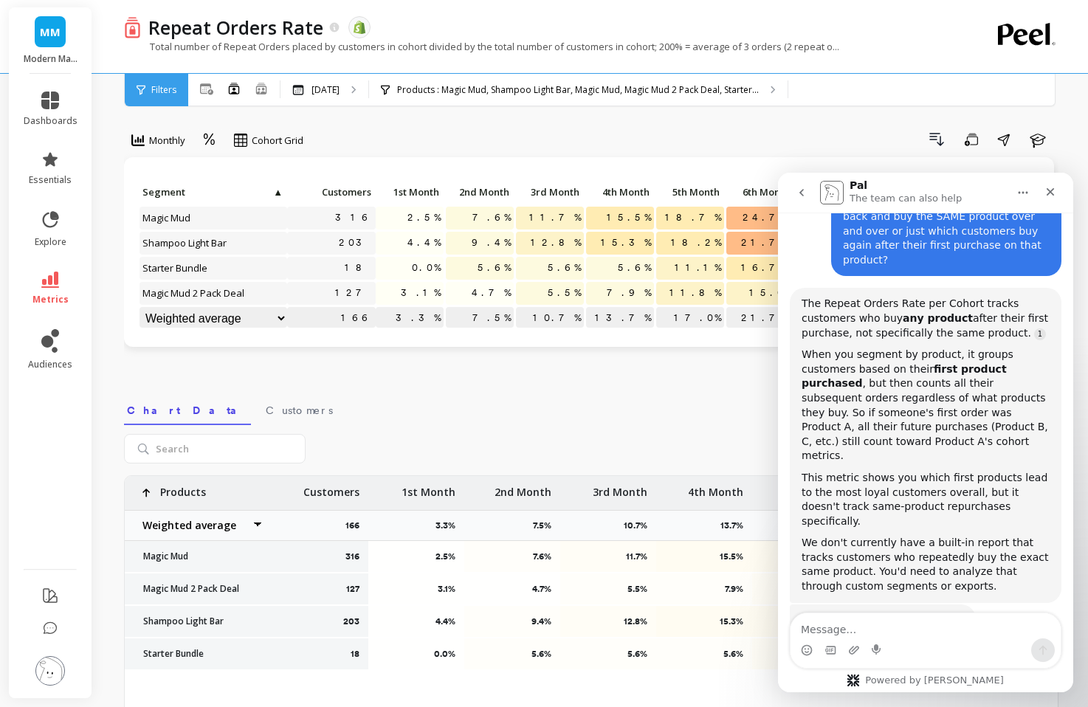
scroll to position [950, 0]
click at [918, 636] on textarea "Message…" at bounding box center [926, 625] width 270 height 25
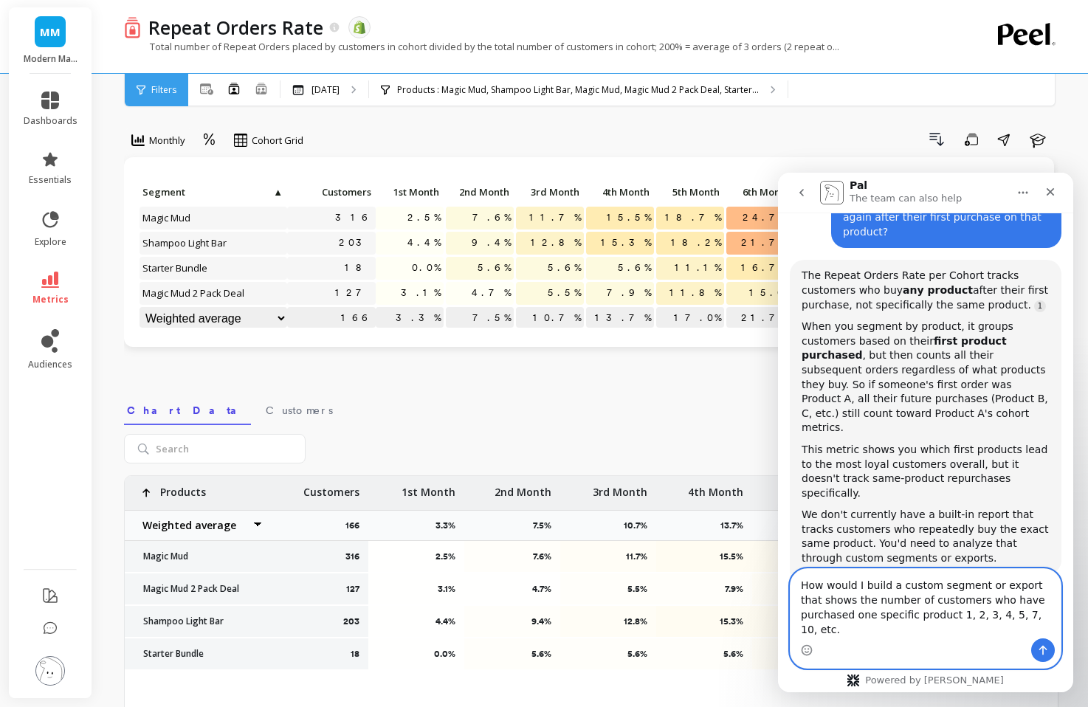
scroll to position [994, 0]
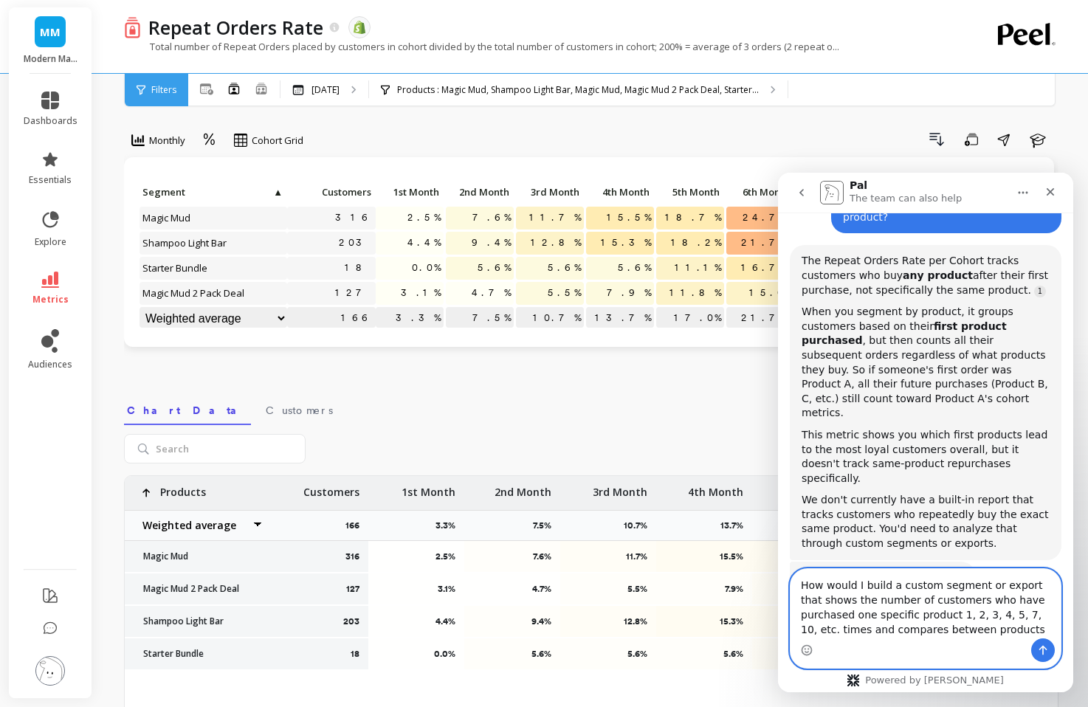
type textarea "How would I build a custom segment or export that shows the number of customers…"
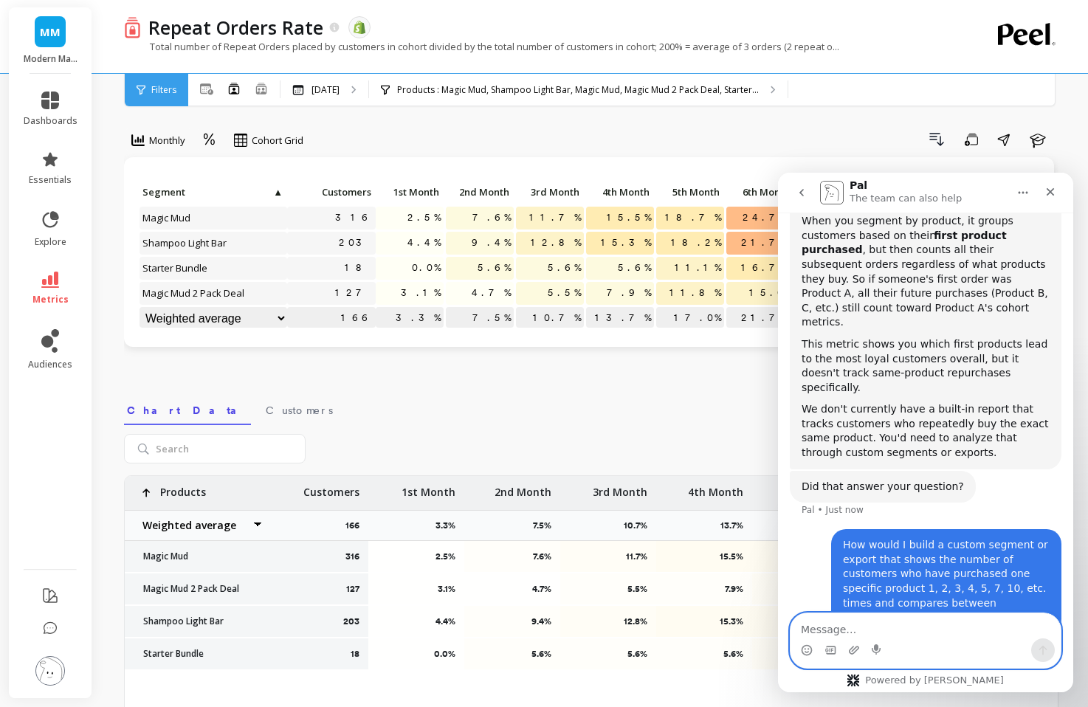
scroll to position [1100, 0]
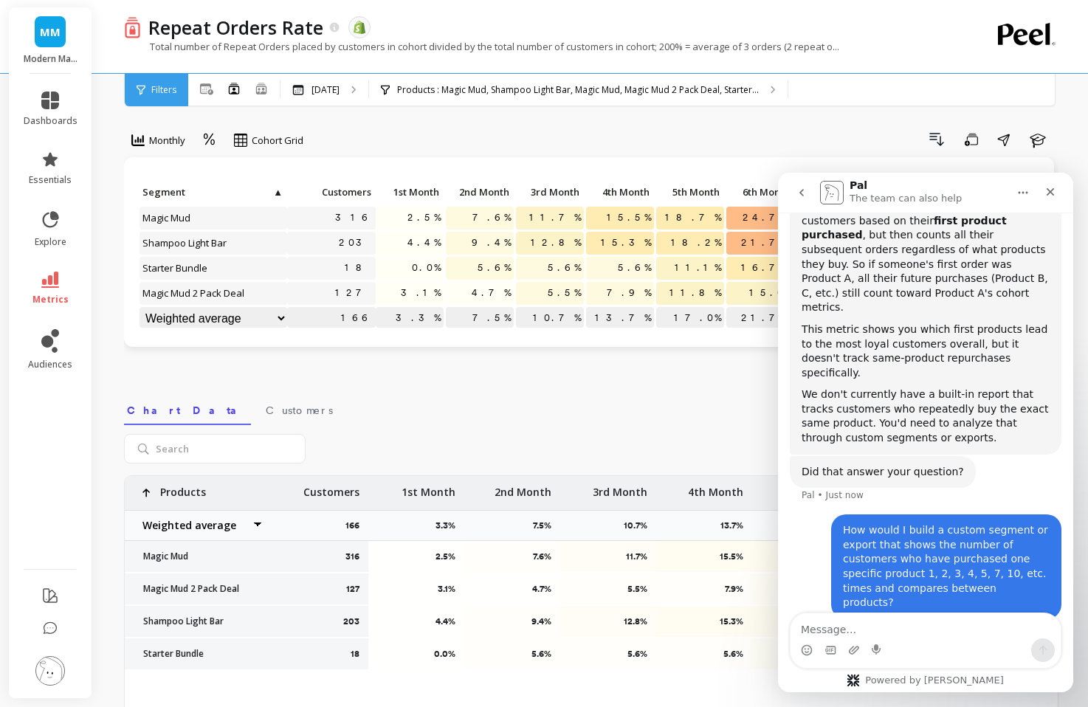
click at [591, 433] on div "Export Dots Fill 316 2.5% 7.6% 11.7% 15.5% 18.7% 24.7% 27.2% 29.7% 32.0% 127 3.…" at bounding box center [591, 683] width 935 height 517
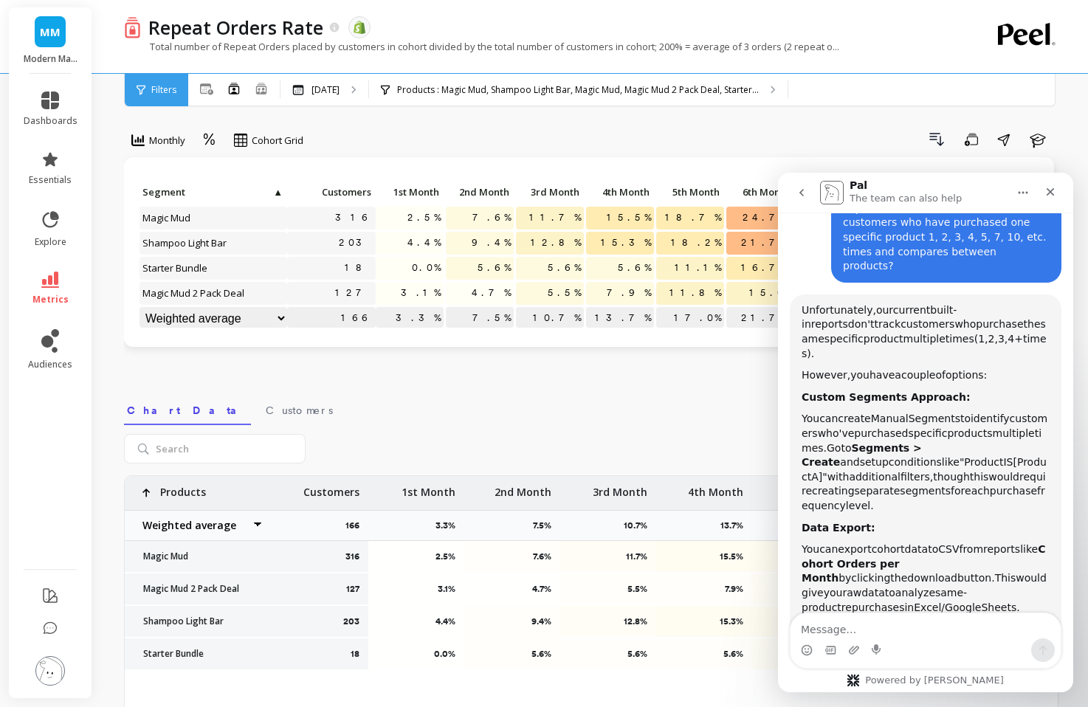
scroll to position [1424, 0]
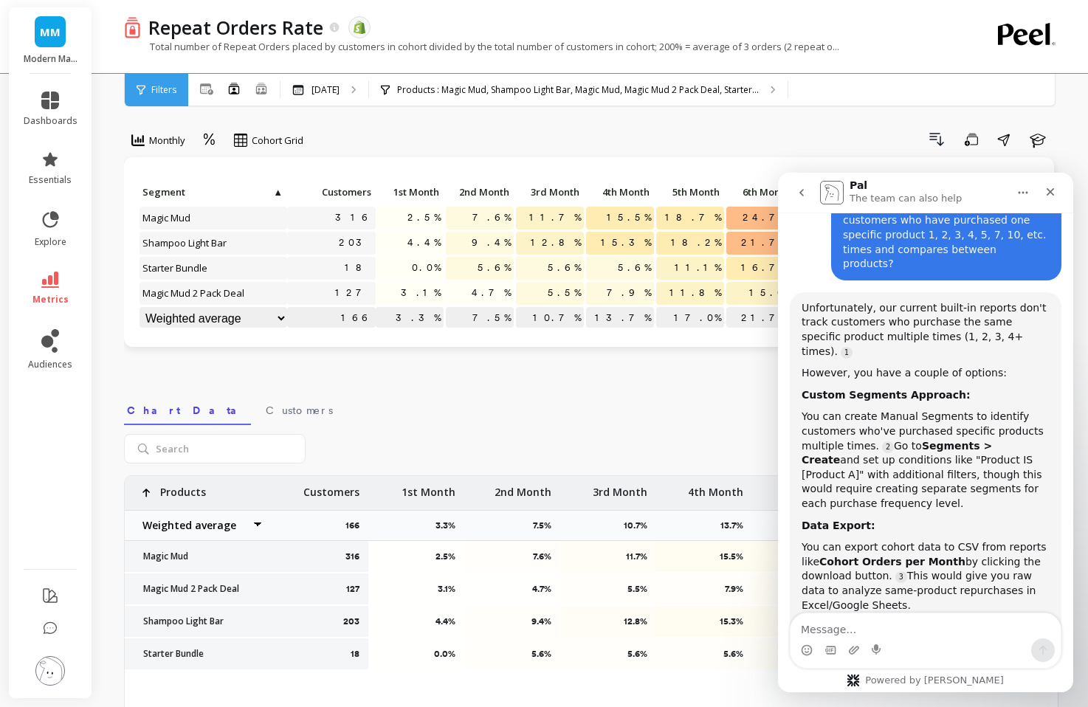
click at [934, 519] on div "Data Export:" at bounding box center [926, 526] width 248 height 15
click at [902, 316] on div "Unfortunately, our current built-in reports don't track customers who purchase …" at bounding box center [926, 551] width 248 height 501
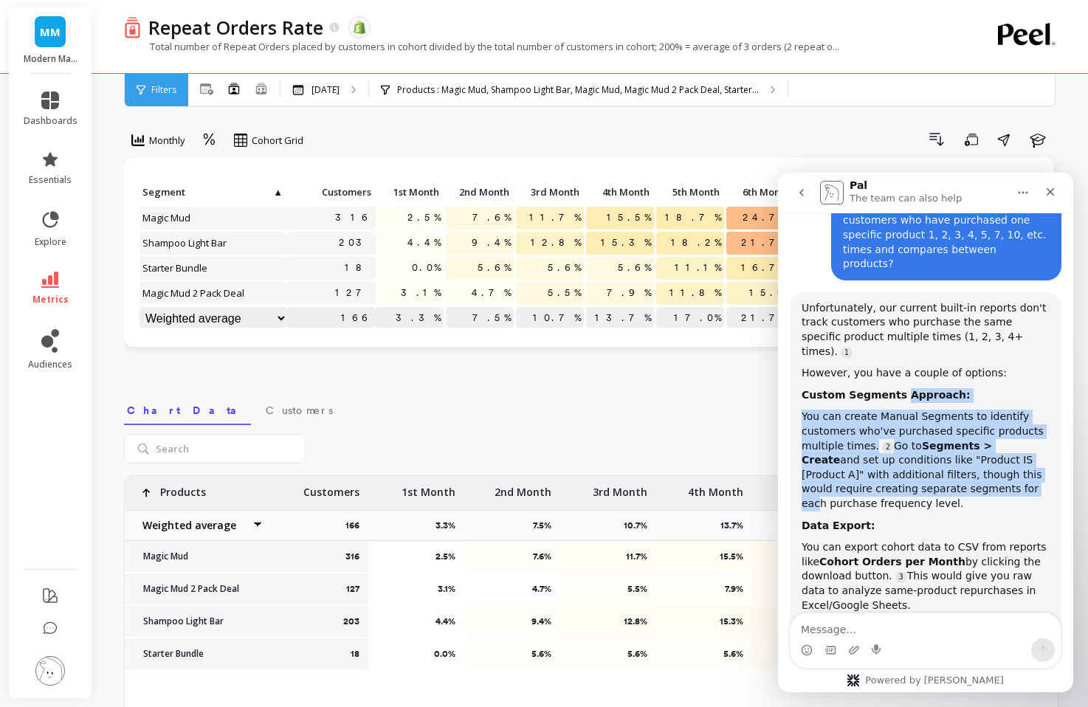
drag, startPoint x: 899, startPoint y: 305, endPoint x: 926, endPoint y: 405, distance: 103.9
click at [926, 400] on div "Unfortunately, our current built-in reports don't track customers who purchase …" at bounding box center [926, 551] width 248 height 501
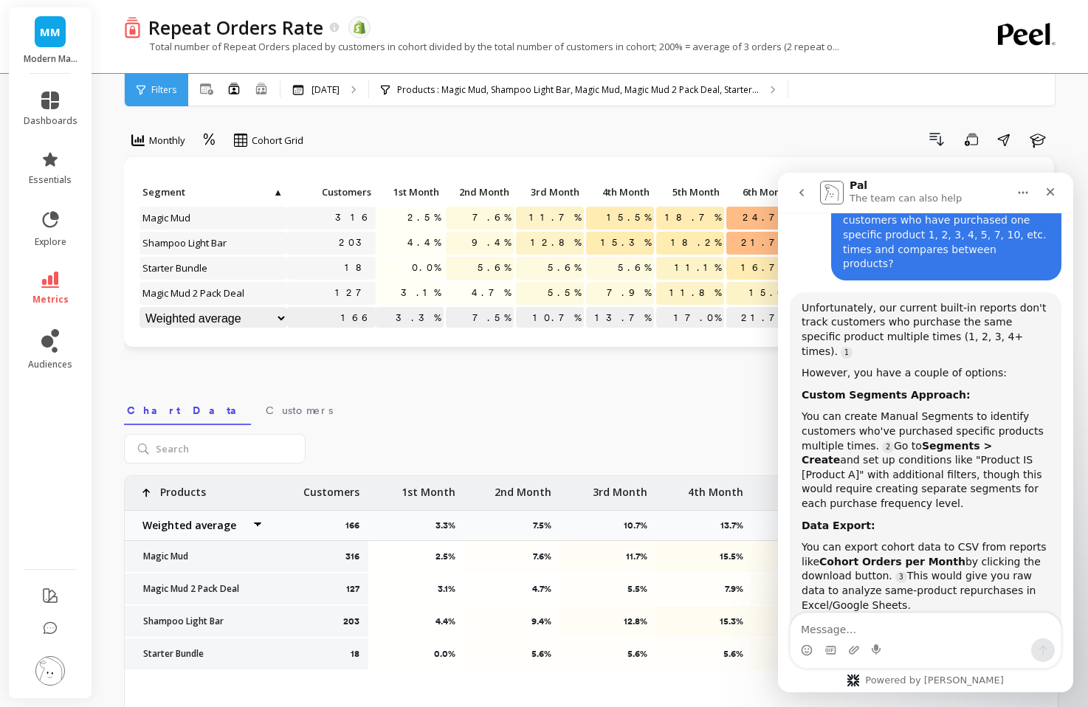
click at [926, 410] on div "You can create Manual Segments to identify customers who've purchased specific …" at bounding box center [926, 460] width 248 height 101
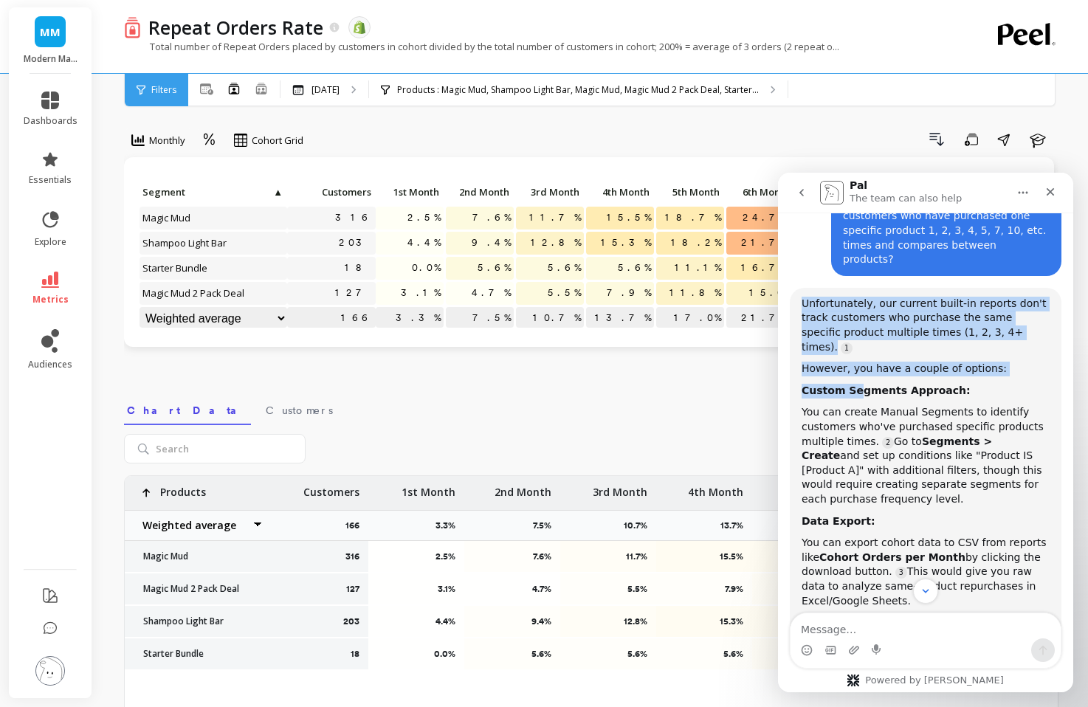
drag, startPoint x: 854, startPoint y: 299, endPoint x: 898, endPoint y: 370, distance: 83.2
click at [898, 370] on div "Unfortunately, our current built-in reports don't track customers who purchase …" at bounding box center [926, 547] width 248 height 501
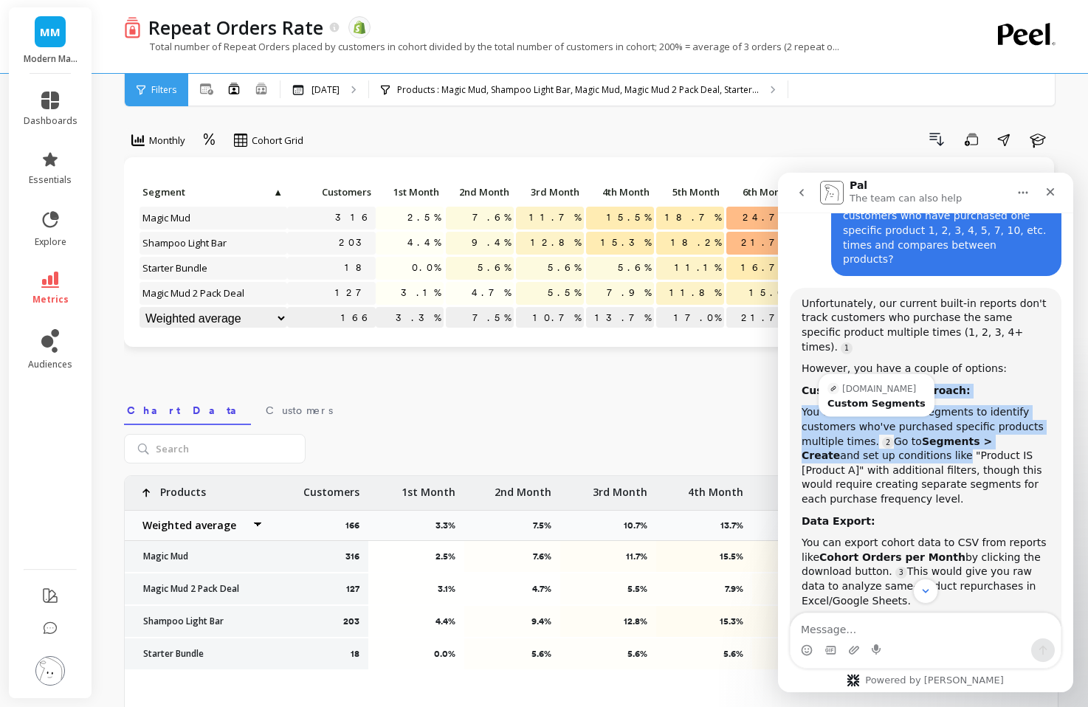
click at [898, 405] on div "You can create Manual Segments to identify customers who've purchased specific …" at bounding box center [926, 455] width 248 height 101
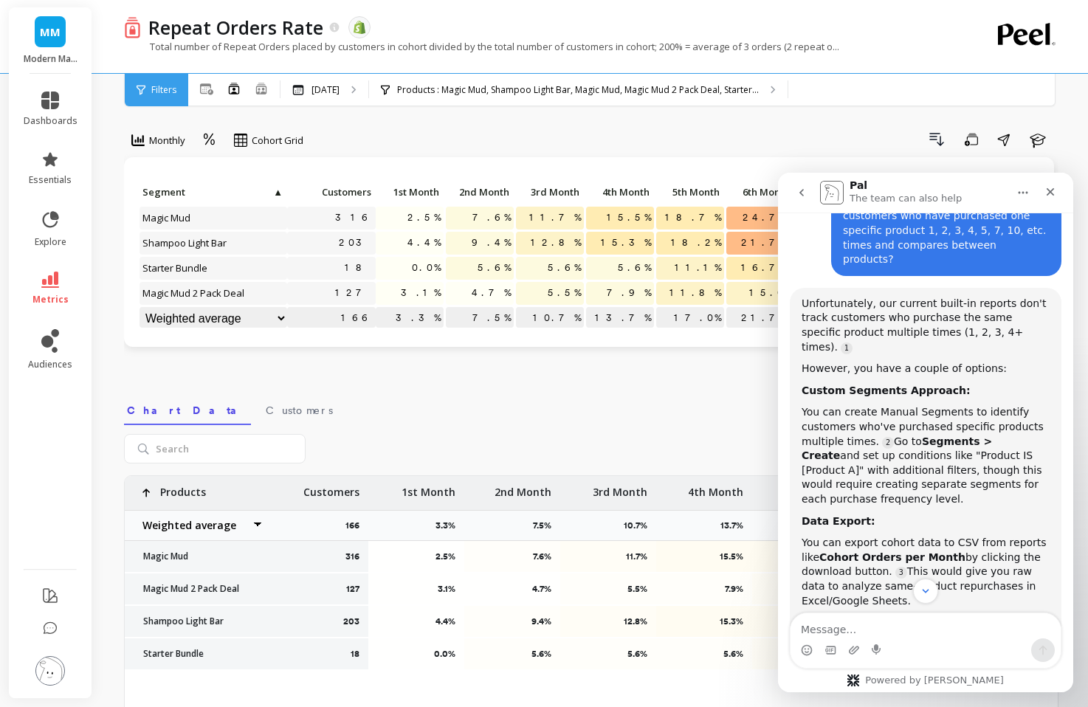
drag, startPoint x: 911, startPoint y: 412, endPoint x: 832, endPoint y: 289, distance: 146.4
click at [836, 297] on div "Unfortunately, our current built-in reports don't track customers who purchase …" at bounding box center [926, 547] width 248 height 501
drag, startPoint x: 791, startPoint y: 292, endPoint x: 940, endPoint y: 410, distance: 190.2
click at [940, 410] on div "Unfortunately, our current built-in reports don't track customers who purchase …" at bounding box center [926, 547] width 272 height 518
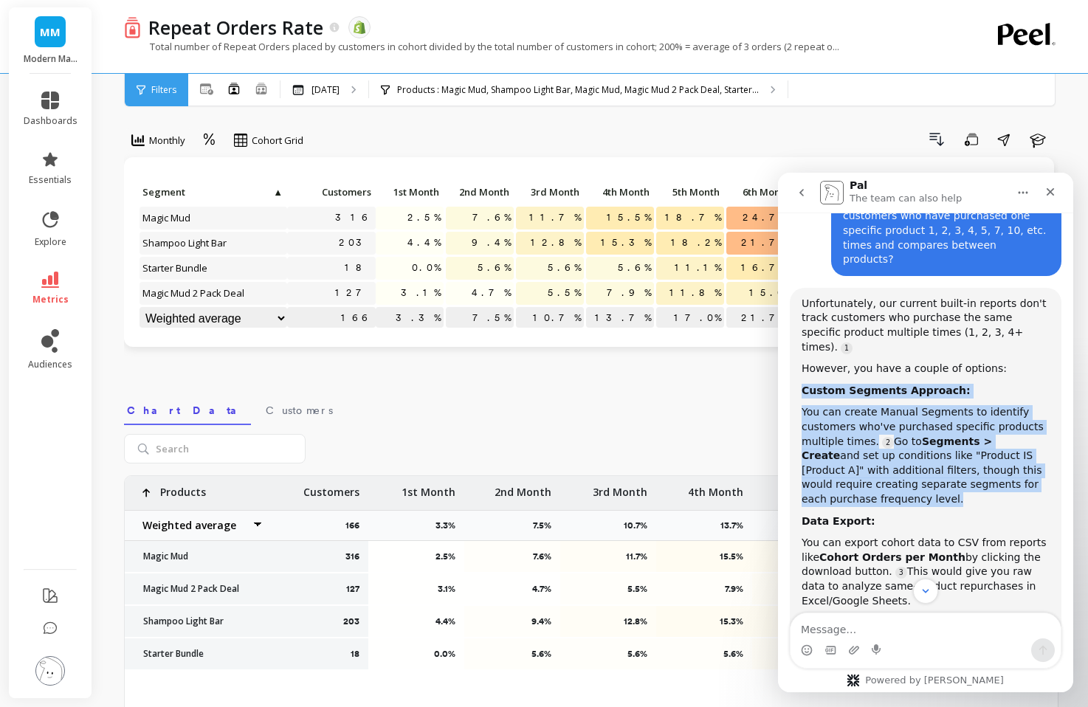
drag, startPoint x: 955, startPoint y: 420, endPoint x: 805, endPoint y: 300, distance: 192.2
click at [805, 300] on div "Unfortunately, our current built-in reports don't track customers who purchase …" at bounding box center [926, 547] width 248 height 501
click at [805, 385] on b "Custom Segments Approach:" at bounding box center [886, 391] width 169 height 12
drag, startPoint x: 805, startPoint y: 305, endPoint x: 926, endPoint y: 422, distance: 168.1
click at [926, 422] on div "Unfortunately, our current built-in reports don't track customers who purchase …" at bounding box center [926, 547] width 248 height 501
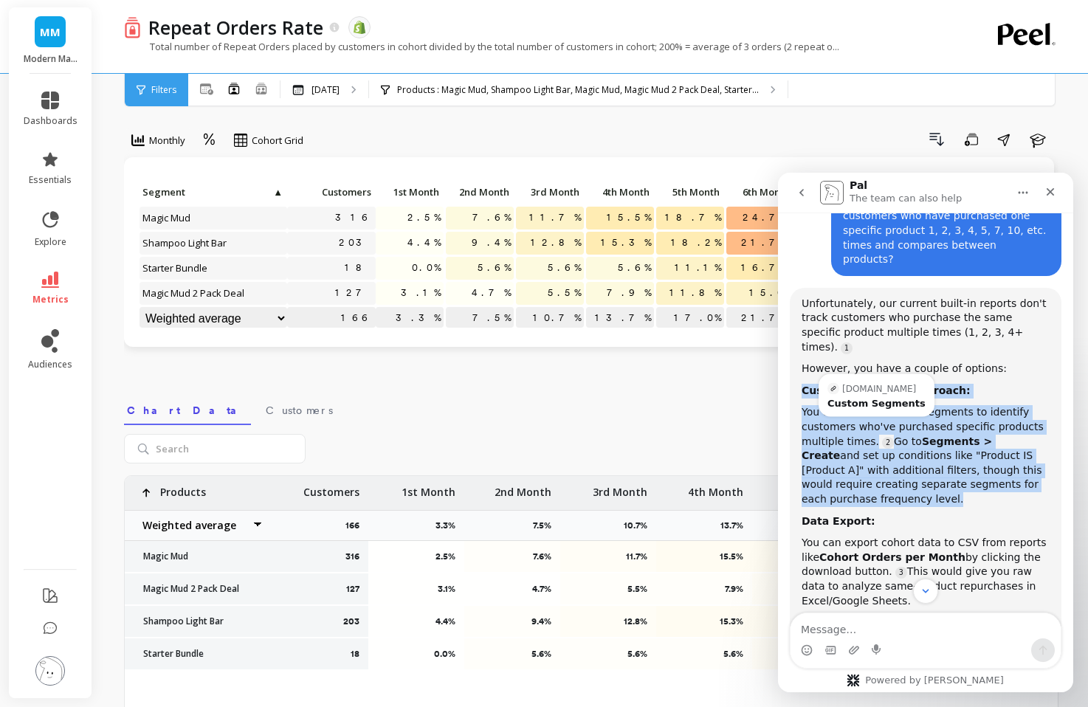
click at [926, 422] on div "Unfortunately, our current built-in reports don't track customers who purchase …" at bounding box center [926, 547] width 248 height 501
drag, startPoint x: 960, startPoint y: 422, endPoint x: 831, endPoint y: 300, distance: 178.1
click at [832, 300] on div "Unfortunately, our current built-in reports don't track customers who purchase …" at bounding box center [926, 547] width 248 height 501
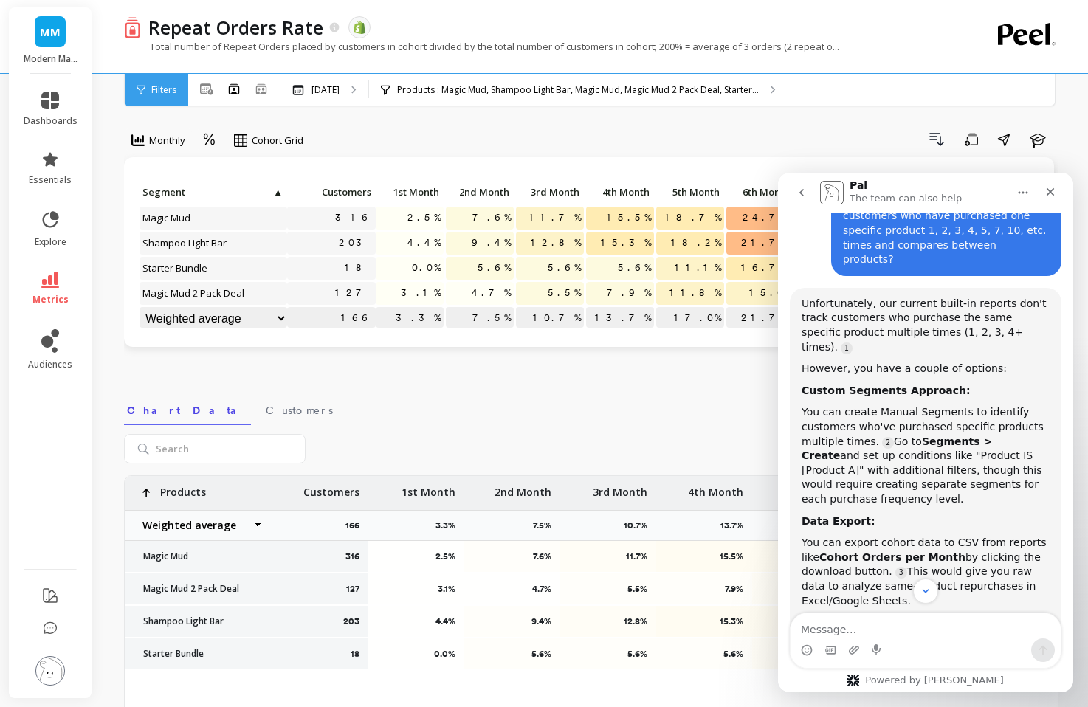
click at [932, 515] on div "Data Export:" at bounding box center [926, 522] width 248 height 15
click at [912, 405] on div "You can create Manual Segments to identify customers who've purchased specific …" at bounding box center [926, 455] width 248 height 101
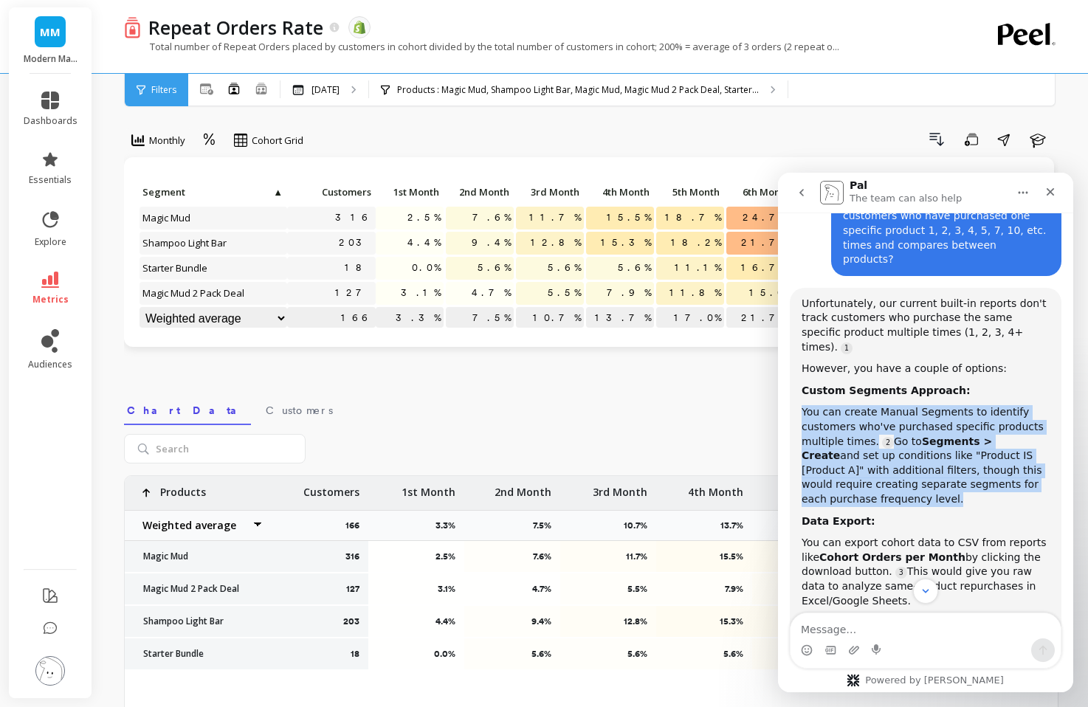
click at [912, 405] on div "You can create Manual Segments to identify customers who've purchased specific …" at bounding box center [926, 455] width 248 height 101
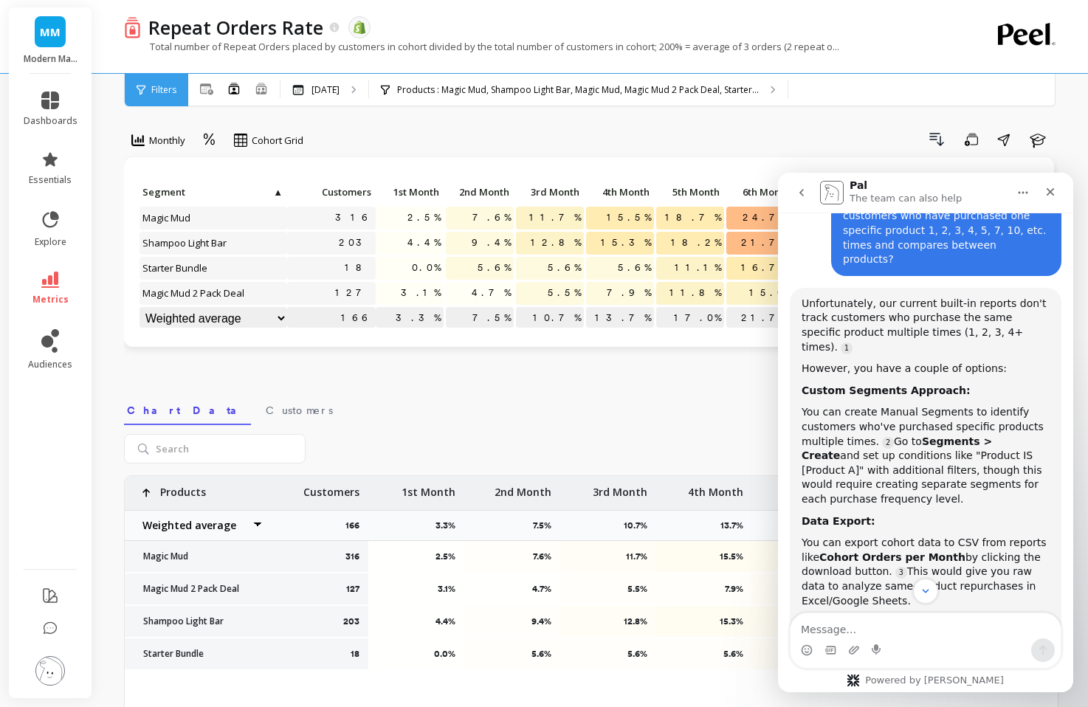
click at [940, 405] on div "You can create Manual Segments to identify customers who've purchased specific …" at bounding box center [926, 455] width 248 height 101
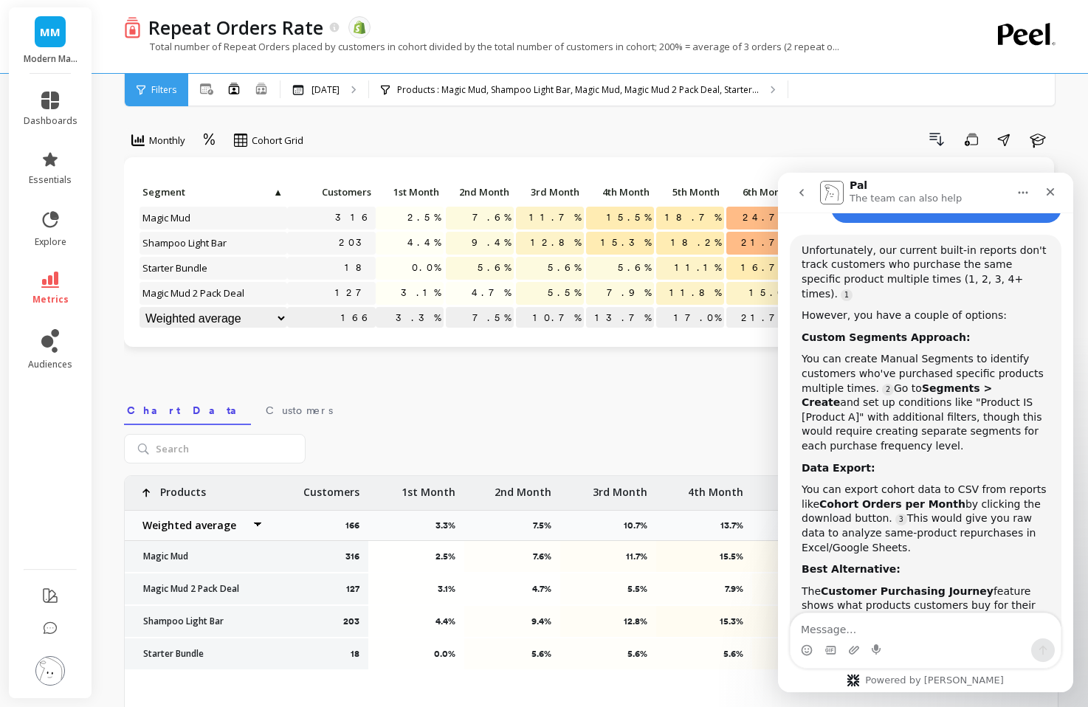
scroll to position [1553, 0]
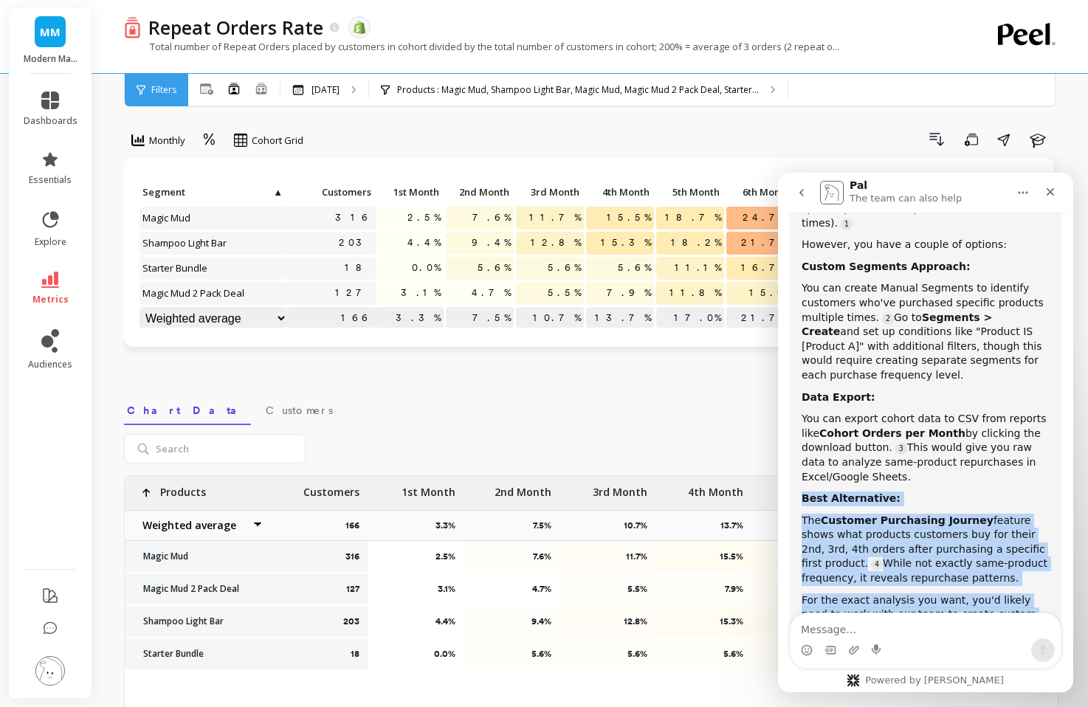
drag, startPoint x: 940, startPoint y: 384, endPoint x: 1017, endPoint y: 571, distance: 202.2
click at [963, 569] on div "Unfortunately, our current built-in reports don't track customers who purchase …" at bounding box center [926, 423] width 248 height 501
click at [958, 594] on div "For the exact analysis you want, you'd likely need to work with our team to cre…" at bounding box center [926, 616] width 248 height 44
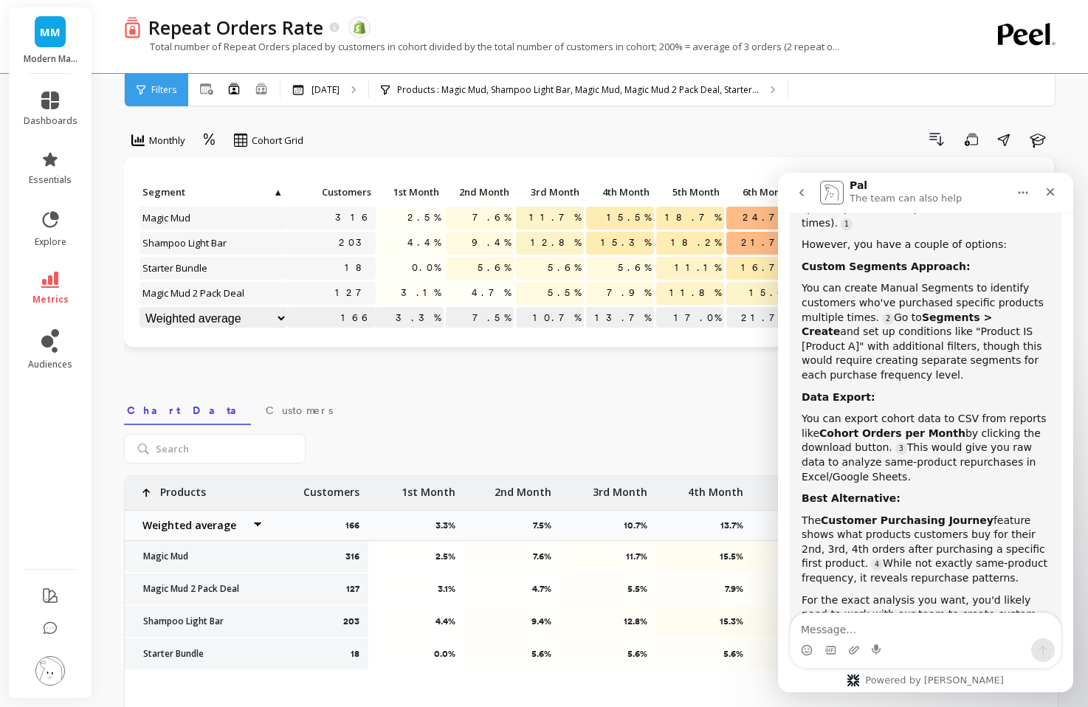
click at [958, 594] on div "For the exact analysis you want, you'd likely need to work with our team to cre…" at bounding box center [926, 616] width 248 height 44
click at [925, 594] on div "For the exact analysis you want, you'd likely need to work with our team to cre…" at bounding box center [926, 616] width 248 height 44
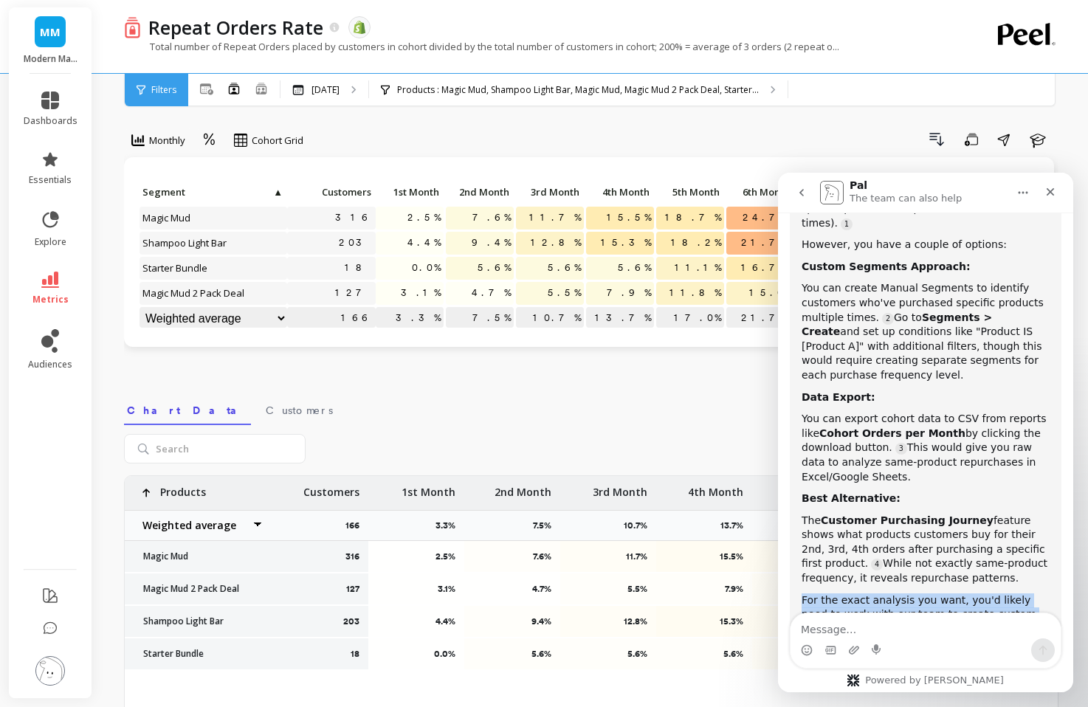
click at [942, 594] on div "For the exact analysis you want, you'd likely need to work with our team to cre…" at bounding box center [926, 616] width 248 height 44
click at [904, 594] on div "For the exact analysis you want, you'd likely need to work with our team to cre…" at bounding box center [926, 616] width 248 height 44
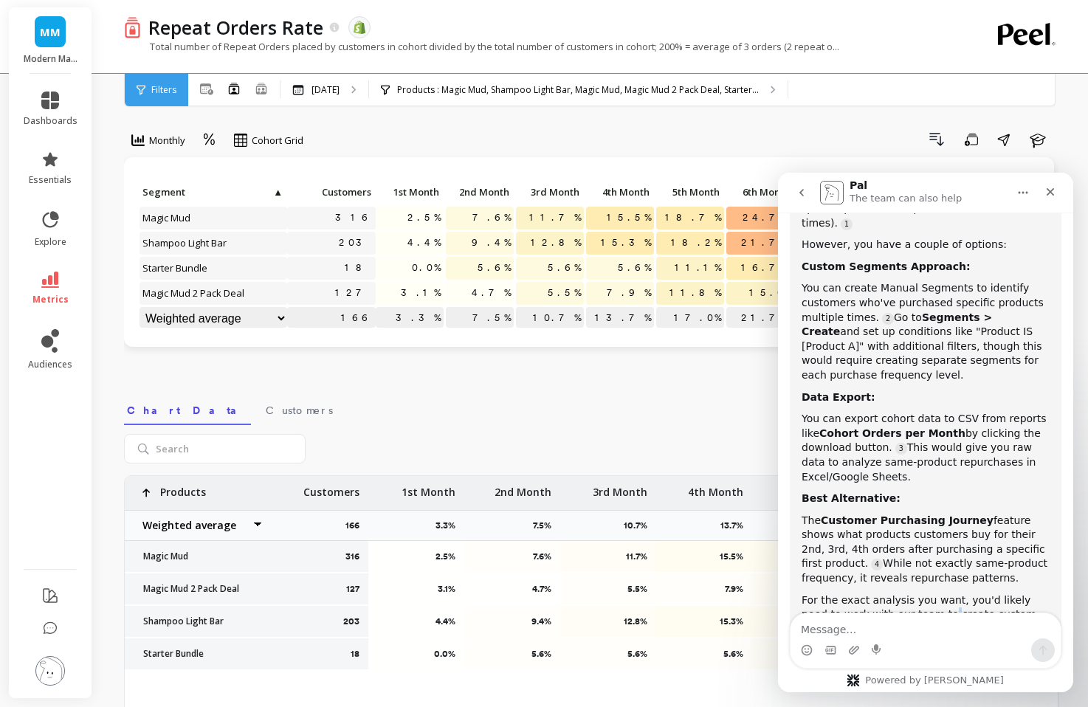
click at [904, 594] on div "For the exact analysis you want, you'd likely need to work with our team to cre…" at bounding box center [926, 616] width 248 height 44
click at [935, 594] on div "For the exact analysis you want, you'd likely need to work with our team to cre…" at bounding box center [926, 616] width 248 height 44
click at [929, 625] on textarea "Message…" at bounding box center [926, 625] width 270 height 25
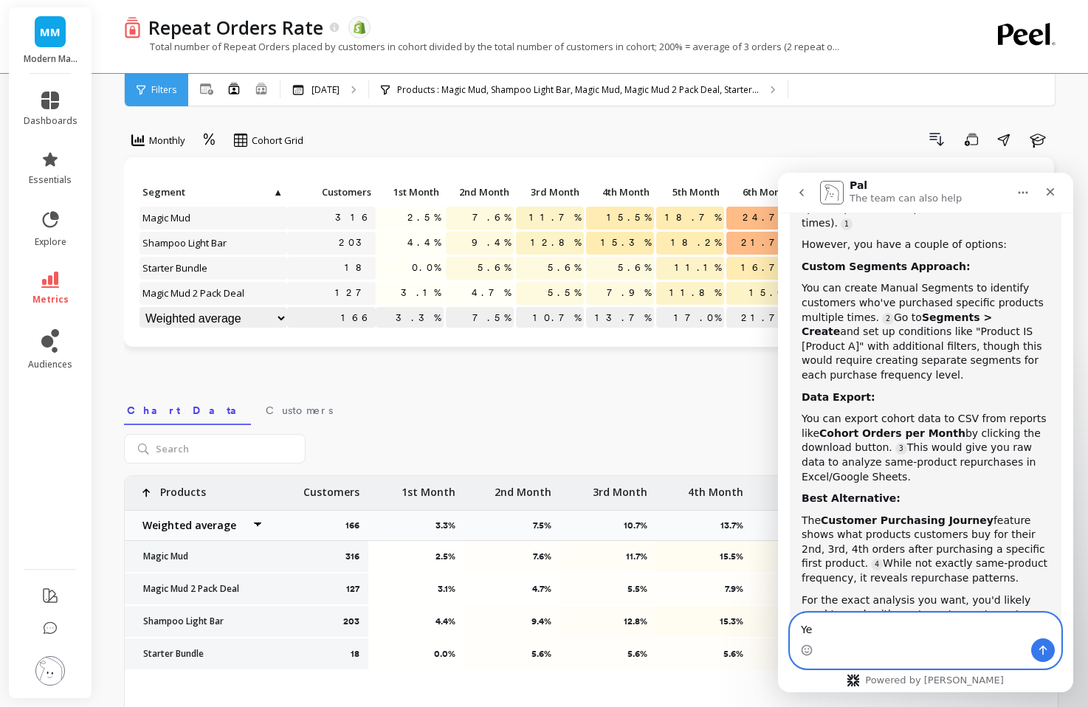
type textarea "Yes"
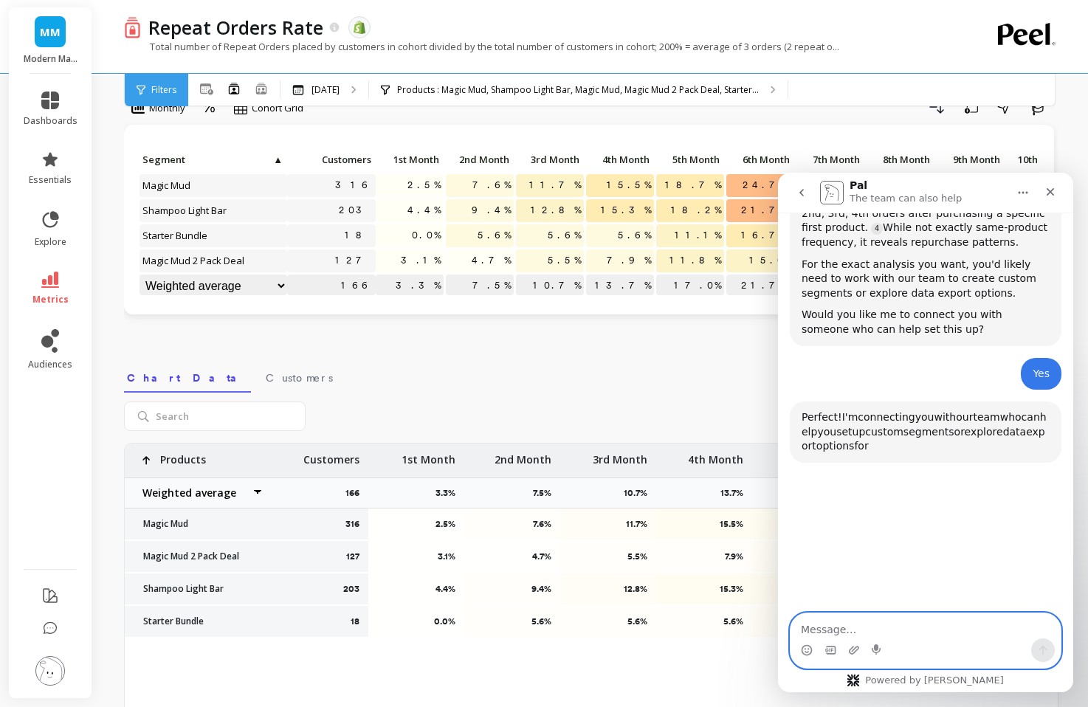
scroll to position [1938, 0]
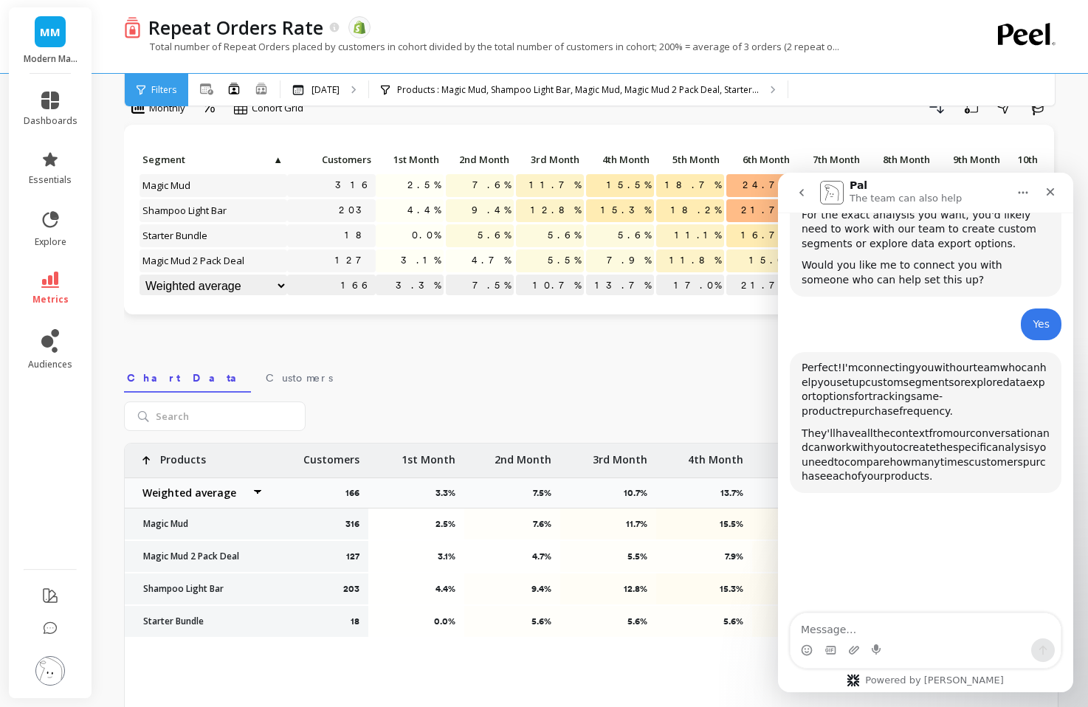
drag, startPoint x: 873, startPoint y: 287, endPoint x: 931, endPoint y: 367, distance: 98.4
click at [925, 361] on div "Perfect! I'm connecting you with our team who can help you set up custom segmen…" at bounding box center [926, 422] width 248 height 123
click at [909, 427] on div "They'll have all the context from our conversation and can work with you to cre…" at bounding box center [926, 456] width 248 height 58
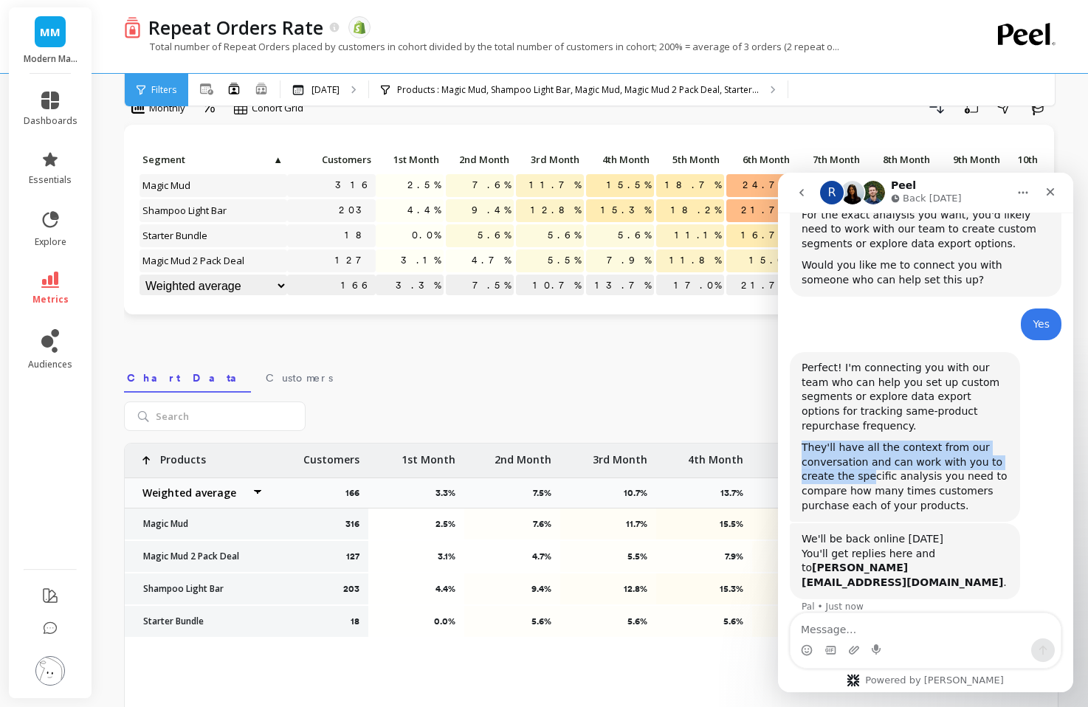
drag, startPoint x: 860, startPoint y: 349, endPoint x: 896, endPoint y: 401, distance: 62.7
click at [893, 398] on div "Perfect! I'm connecting you with our team who can help you set up custom segmen…" at bounding box center [905, 437] width 230 height 170
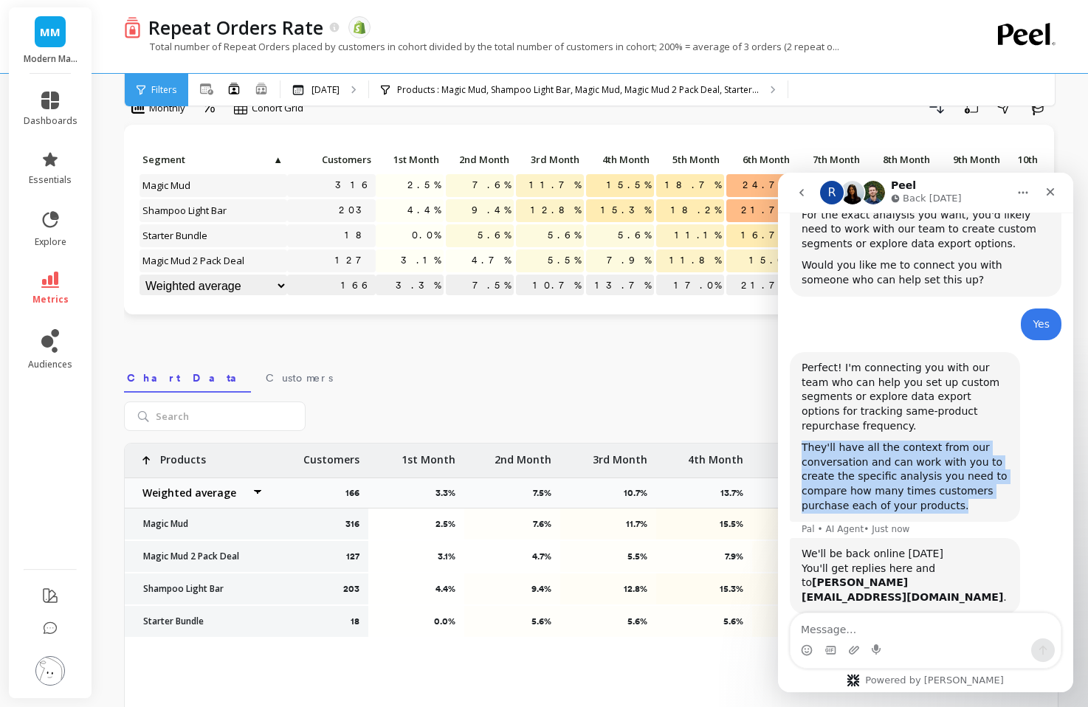
click at [896, 401] on div "Perfect! I'm connecting you with our team who can help you set up custom segmen…" at bounding box center [905, 437] width 230 height 170
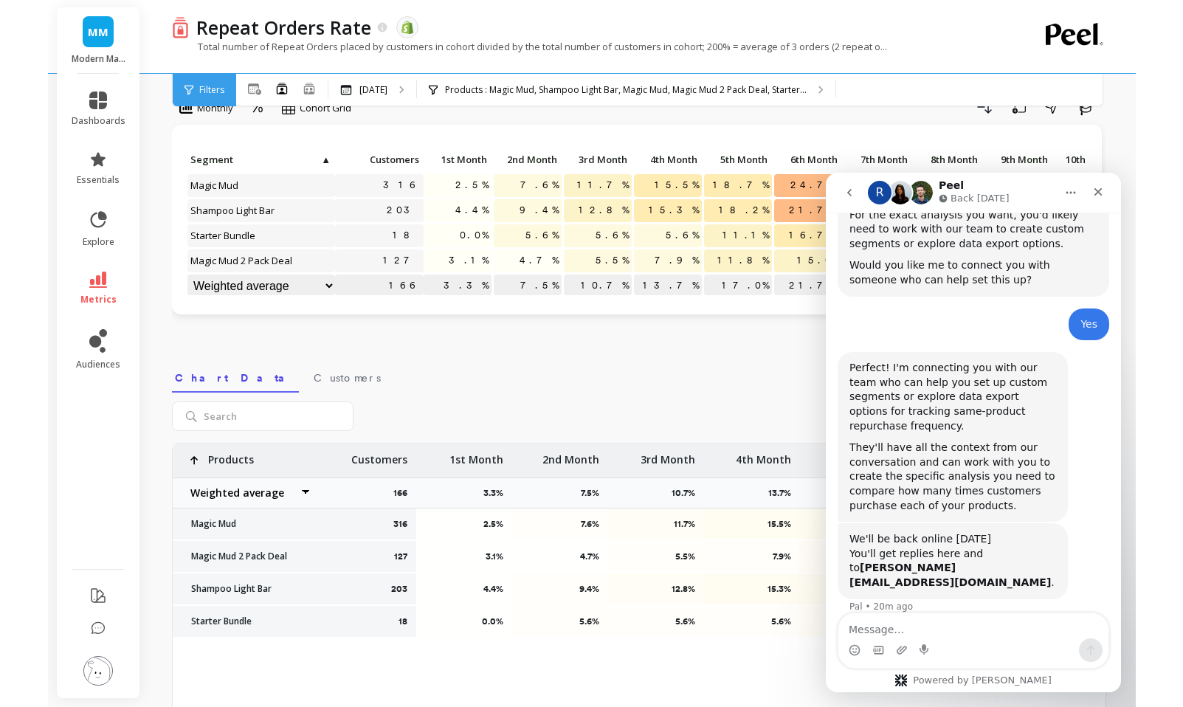
scroll to position [0, 0]
